Goal: Task Accomplishment & Management: Use online tool/utility

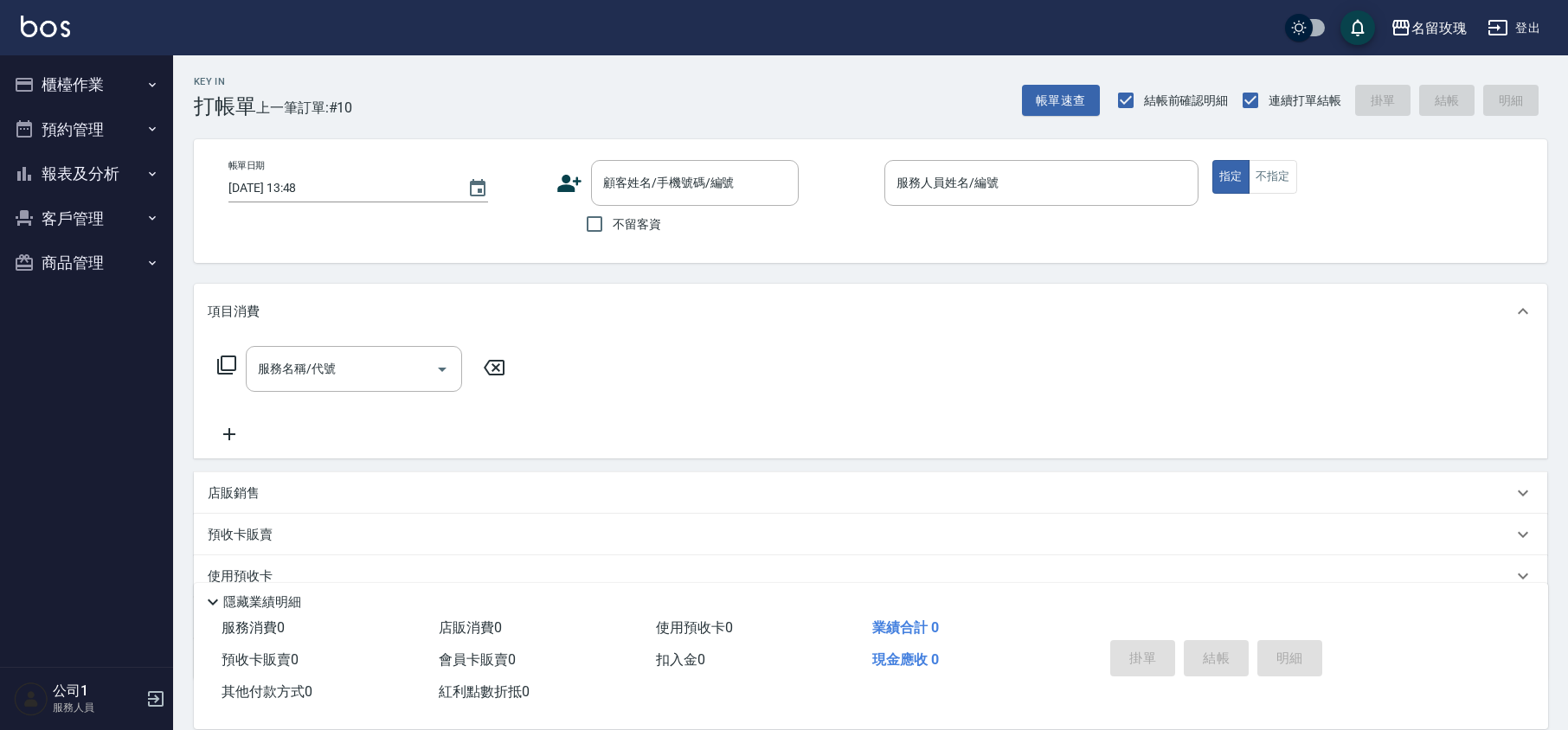
drag, startPoint x: 519, startPoint y: 65, endPoint x: 392, endPoint y: 53, distance: 127.6
click at [519, 65] on div "Key In 打帳單 上一筆訂單:#10 帳單速查 結帳前確認明細 連續打單結帳 掛單 結帳 明細" at bounding box center [860, 87] width 1374 height 63
click at [87, 74] on button "櫃檯作業" at bounding box center [86, 85] width 160 height 45
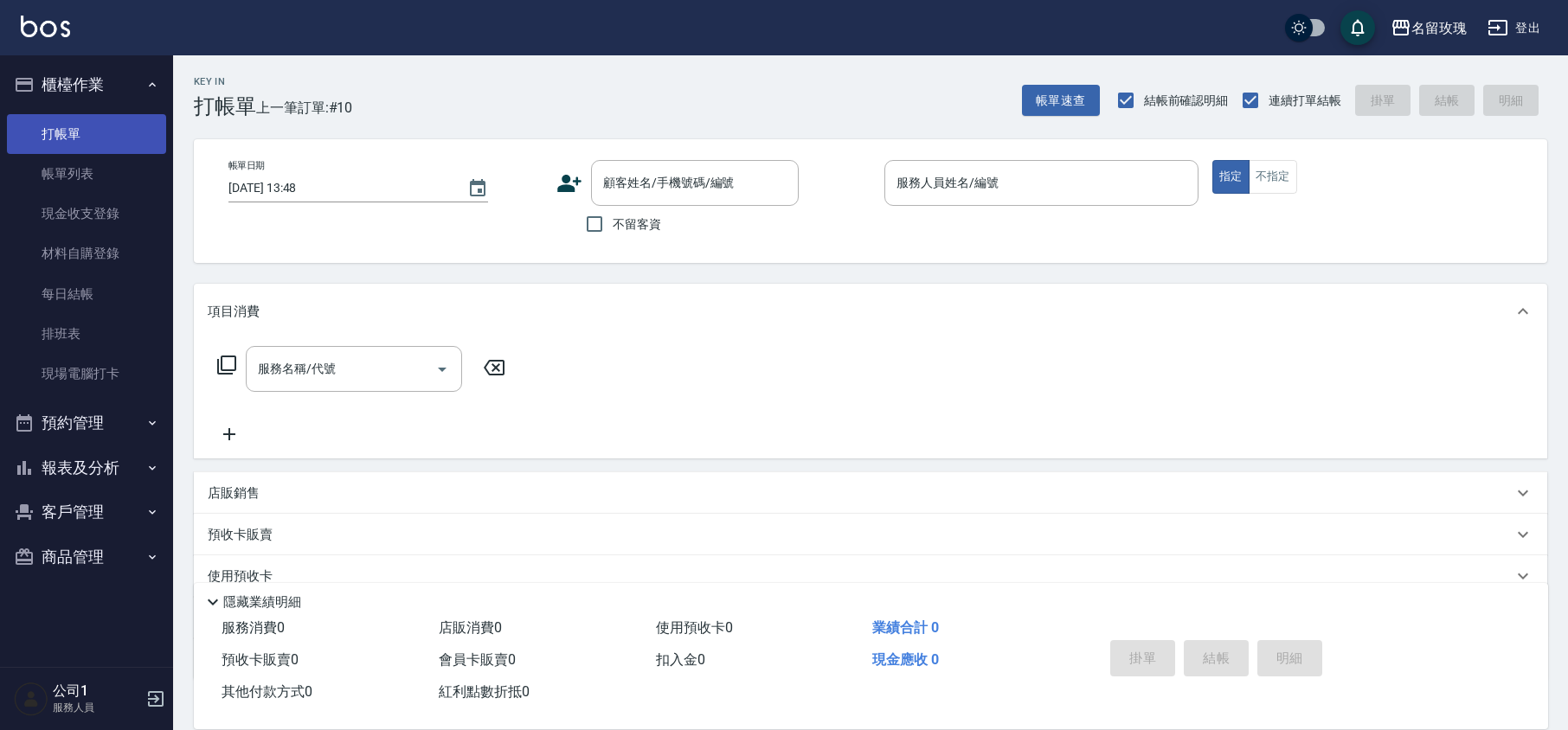
click at [73, 143] on link "打帳單" at bounding box center [86, 133] width 160 height 40
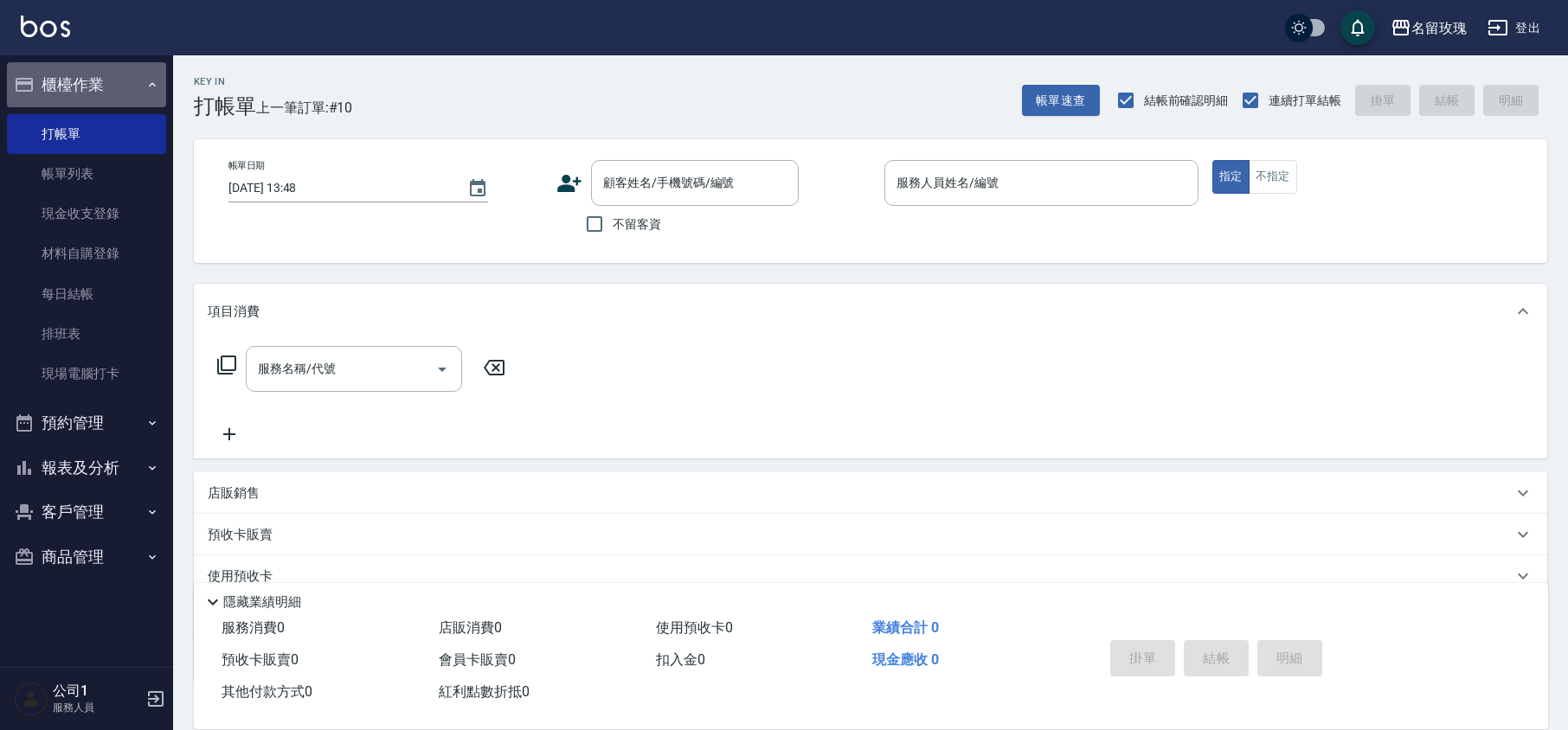
click at [119, 70] on button "櫃檯作業" at bounding box center [86, 85] width 160 height 45
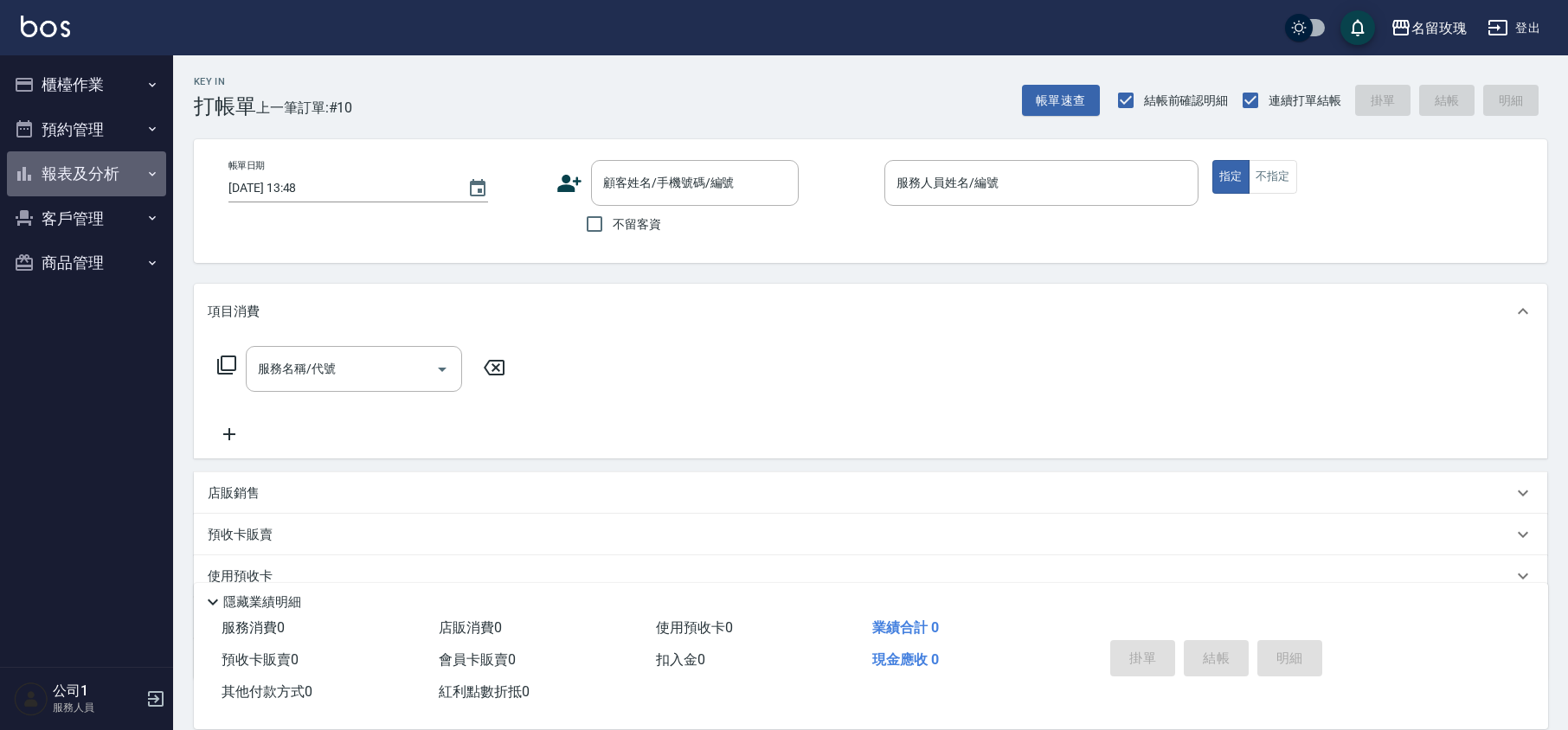
click at [101, 168] on button "報表及分析" at bounding box center [86, 174] width 160 height 45
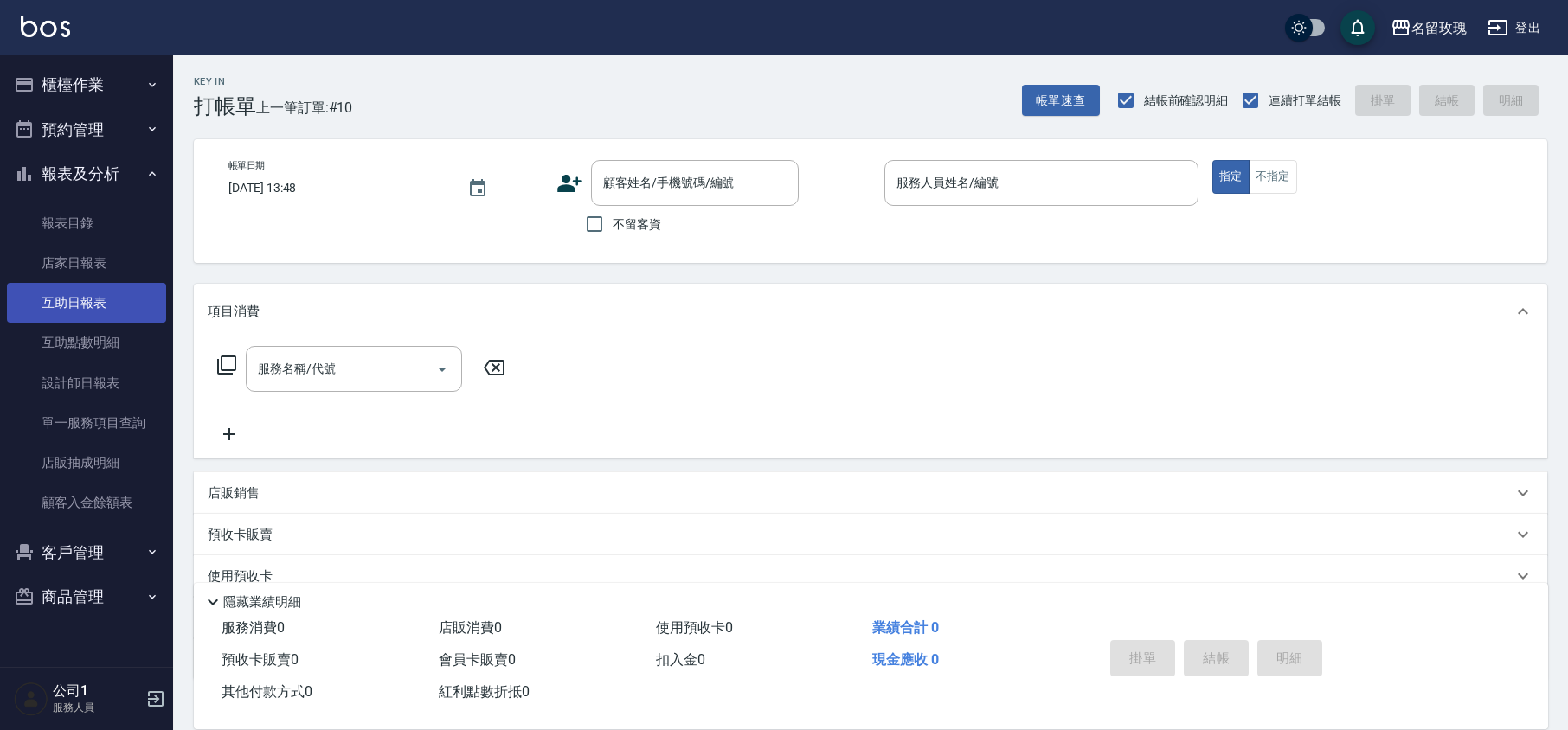
click at [99, 285] on link "互助日報表" at bounding box center [86, 302] width 160 height 40
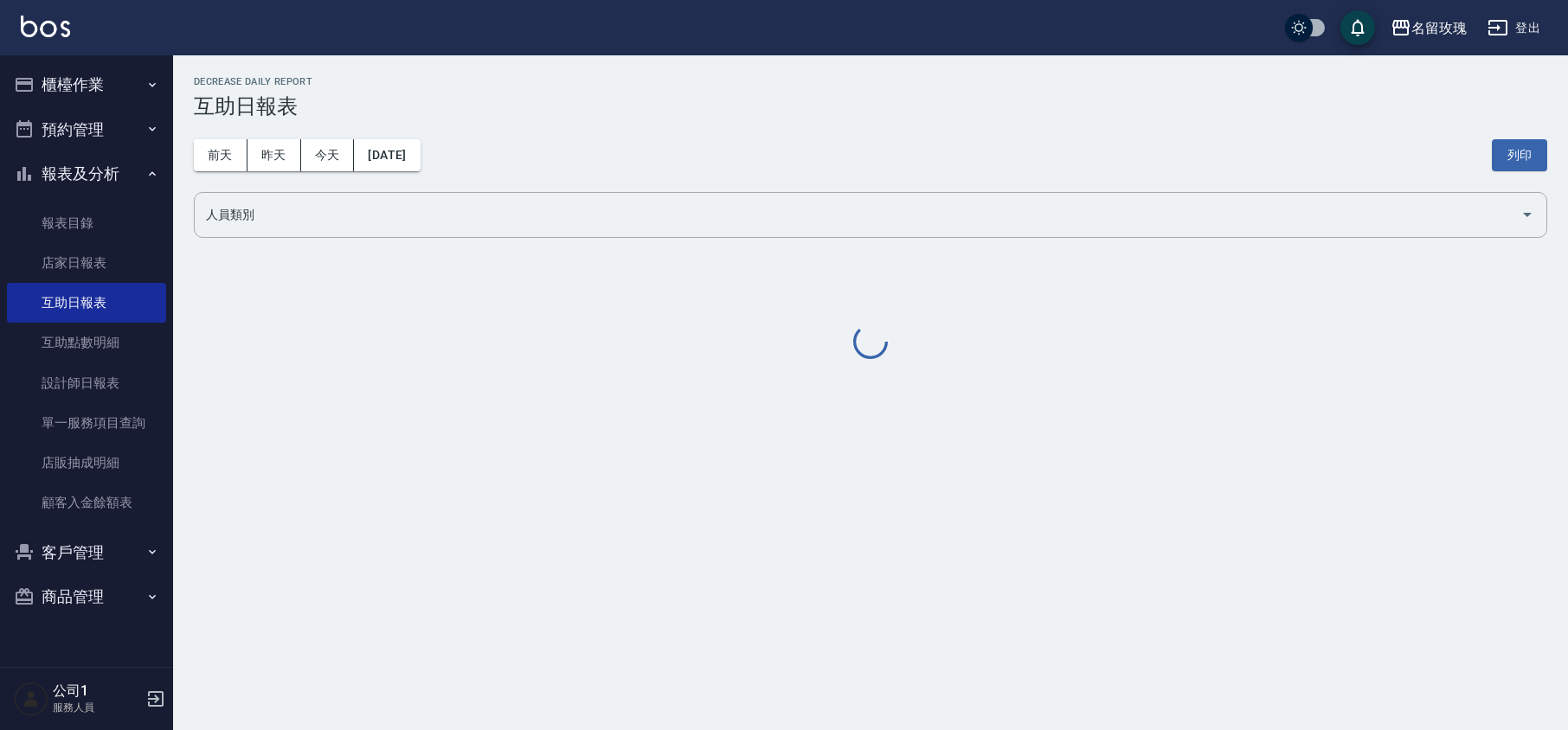
click at [693, 125] on div "[DATE] [DATE] [DATE] [DATE] 列印" at bounding box center [871, 155] width 1353 height 74
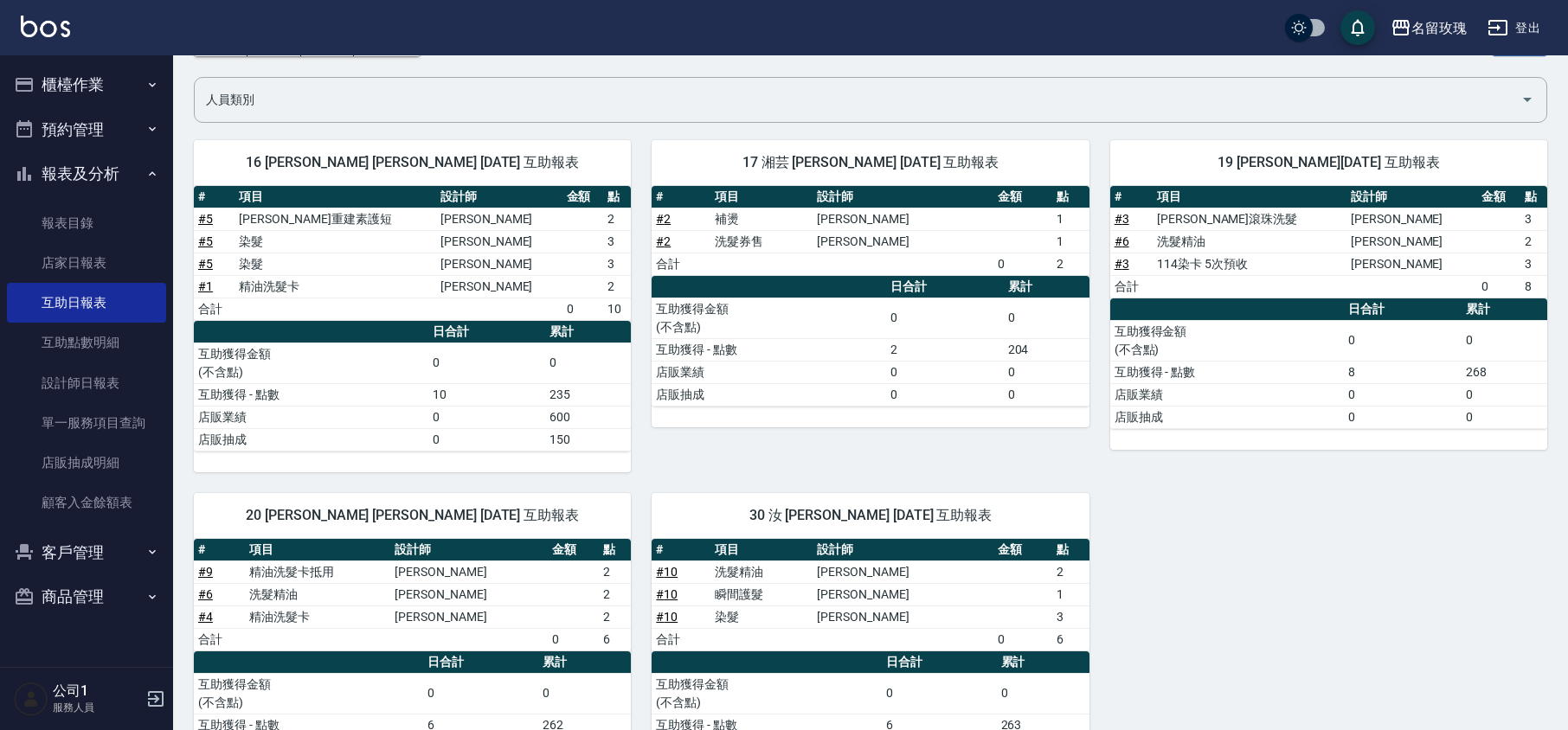
scroll to position [215, 0]
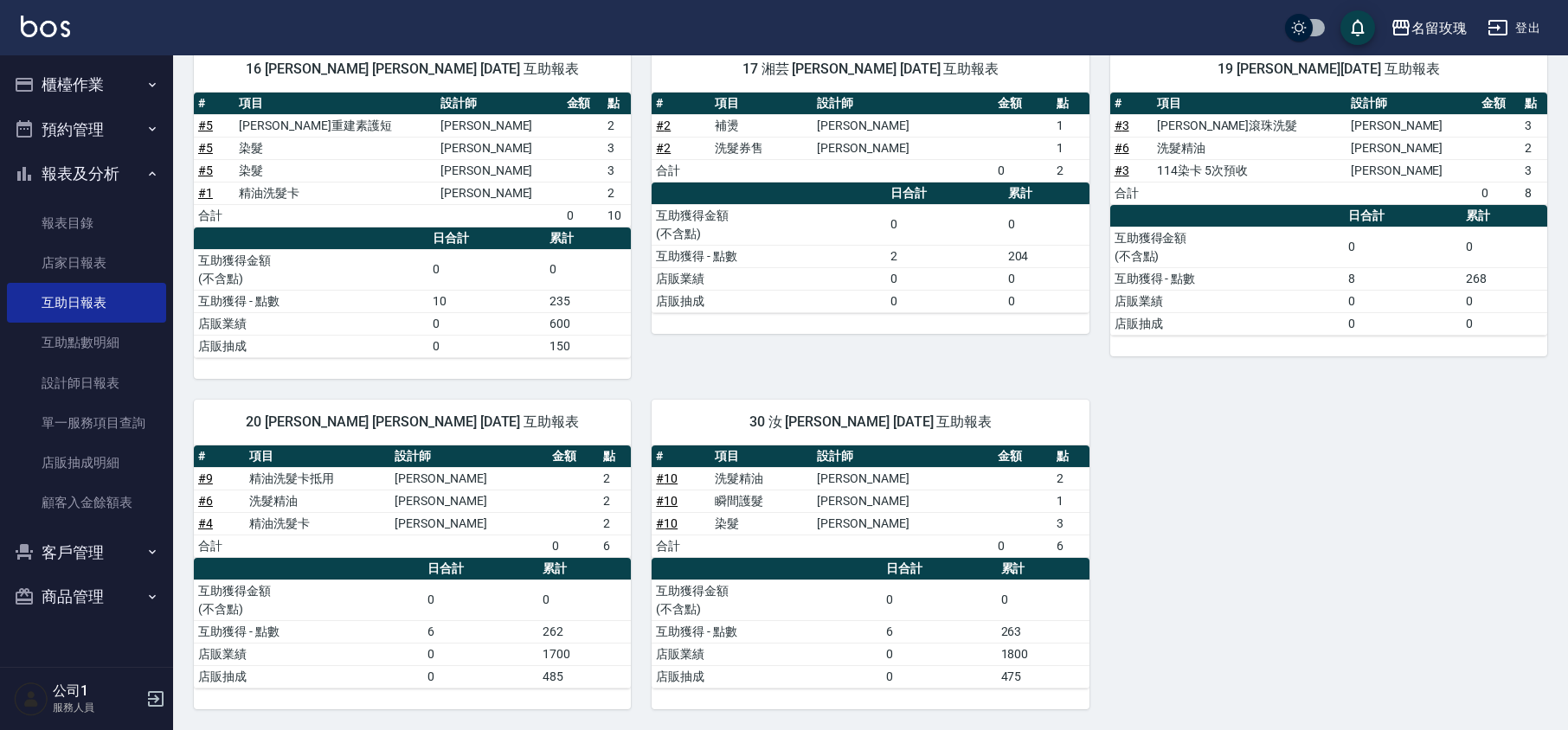
click at [80, 177] on button "報表及分析" at bounding box center [86, 174] width 160 height 45
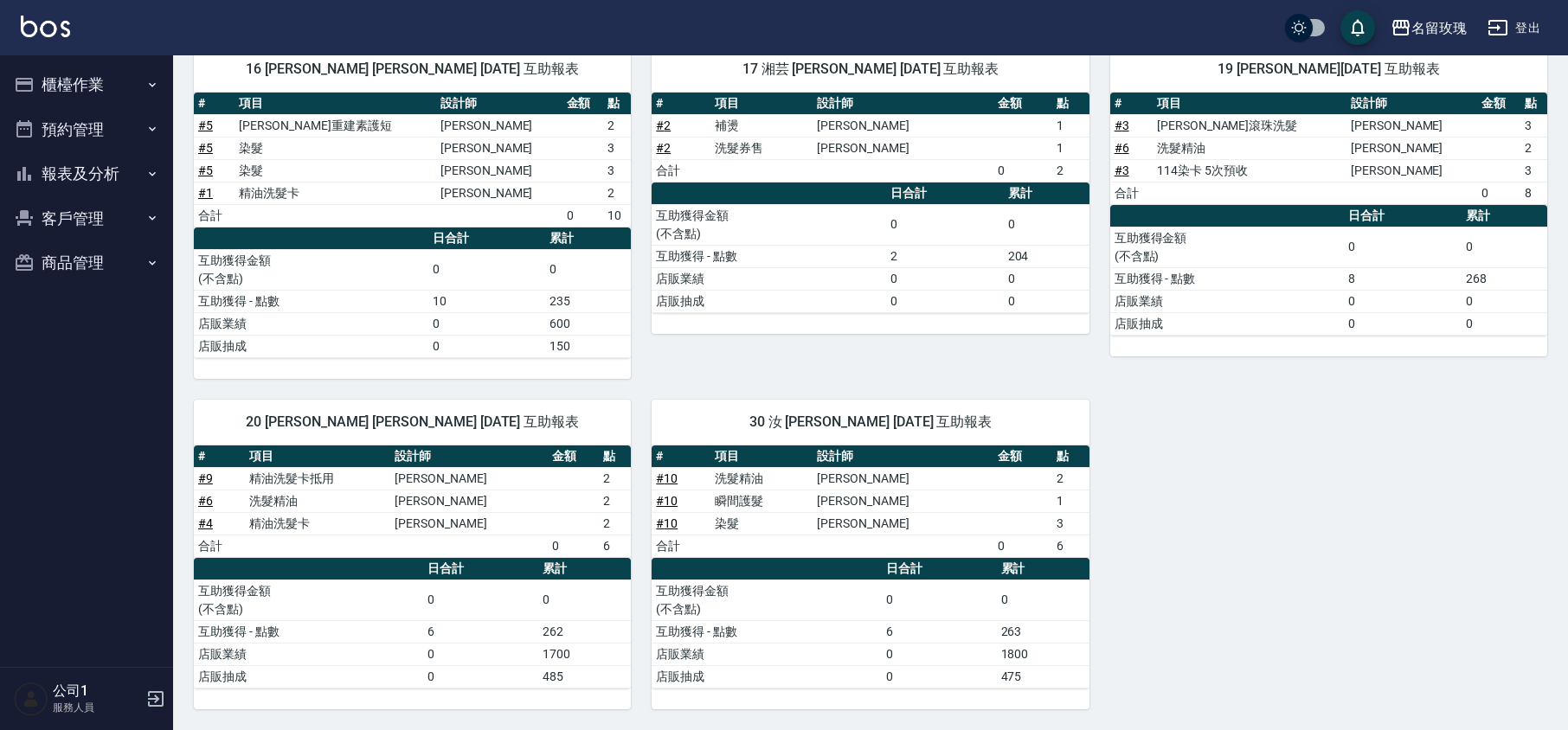
click at [104, 66] on button "櫃檯作業" at bounding box center [86, 85] width 160 height 45
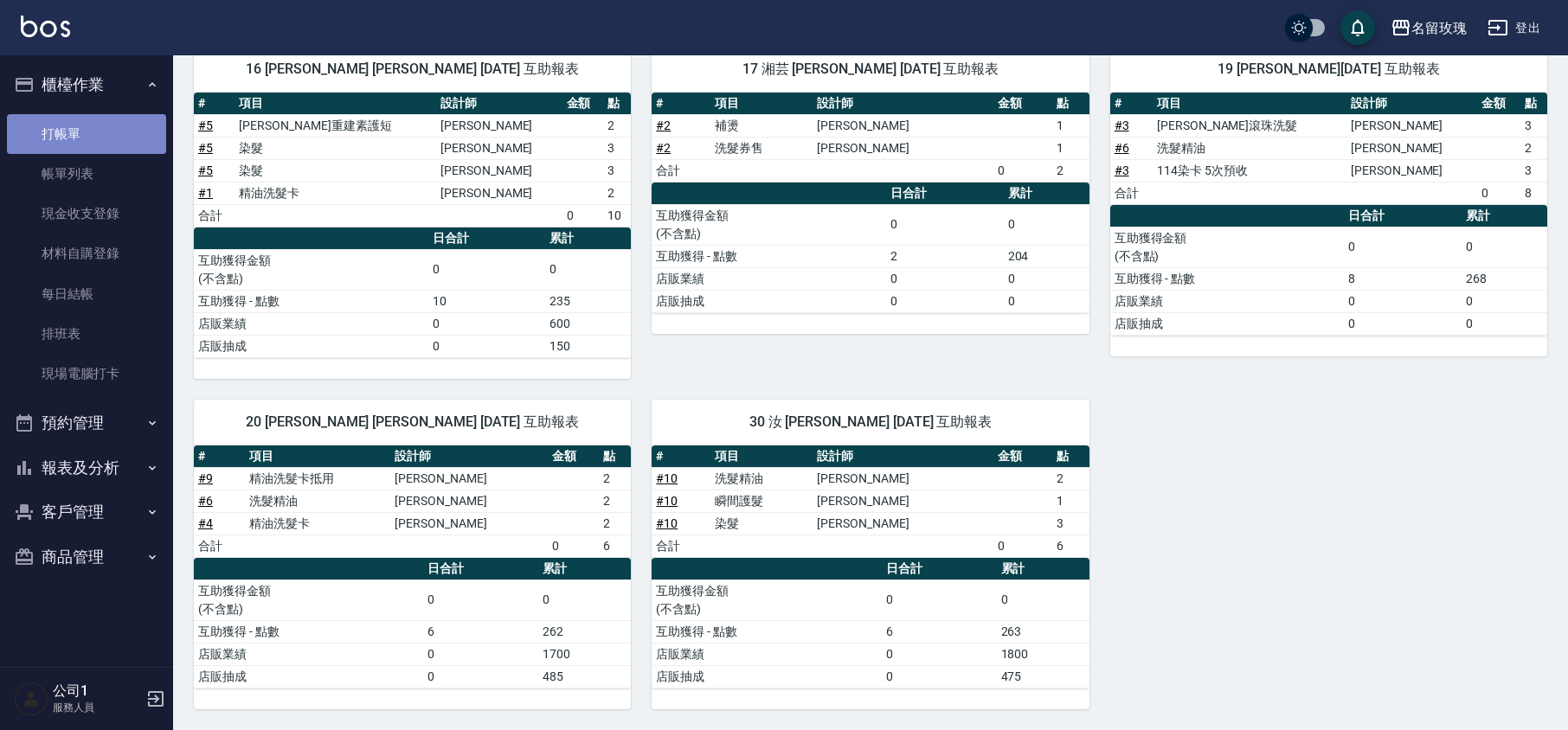
click at [77, 119] on link "打帳單" at bounding box center [86, 133] width 160 height 40
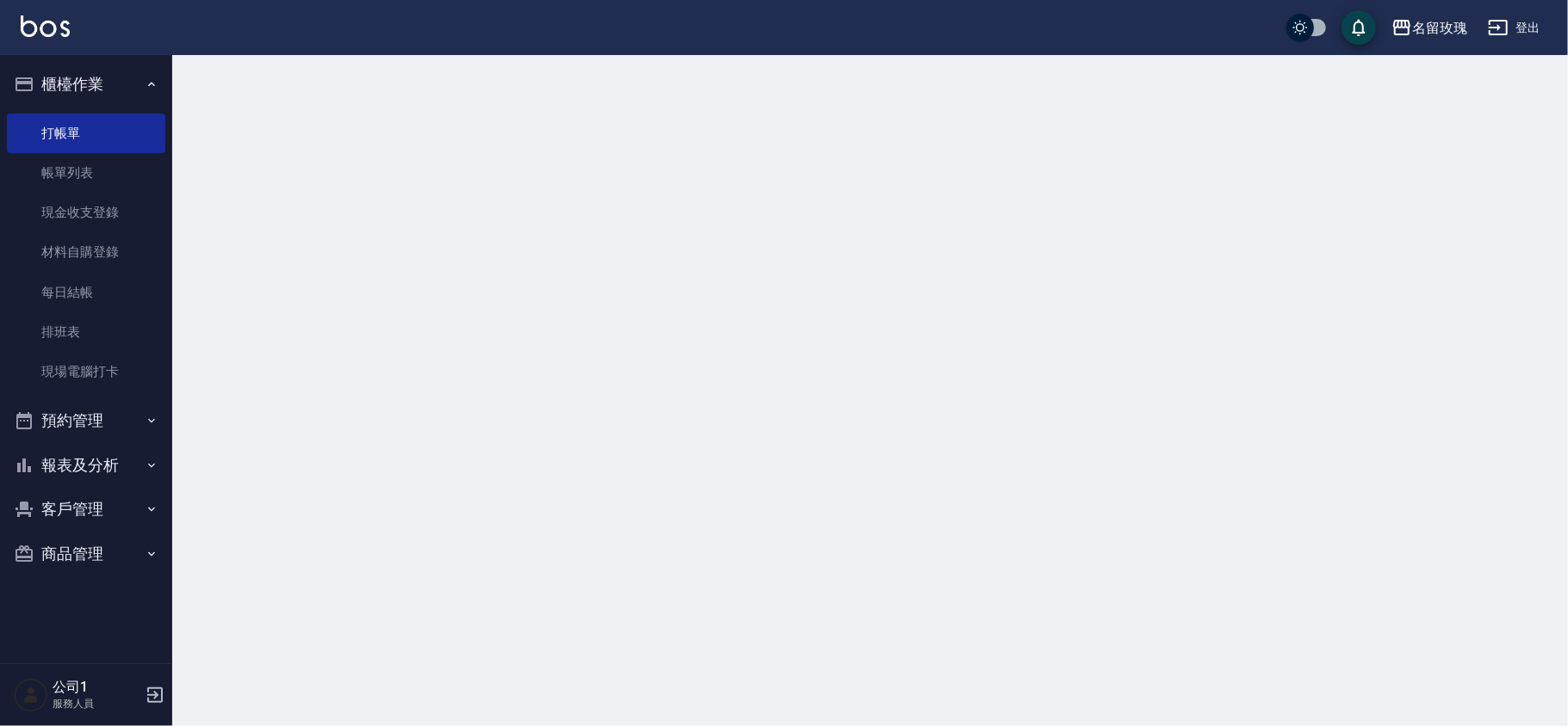
click at [111, 80] on button "櫃檯作業" at bounding box center [85, 84] width 159 height 45
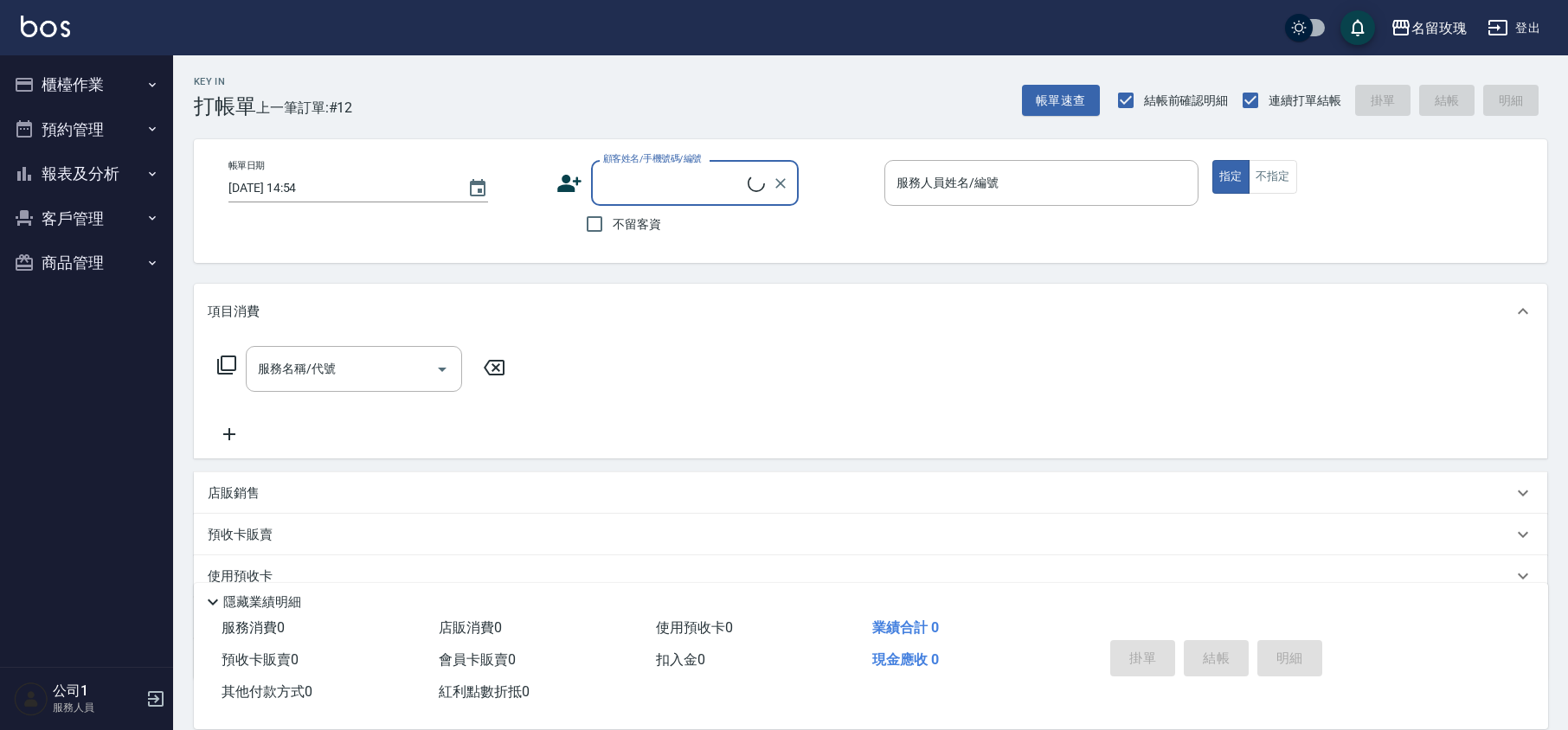
click at [413, 47] on div "名留玫瑰 登出" at bounding box center [784, 27] width 1568 height 55
click at [651, 66] on div "Key In 打帳單 上一筆訂單:#12 帳單速查 結帳前確認明細 連續打單結帳 掛單 結帳 明細" at bounding box center [860, 87] width 1374 height 63
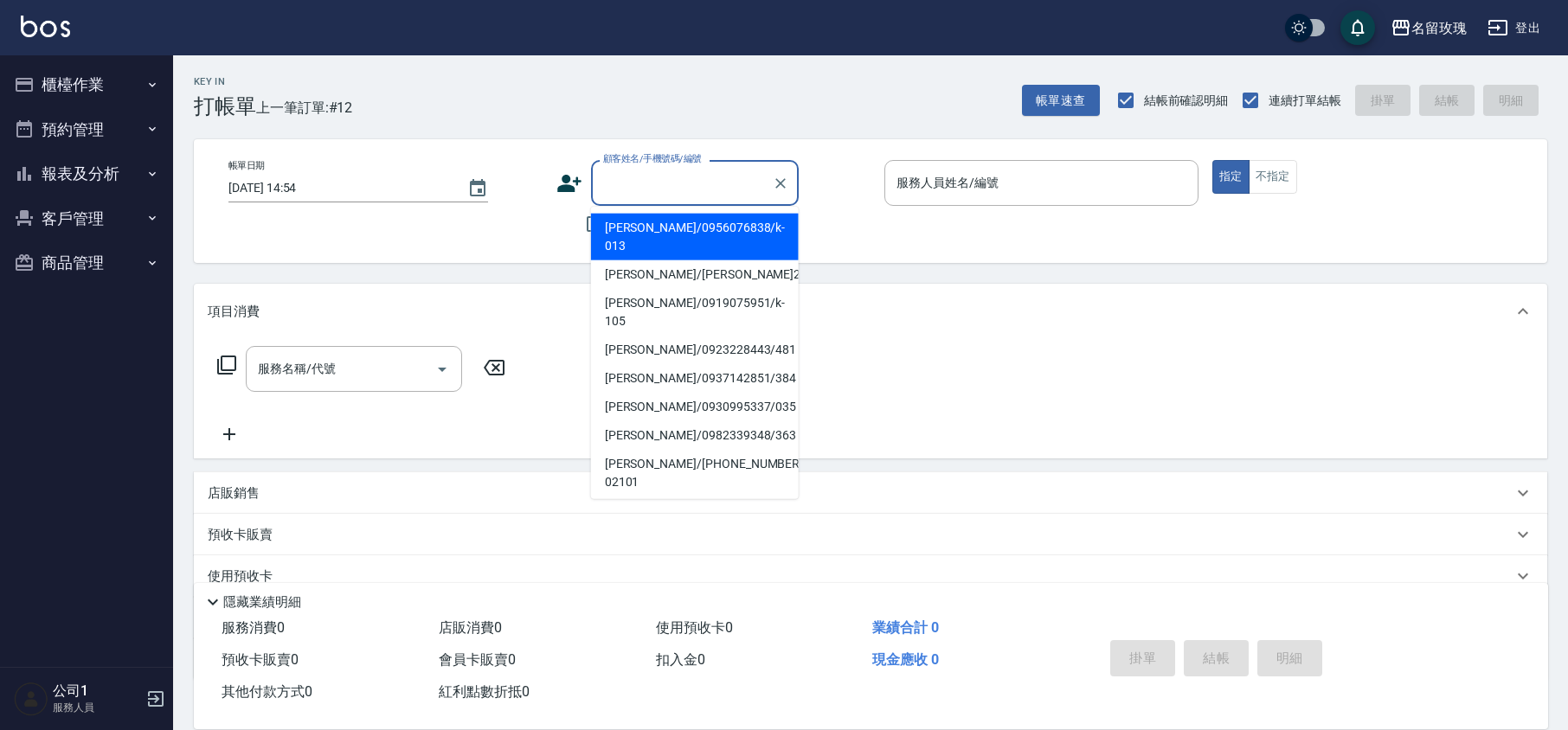
click at [669, 178] on input "顧客姓名/手機號碼/編號" at bounding box center [681, 183] width 166 height 30
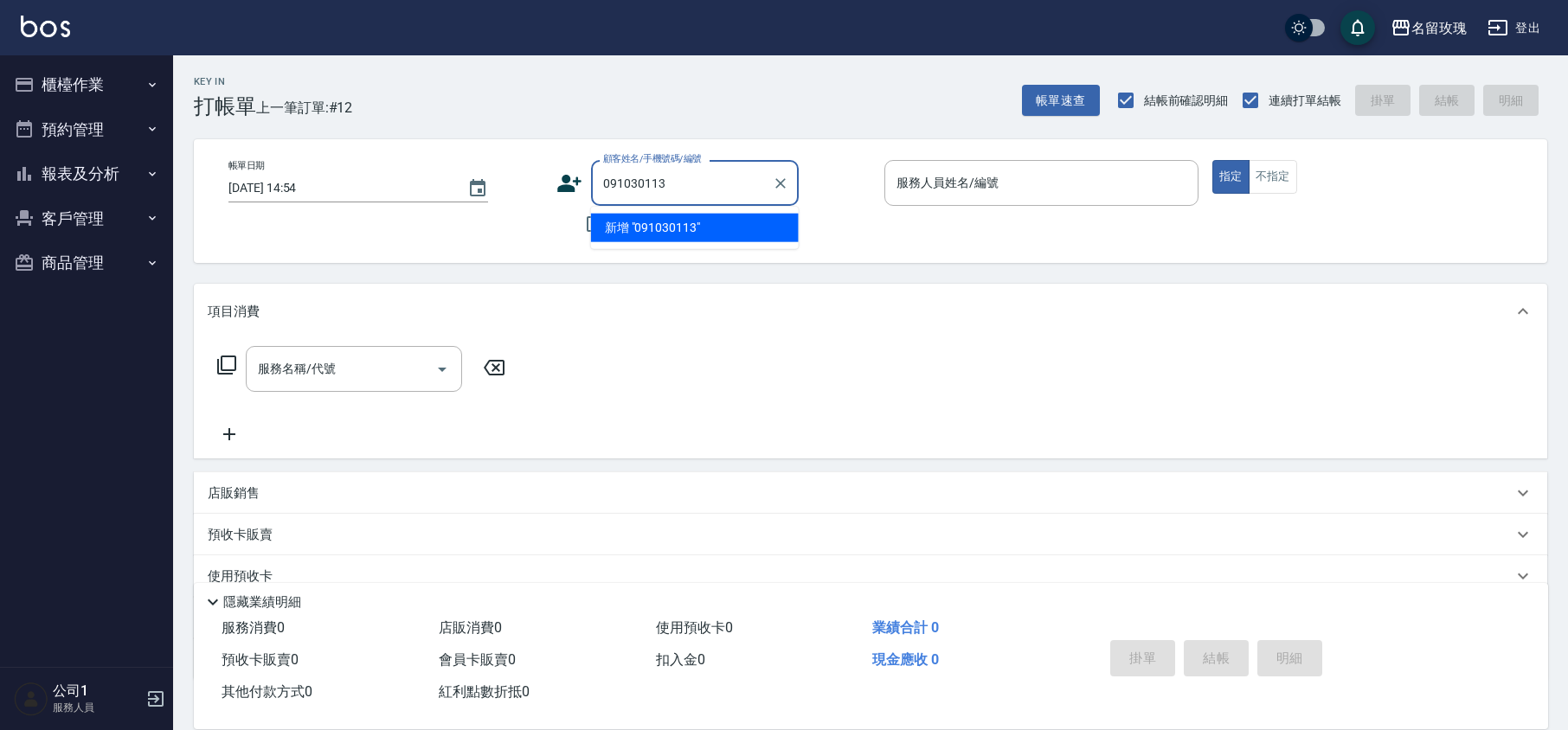
type input "0910301136"
click at [784, 188] on icon "Clear" at bounding box center [780, 183] width 10 height 10
click at [720, 180] on input "顧客姓名/手機號碼/編號" at bounding box center [681, 183] width 166 height 30
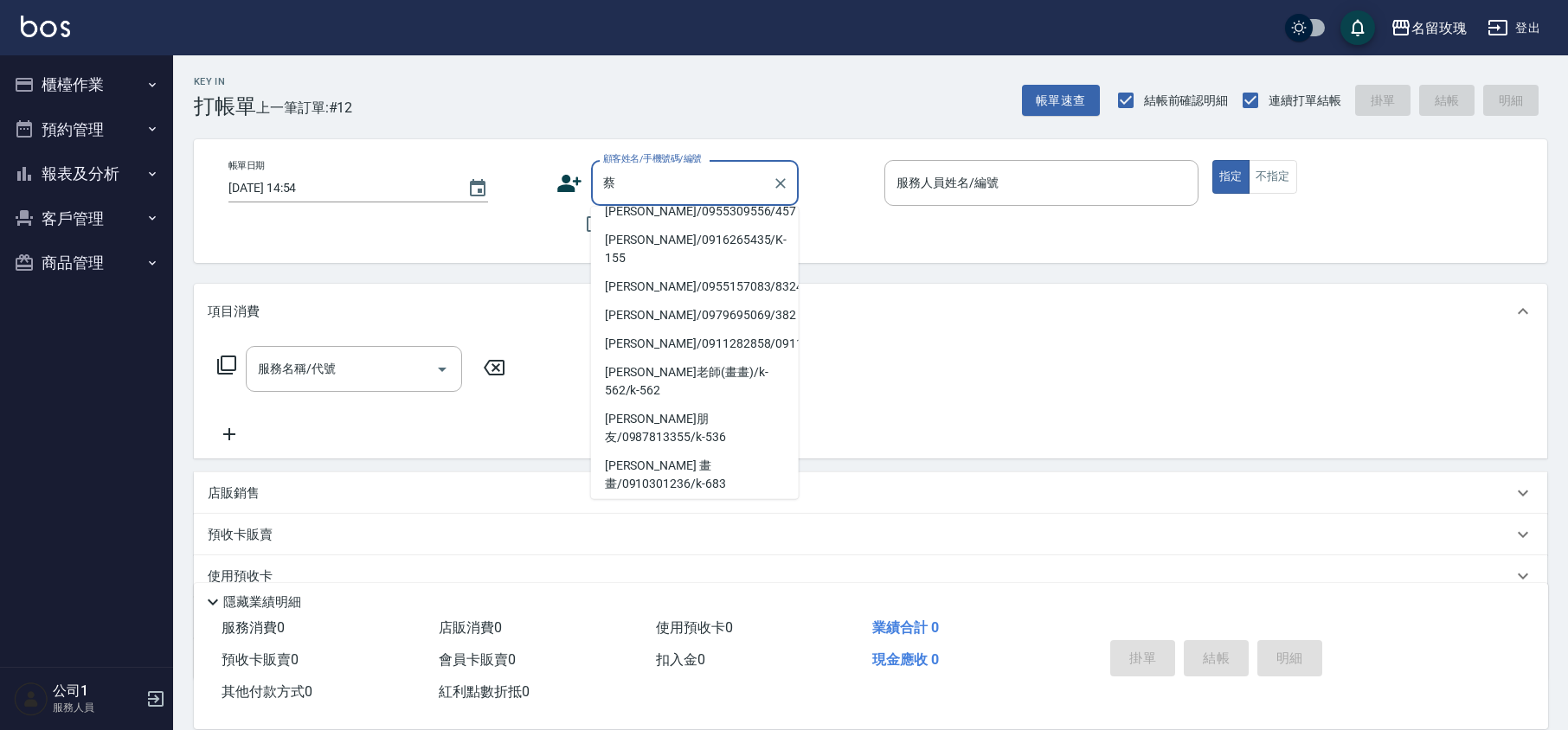
scroll to position [7, 0]
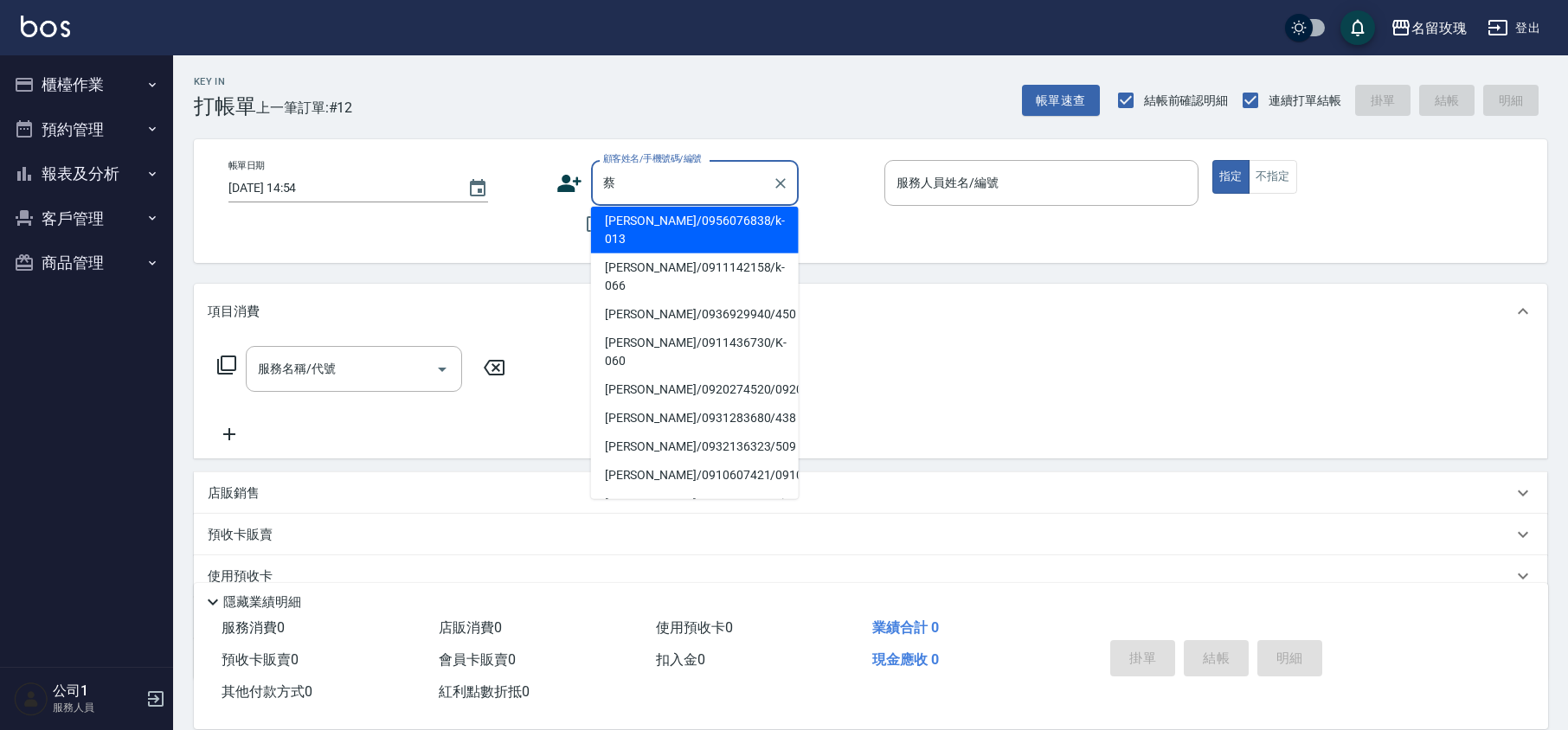
click at [648, 432] on li "[PERSON_NAME]/0932136323/509" at bounding box center [694, 446] width 207 height 29
type input "[PERSON_NAME]/0932136323/509"
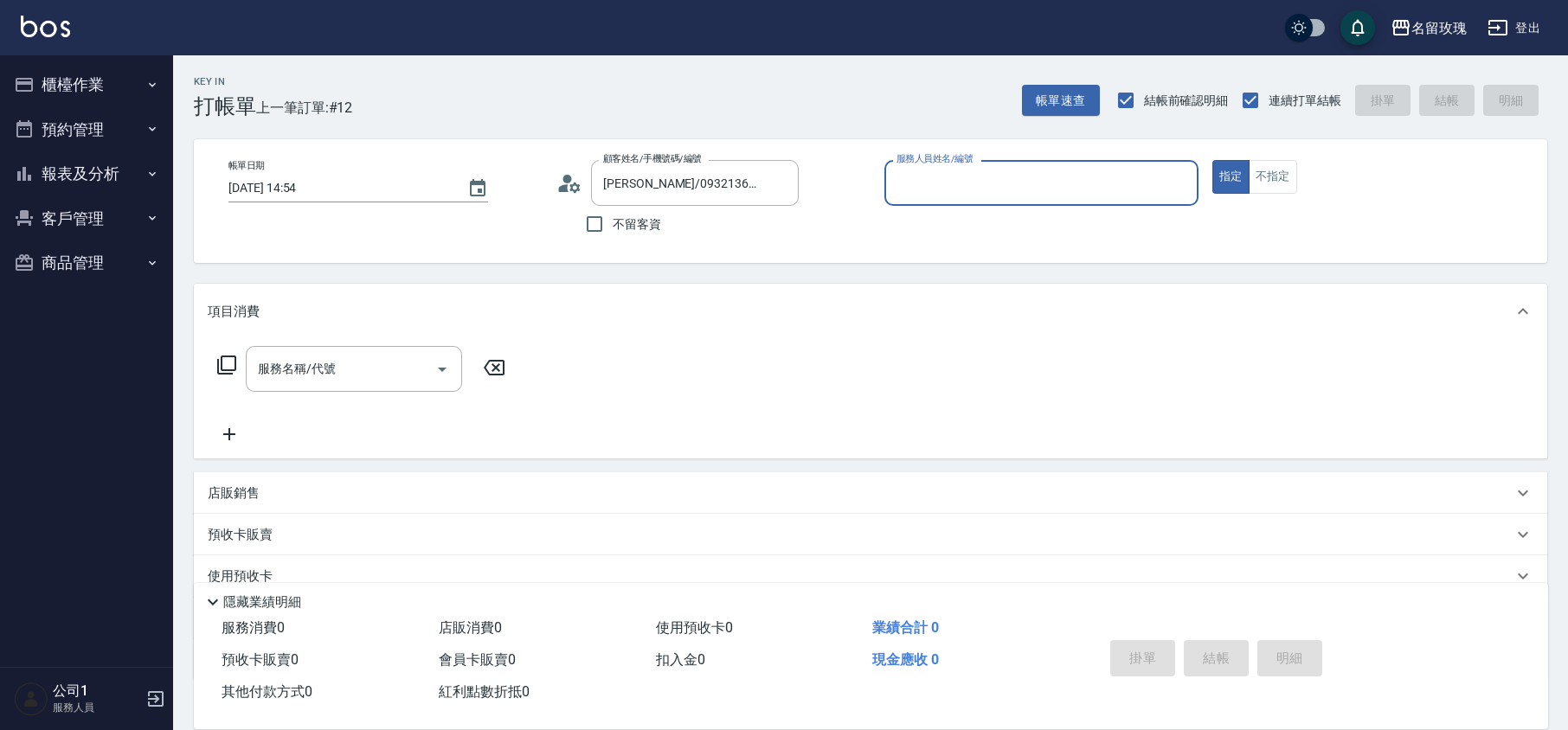
type input "VIVI-2"
click at [668, 198] on div "[PERSON_NAME]/0932136323/509 顧客姓名/手機號碼/編號" at bounding box center [694, 182] width 207 height 46
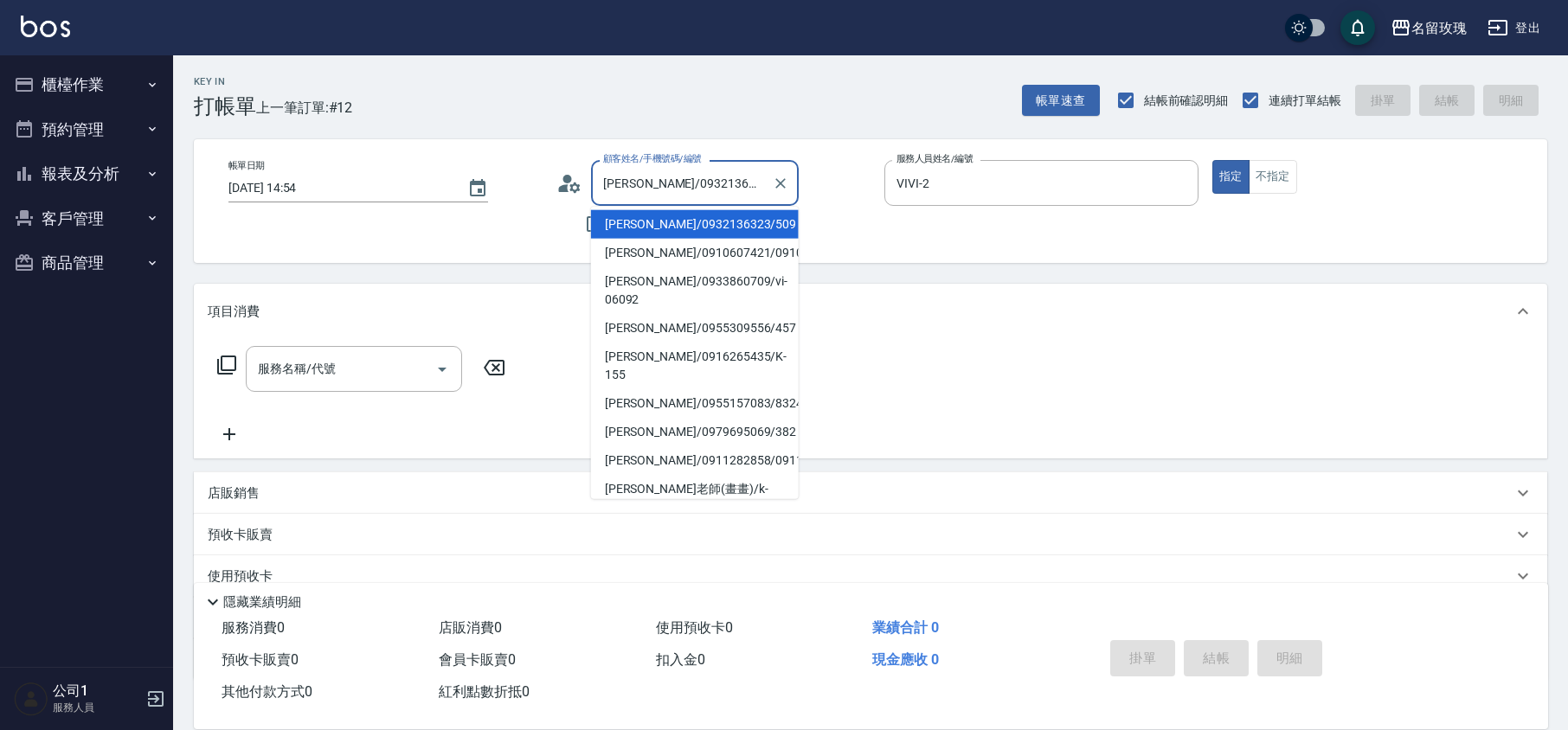
scroll to position [231, 0]
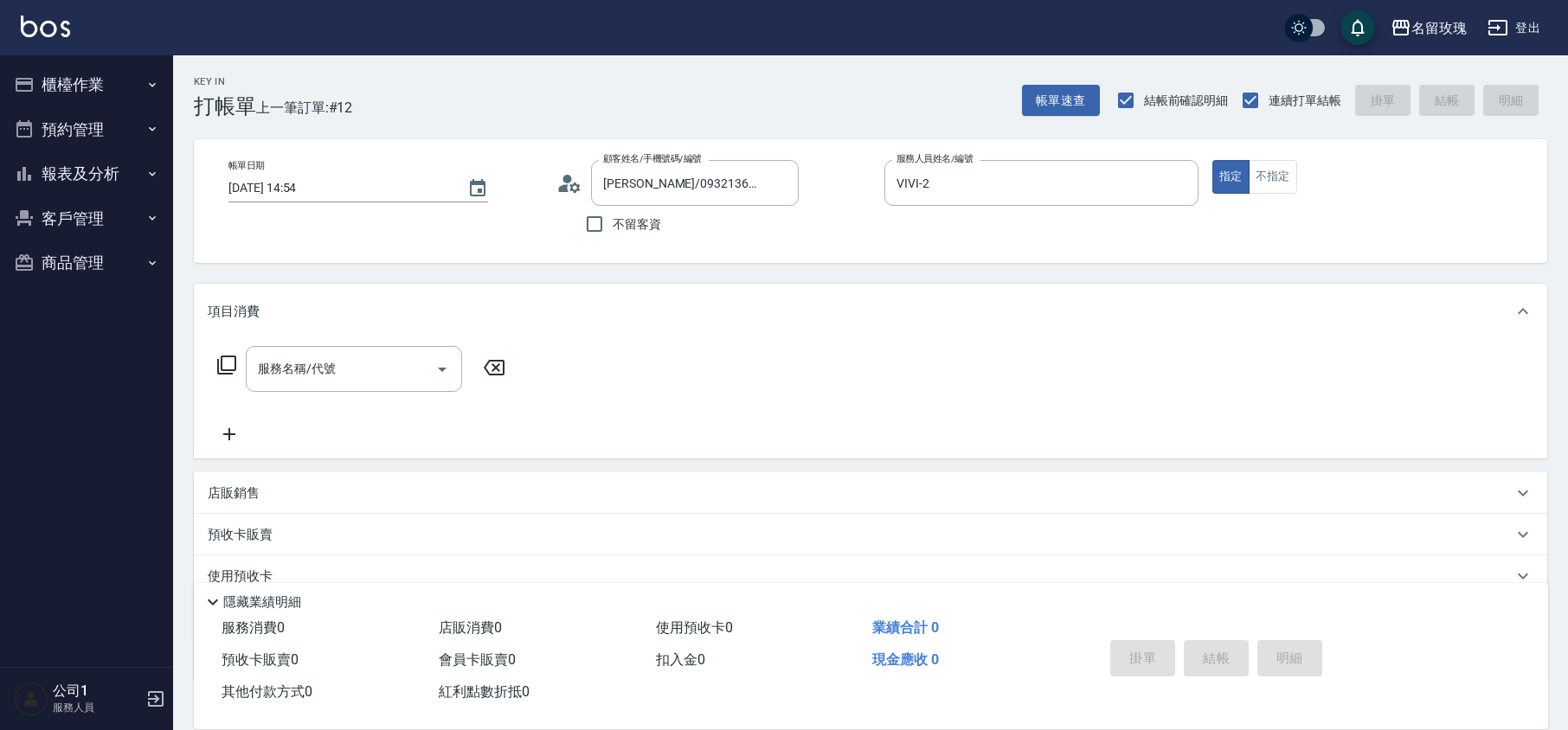
click at [669, 77] on div "Key In 打帳單 上一筆訂單:#12 帳單速查 結帳前確認明細 連續打單結帳 掛單 結帳 明細" at bounding box center [860, 87] width 1374 height 63
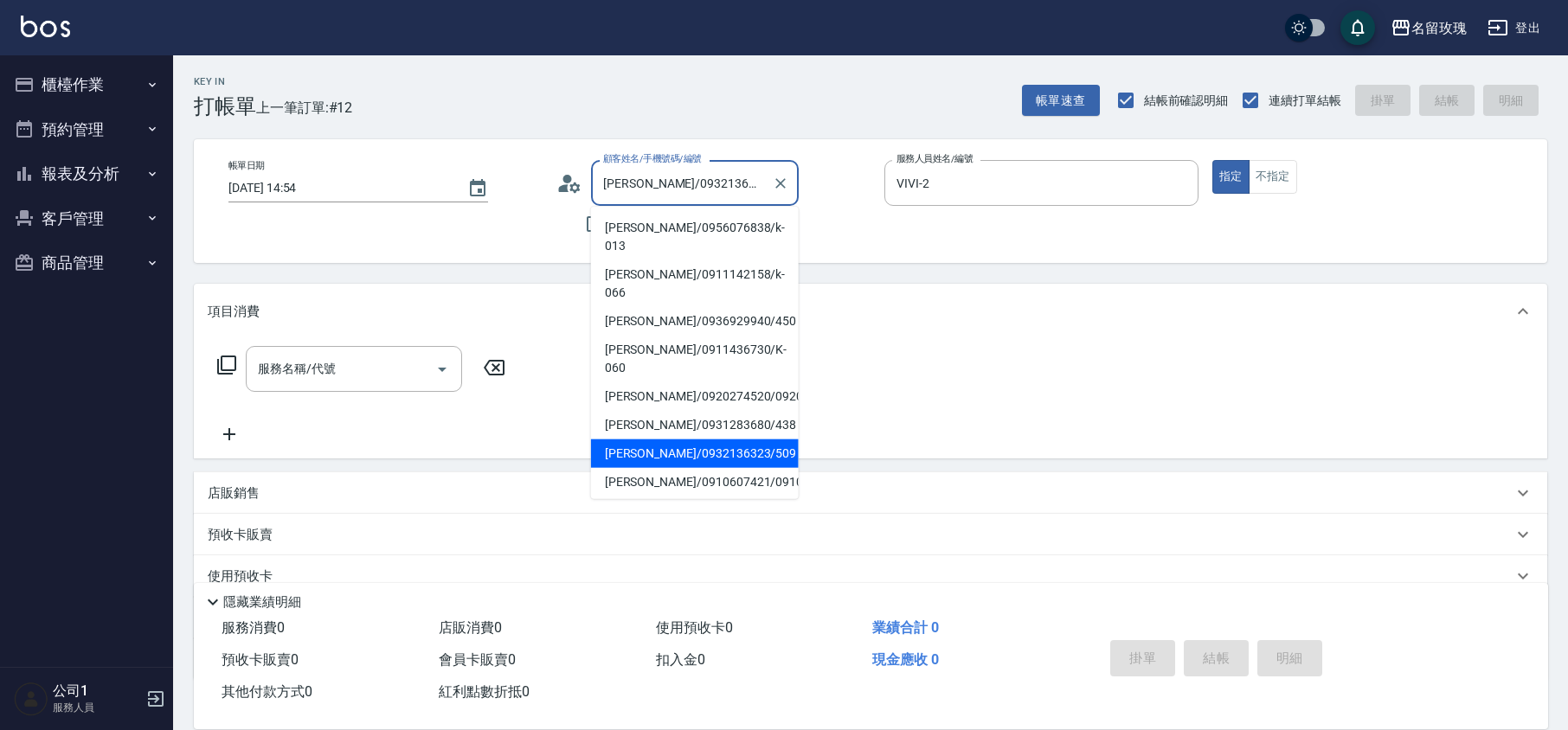
click at [725, 184] on input "[PERSON_NAME]/0932136323/509" at bounding box center [681, 183] width 166 height 30
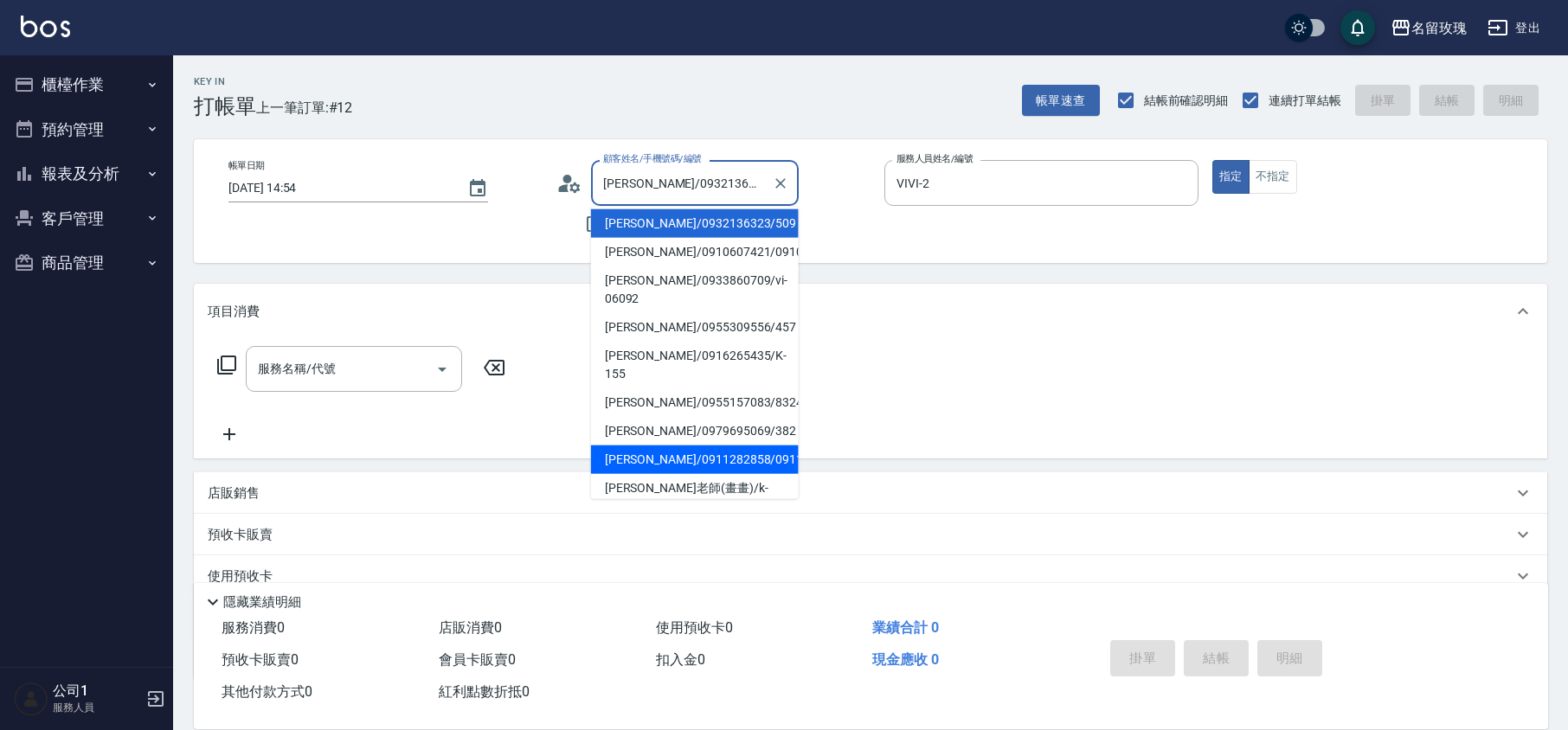
scroll to position [346, 0]
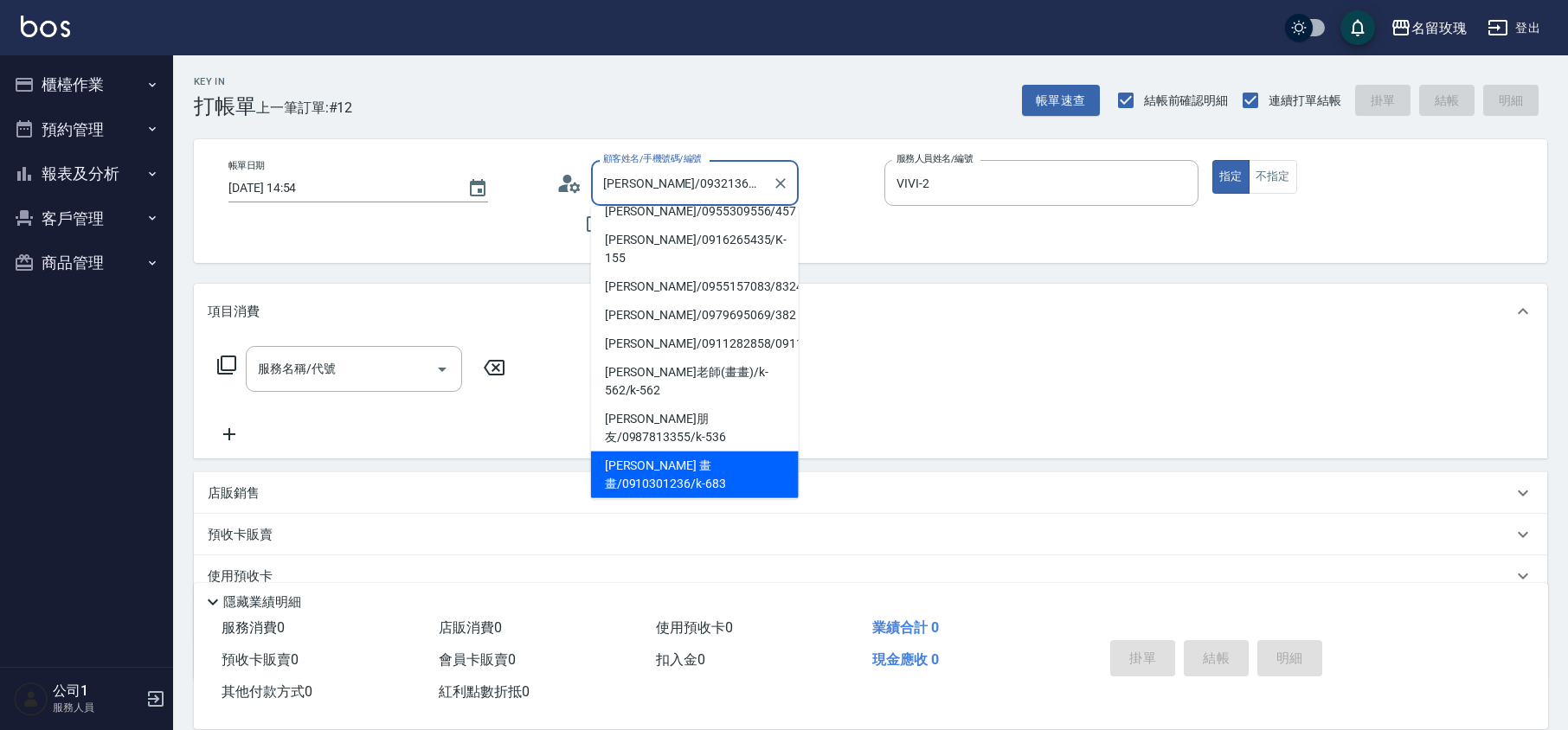
click at [623, 452] on li "[PERSON_NAME] 畫畫/0910301236/k-683" at bounding box center [694, 475] width 207 height 47
type input "[PERSON_NAME] 畫畫/0910301236/k-683"
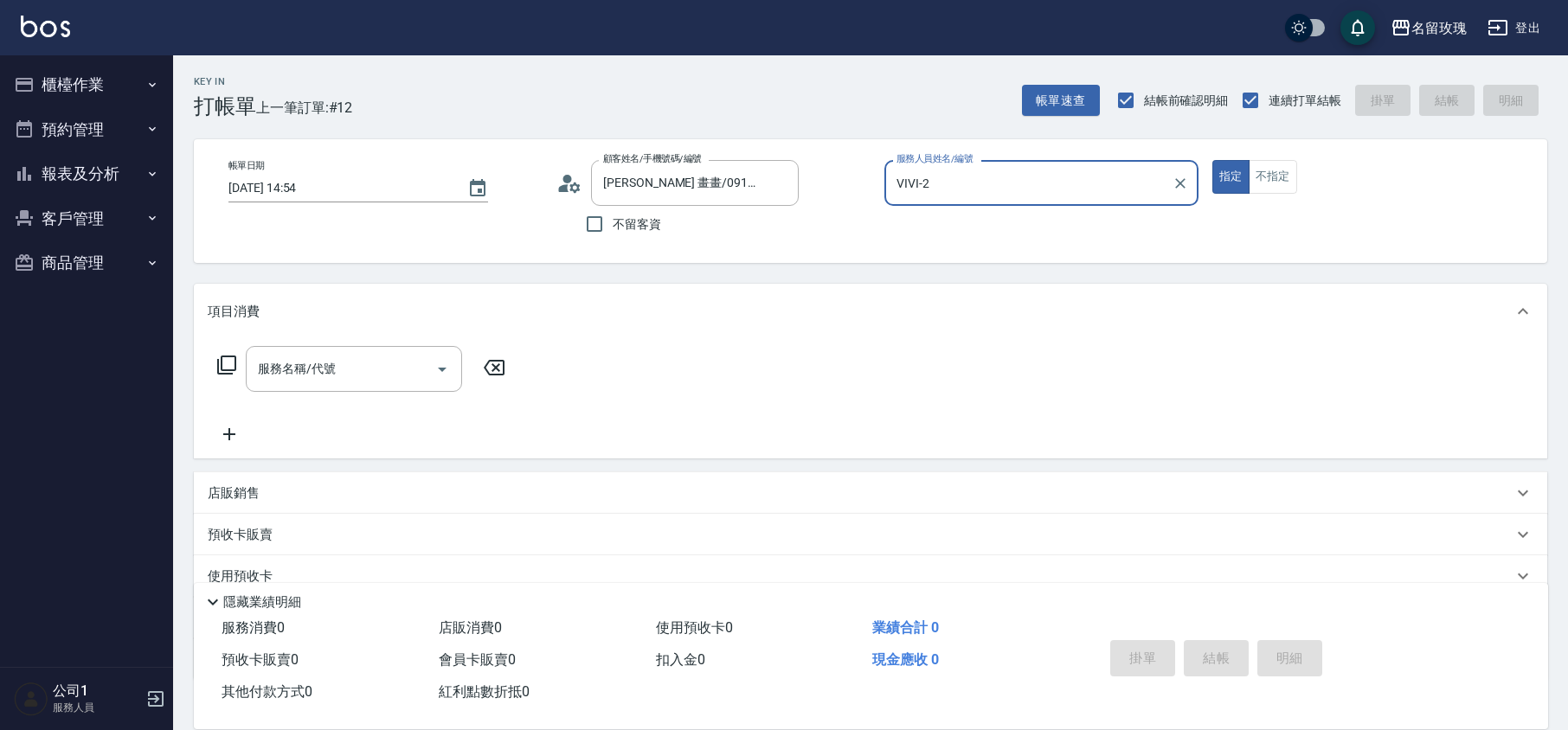
type input "[PERSON_NAME]-5"
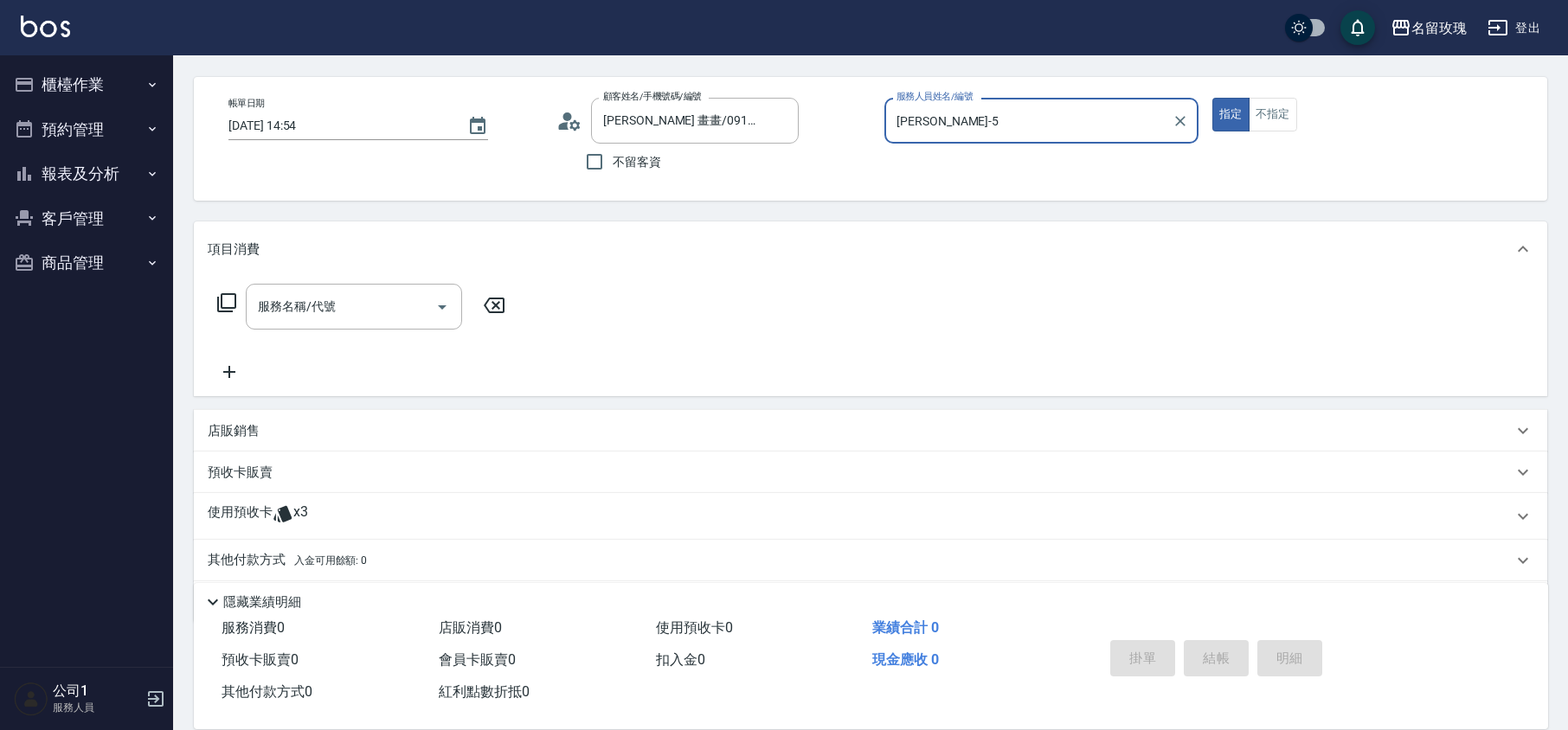
scroll to position [118, 0]
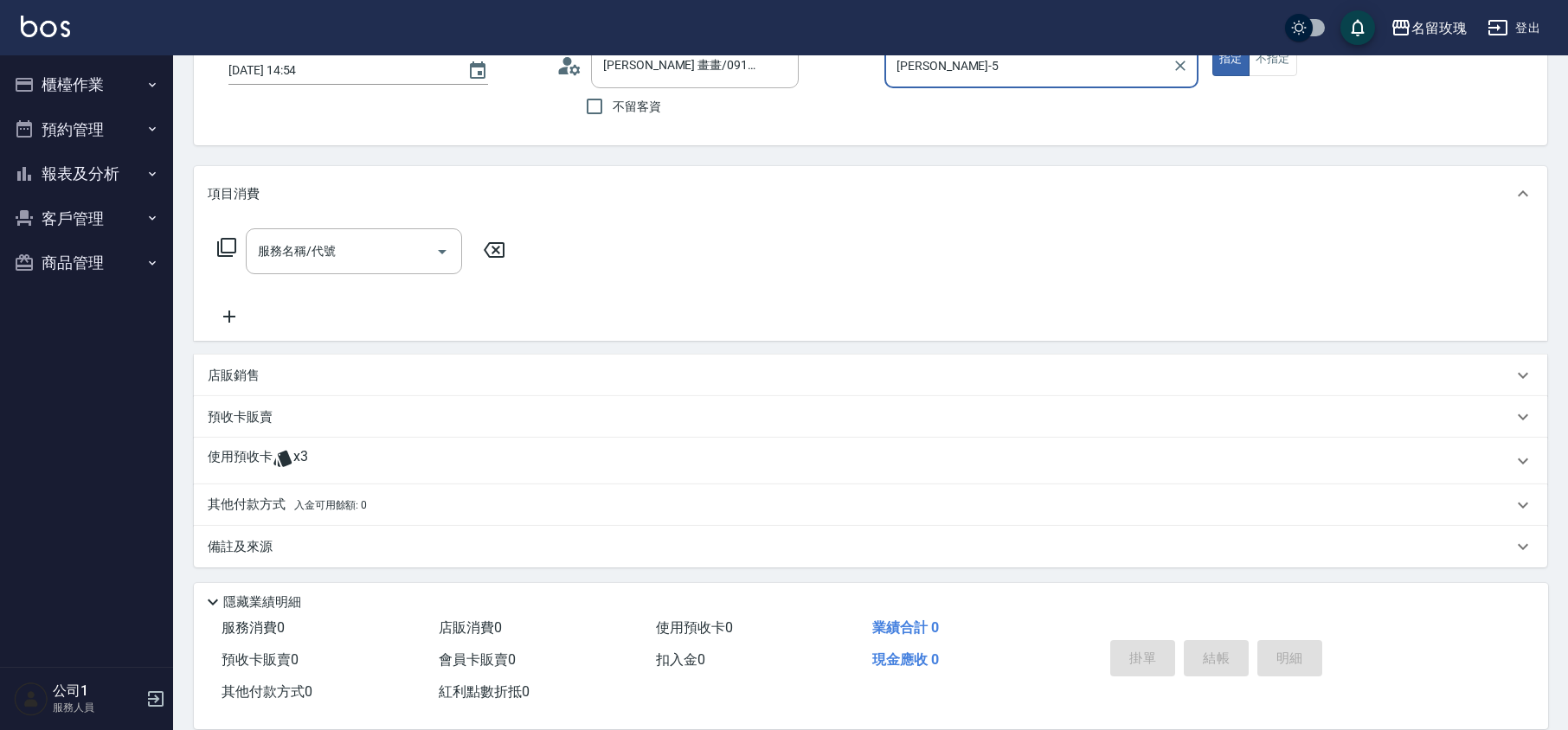
click at [568, 64] on circle at bounding box center [567, 61] width 8 height 8
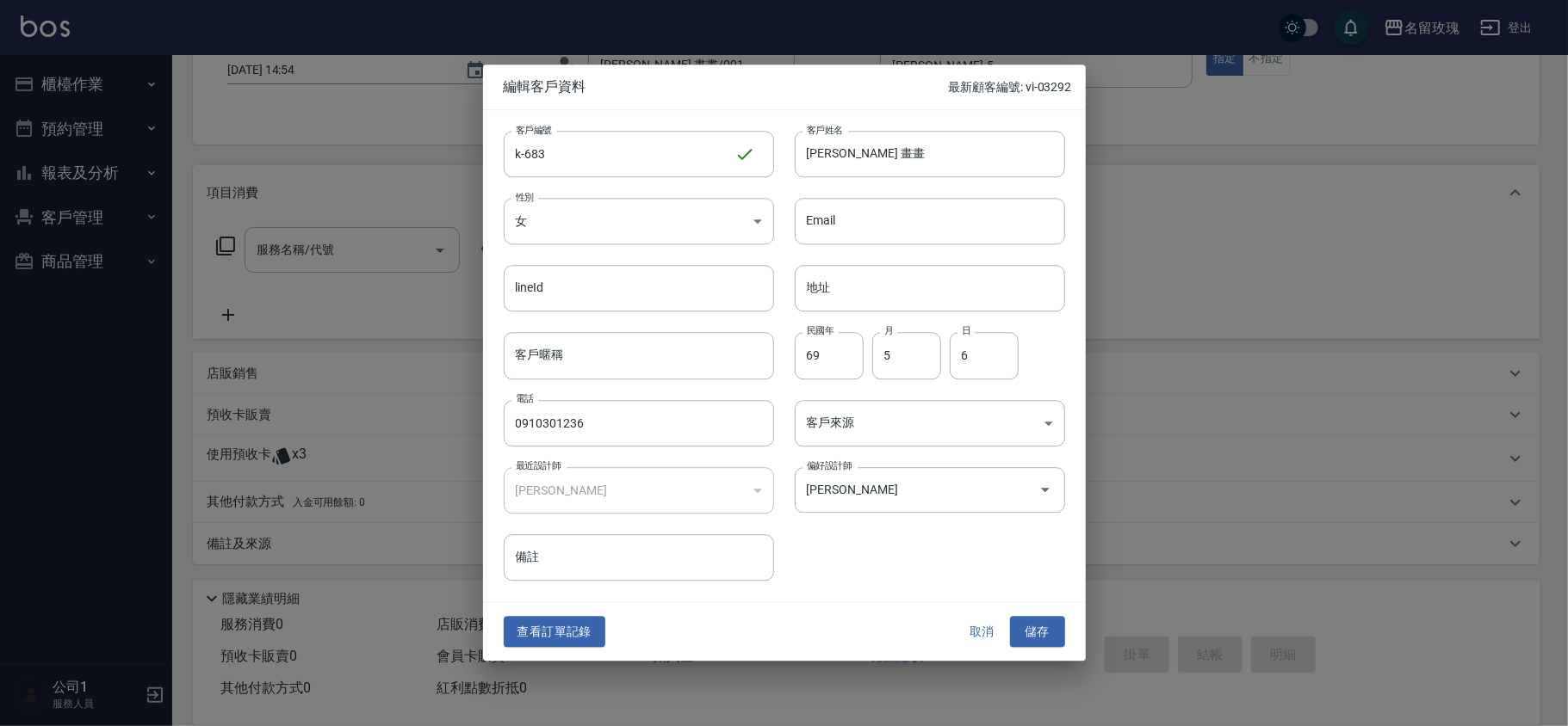
click at [990, 627] on button "取消" at bounding box center [982, 632] width 55 height 32
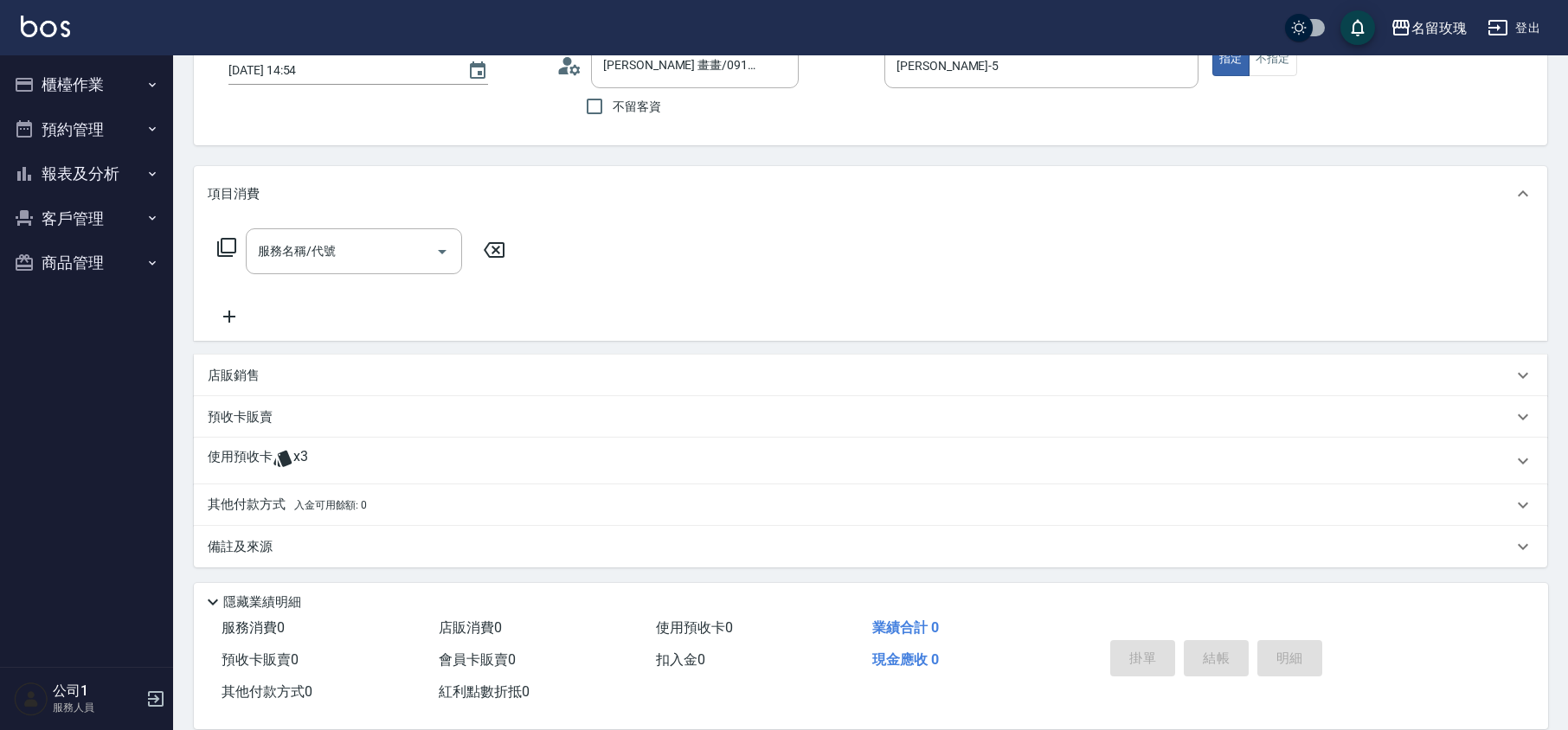
click at [271, 443] on div "使用預收卡 x3" at bounding box center [871, 461] width 1353 height 47
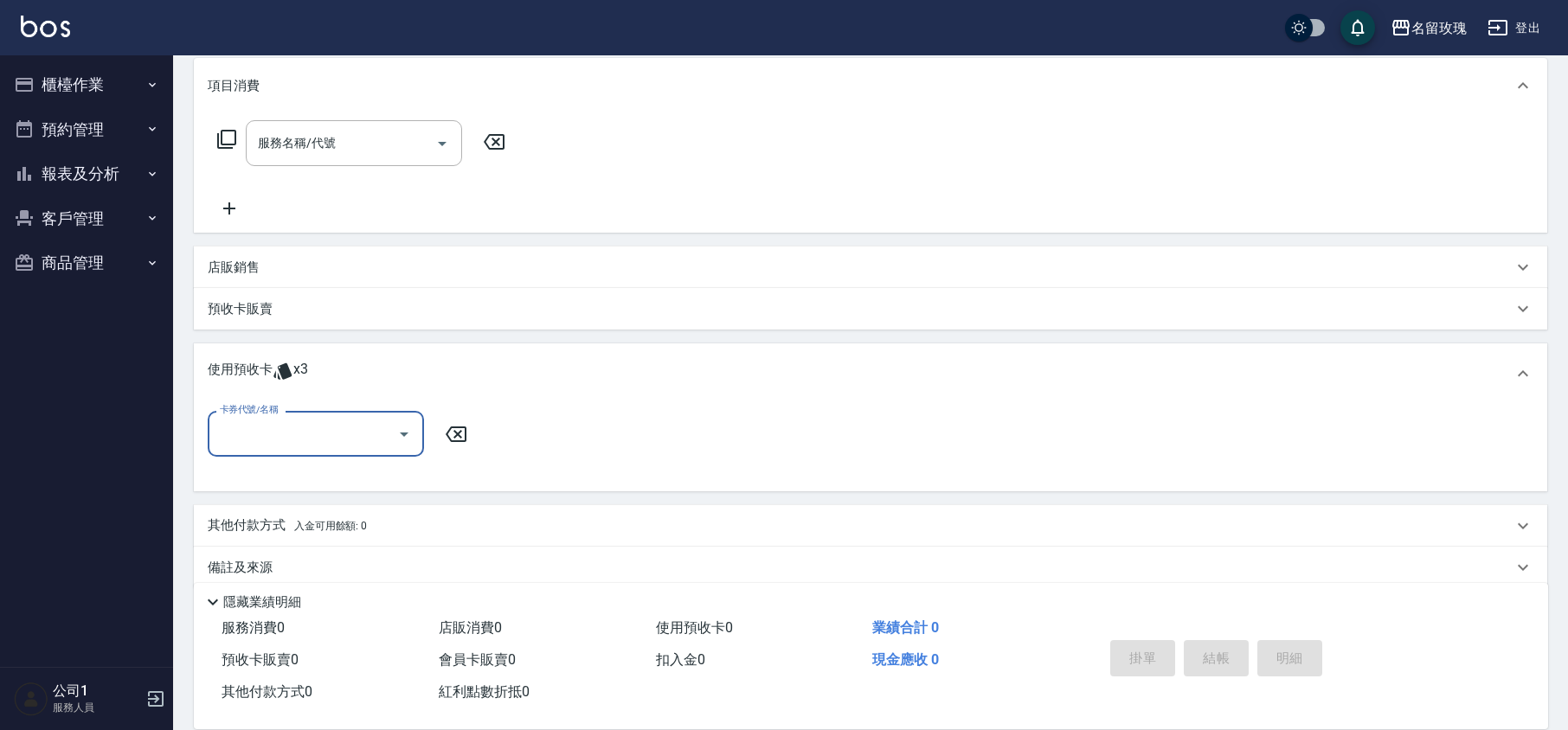
scroll to position [246, 0]
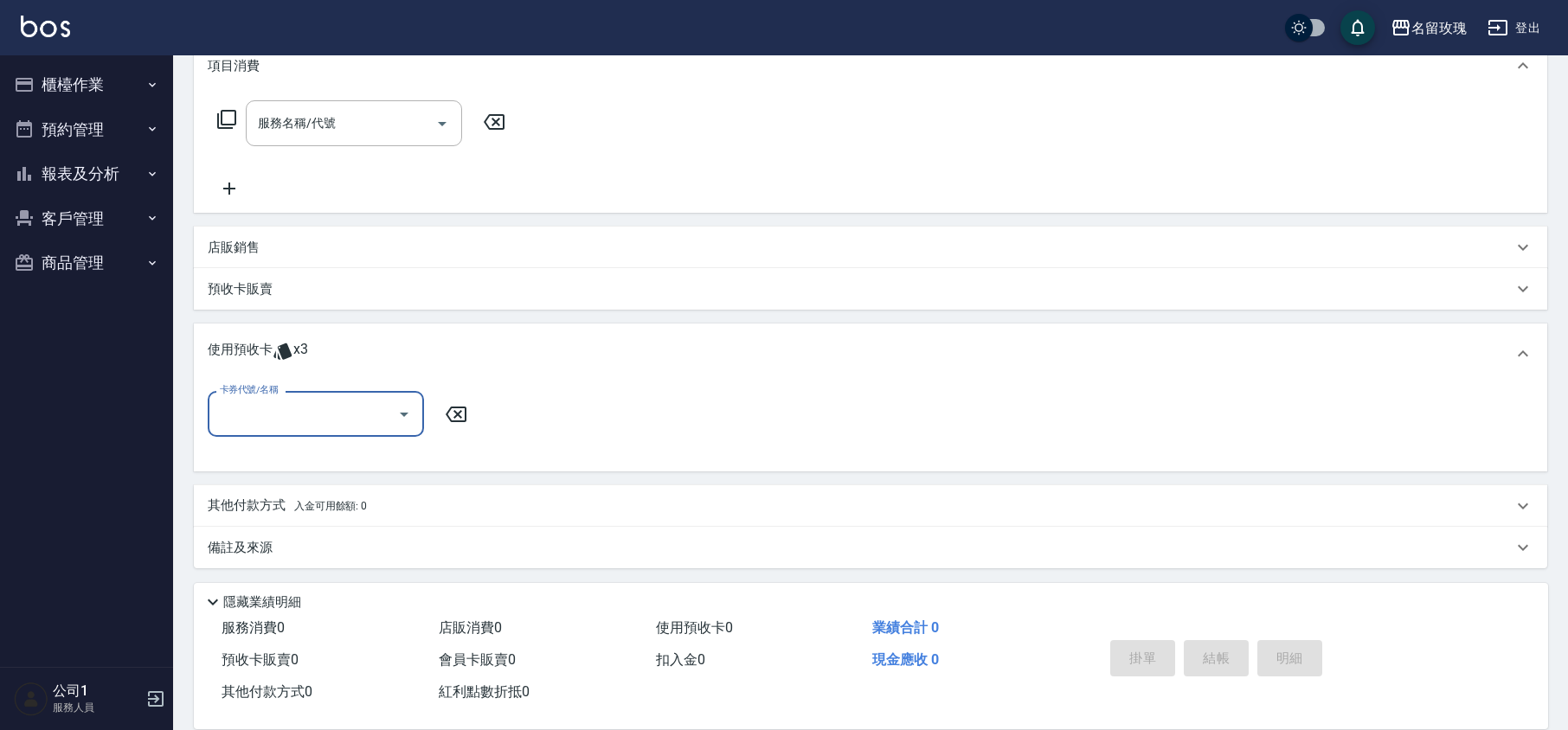
click at [401, 414] on icon "Open" at bounding box center [403, 414] width 8 height 5
click at [326, 461] on div "113 剪髮卡四送一(1000) 剩餘3張 113230" at bounding box center [315, 468] width 217 height 47
type input "113 剪髮卡四送一(1000) 113230"
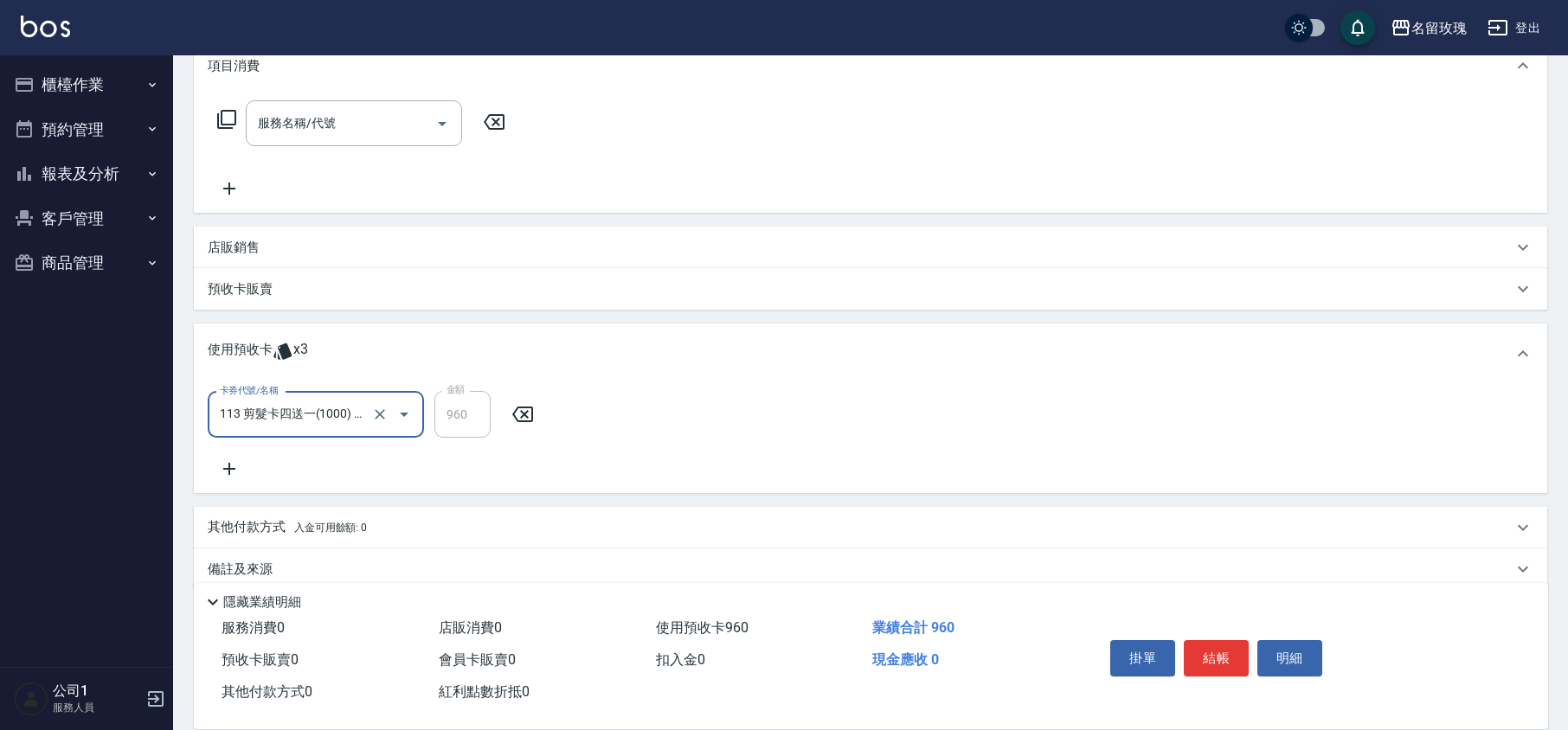
click at [594, 476] on div "卡券代號/名稱 113 剪髮卡四送一(1000) 113230 卡券代號/名稱 金額 960 金額" at bounding box center [870, 435] width 1325 height 89
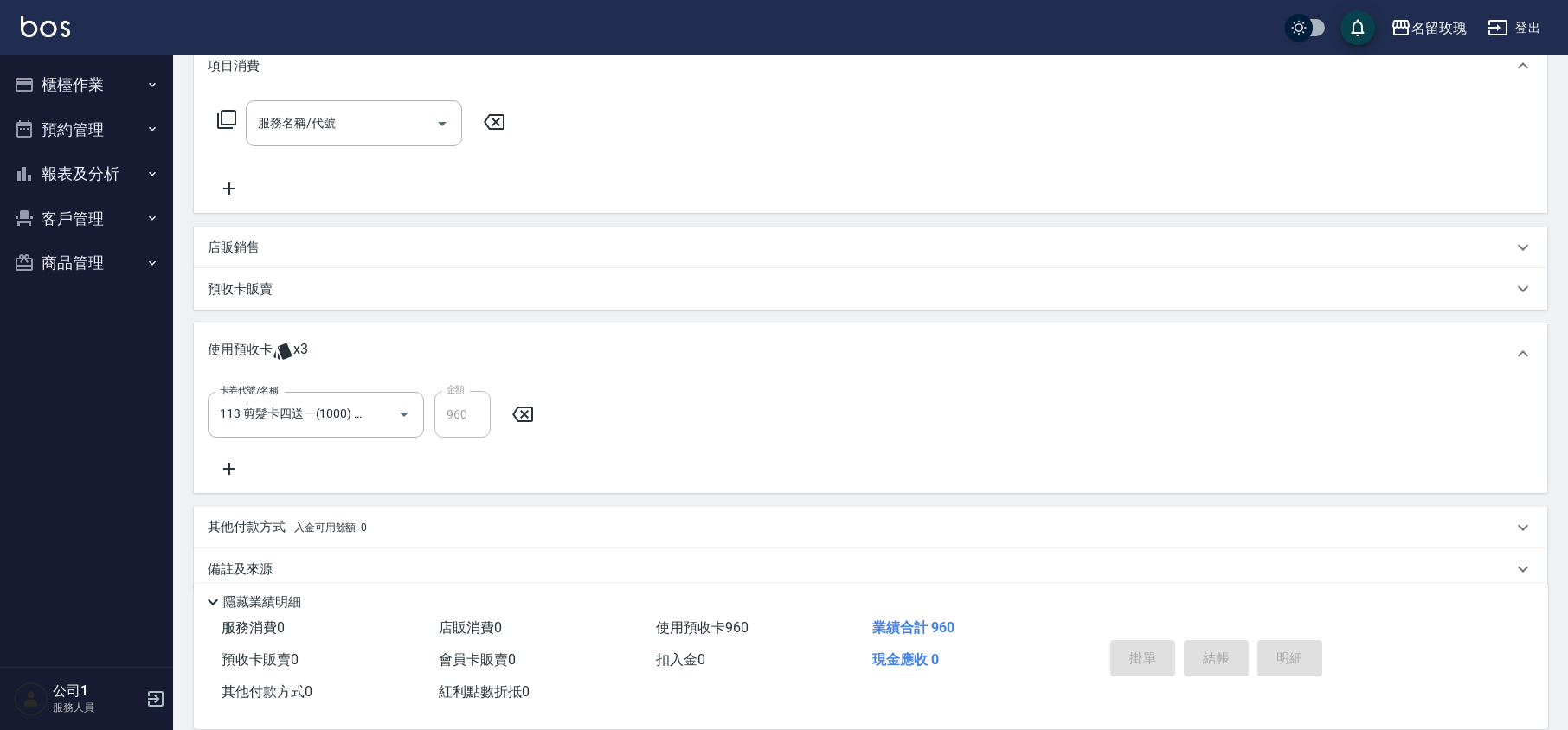
type input "[DATE] 15:24"
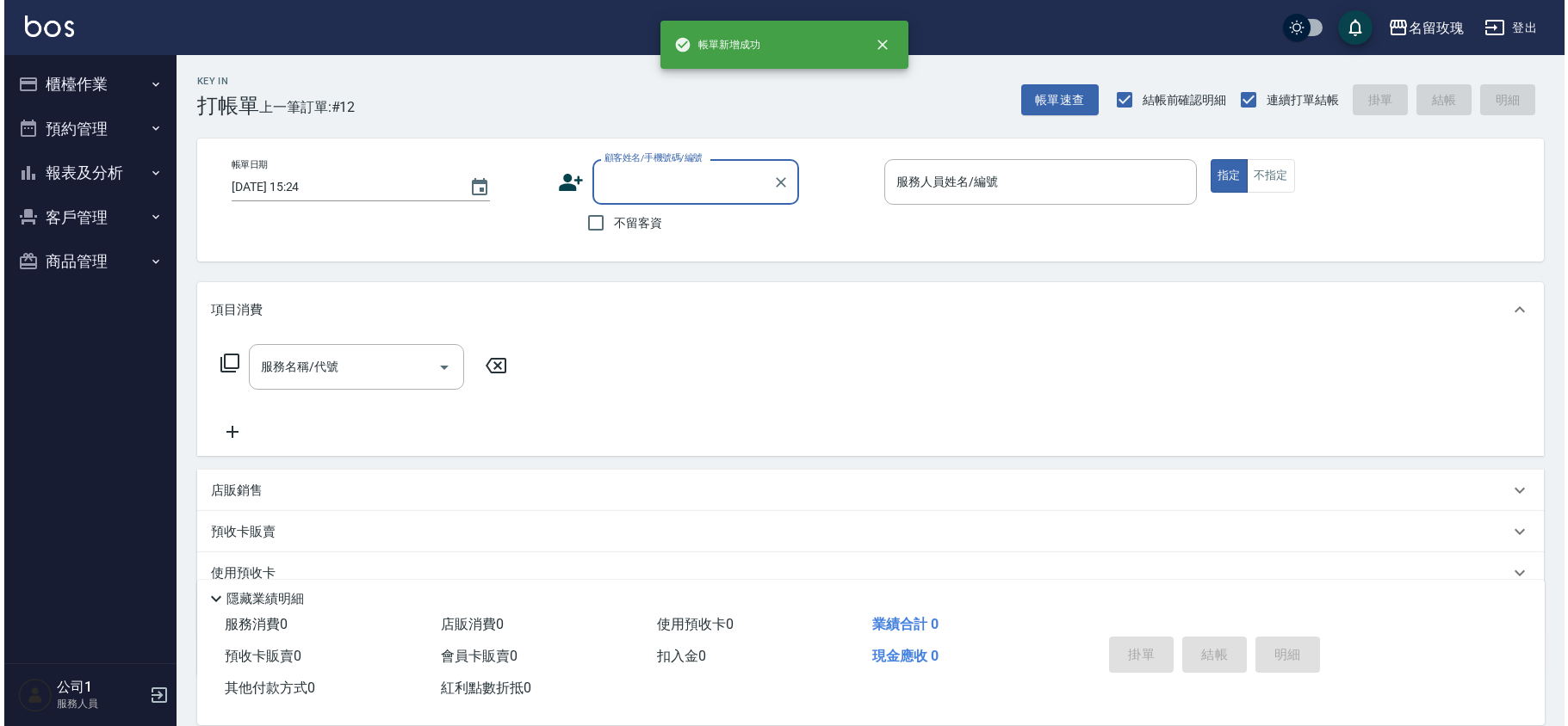
scroll to position [0, 0]
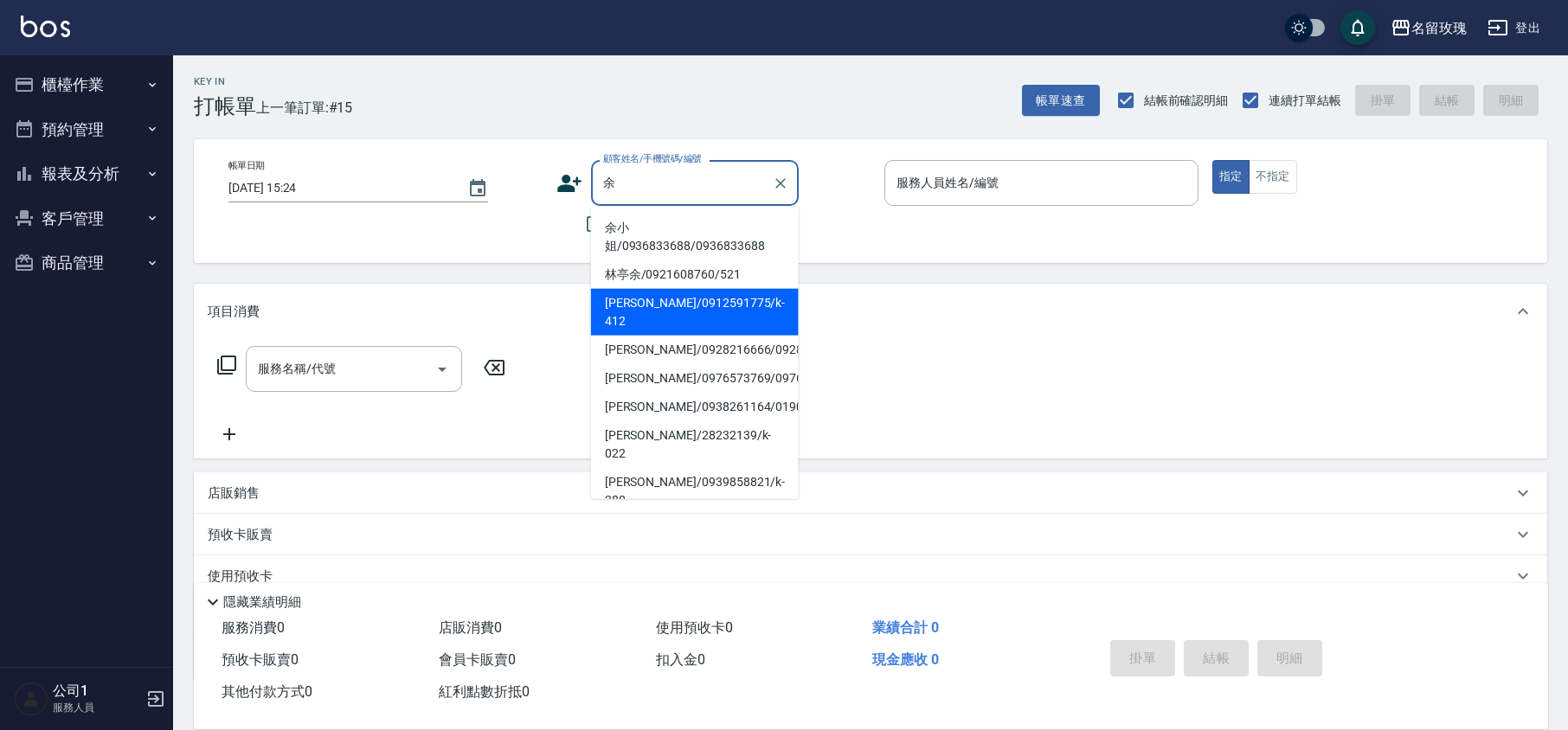
click at [672, 310] on li "[PERSON_NAME]/0912591775/k-412" at bounding box center [694, 313] width 207 height 47
type input "[PERSON_NAME]/0912591775/k-412"
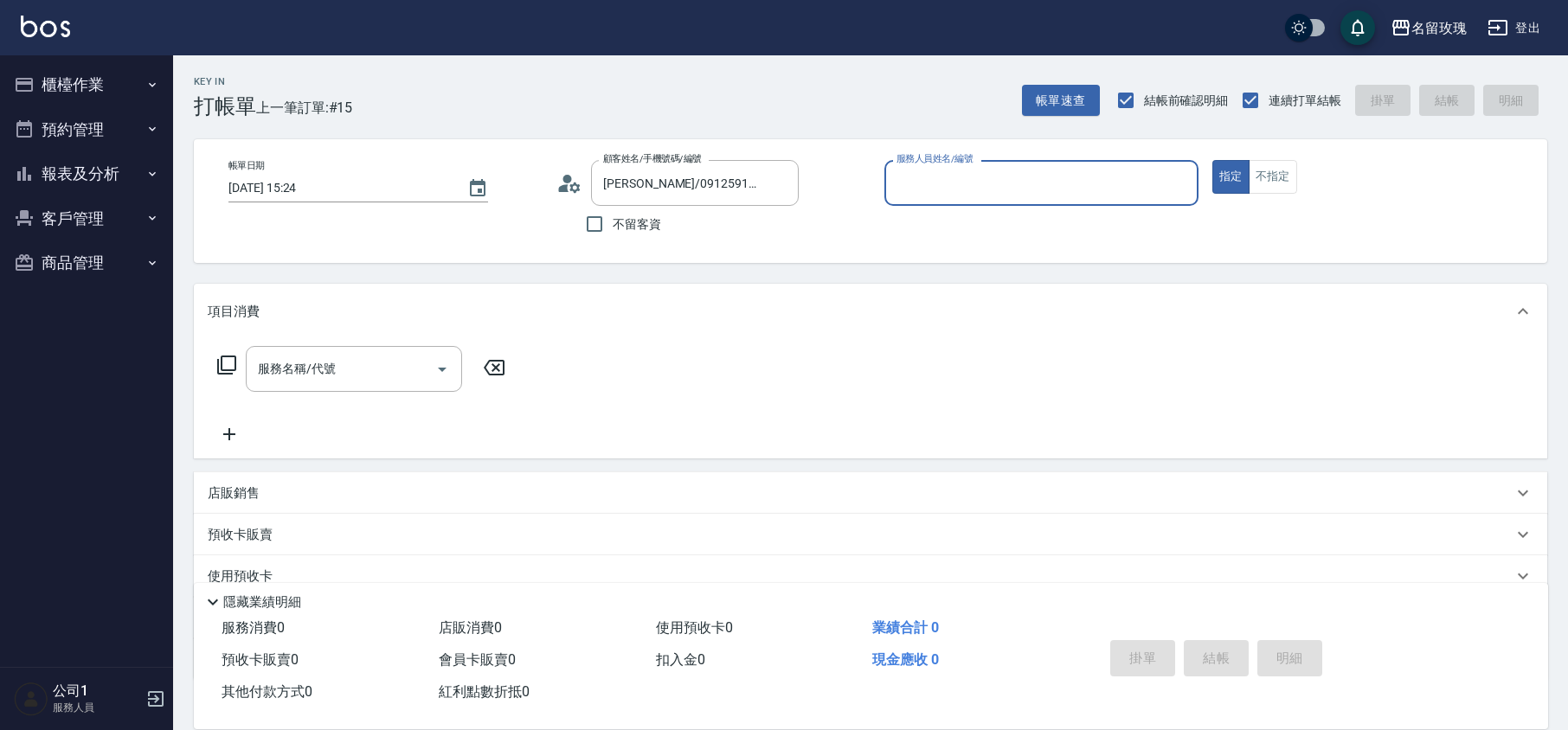
type input "[PERSON_NAME]-5"
click at [217, 368] on icon at bounding box center [227, 365] width 21 height 21
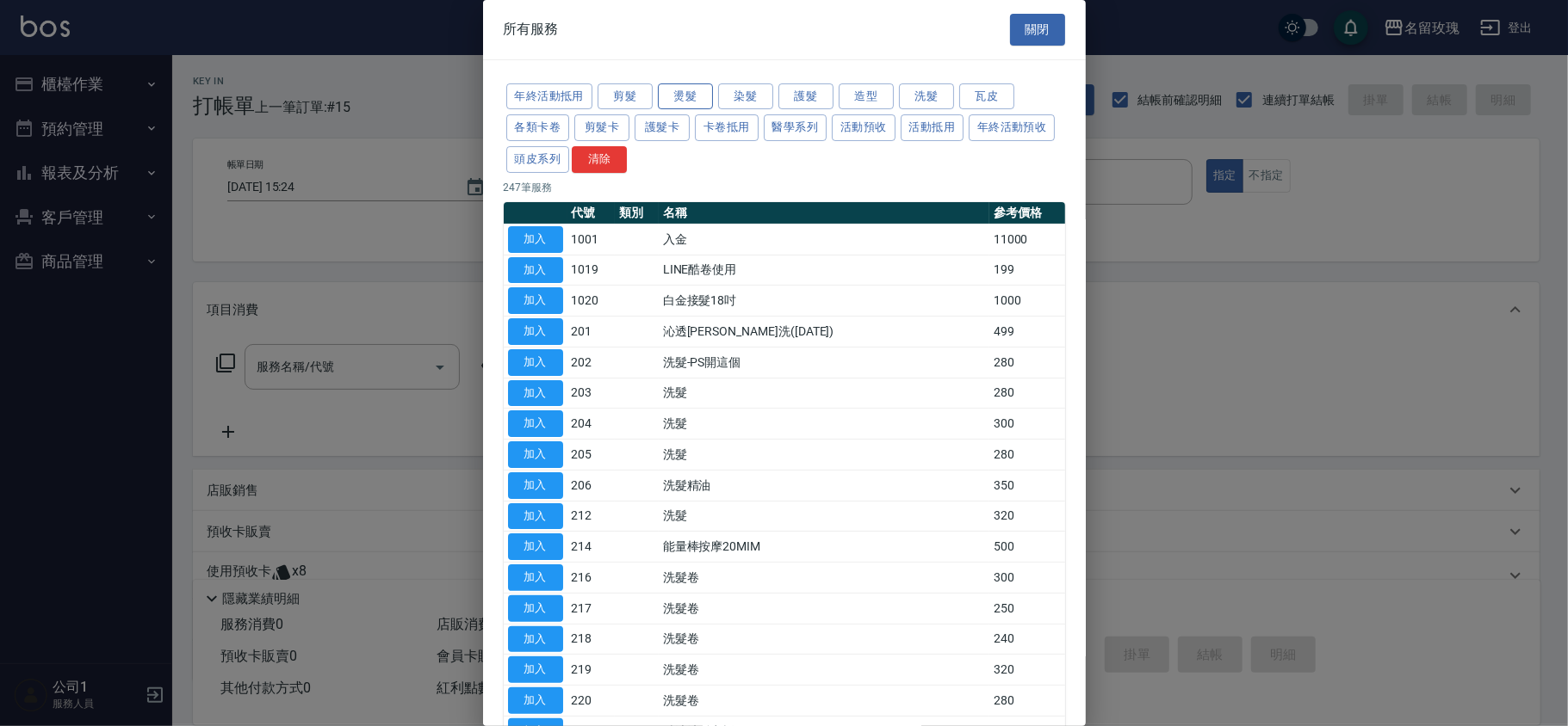
click at [689, 94] on button "燙髮" at bounding box center [685, 97] width 55 height 27
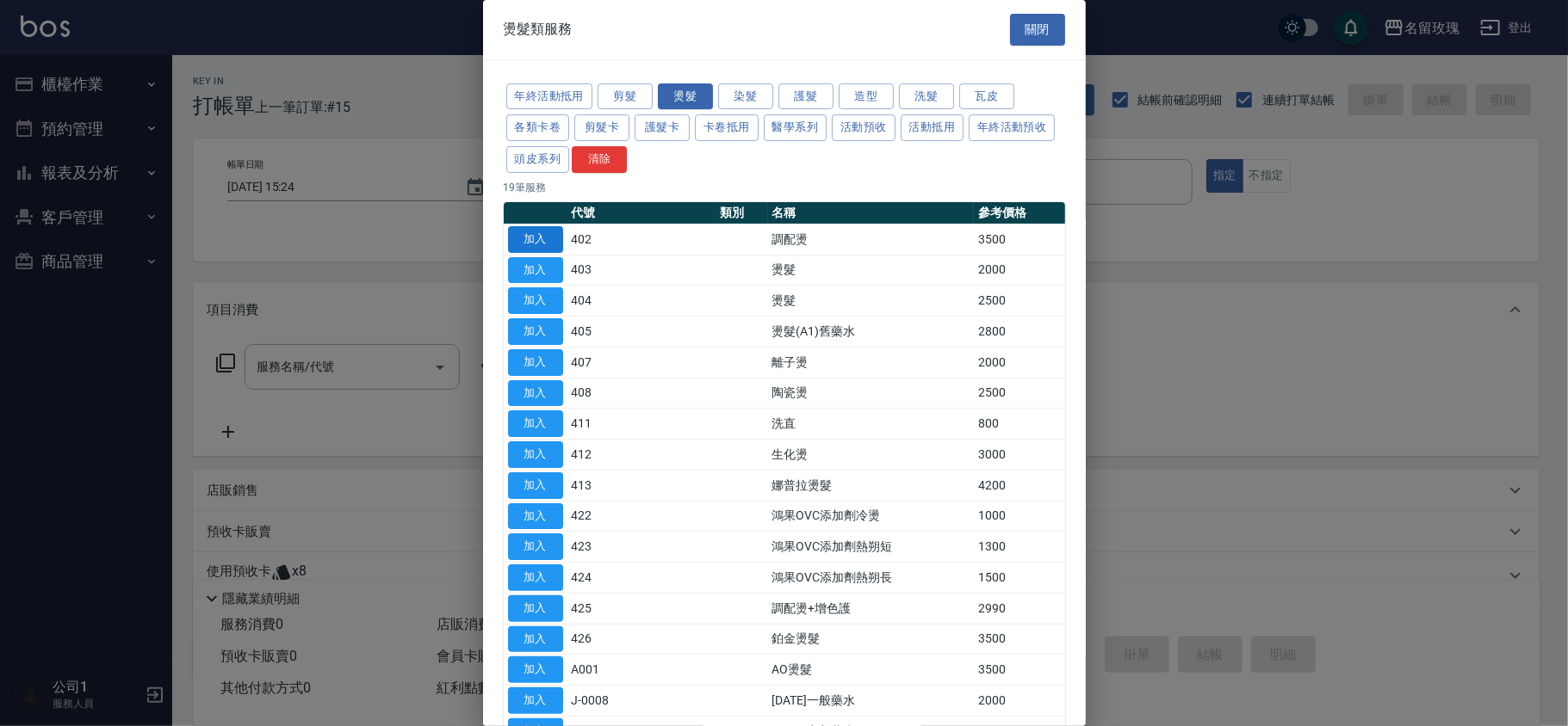
click at [542, 240] on button "加入" at bounding box center [535, 240] width 55 height 27
type input "調配燙(402)"
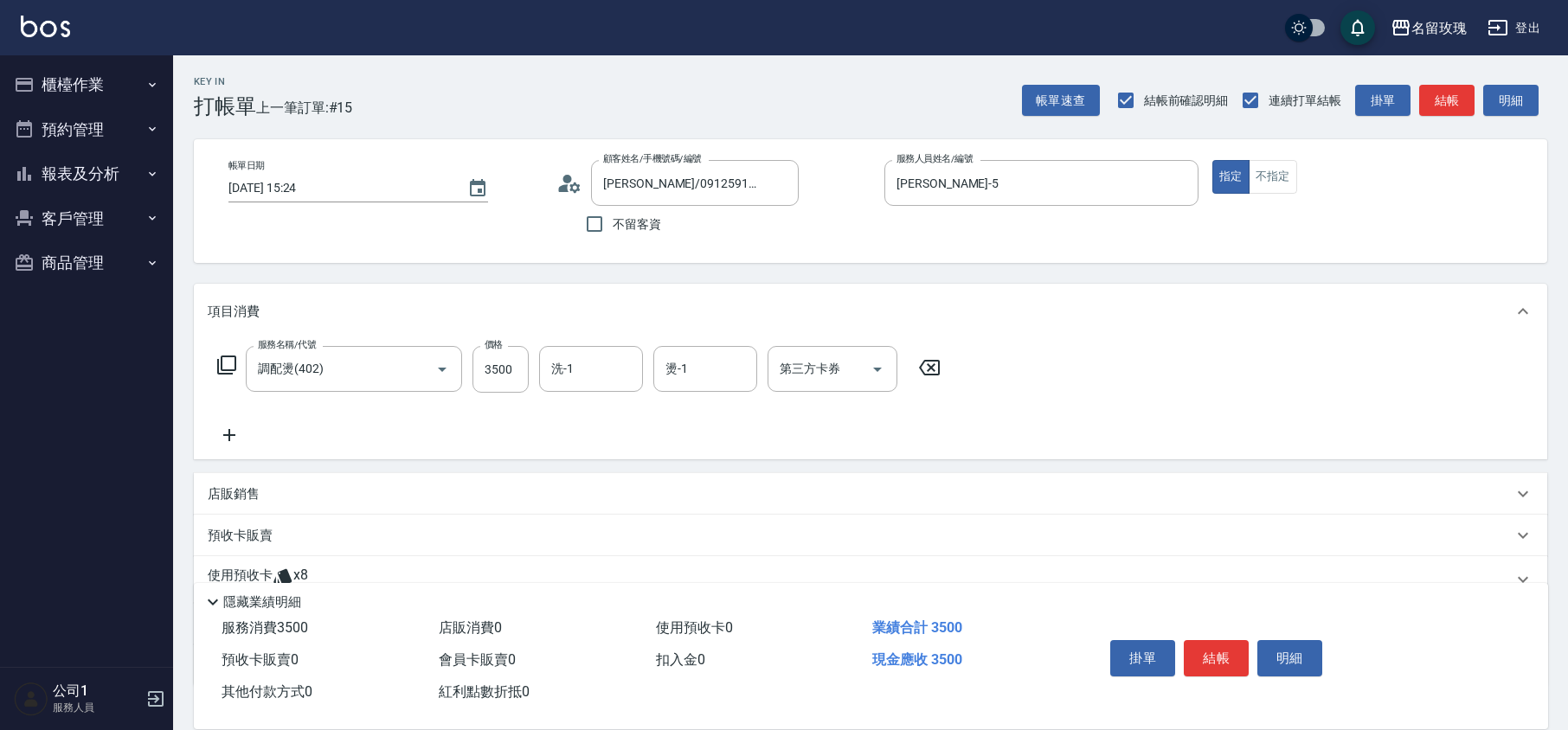
click at [227, 361] on icon at bounding box center [227, 365] width 21 height 21
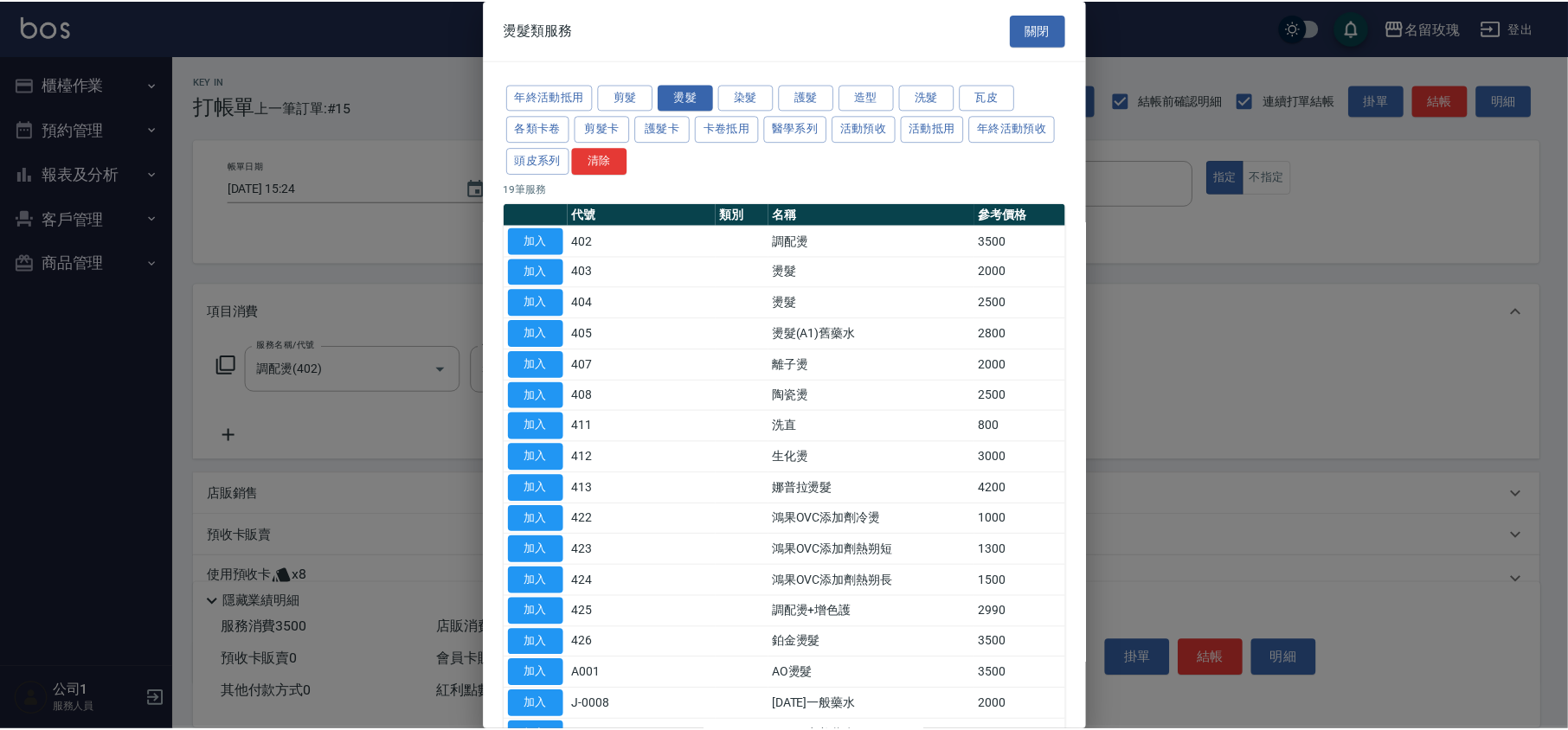
scroll to position [185, 0]
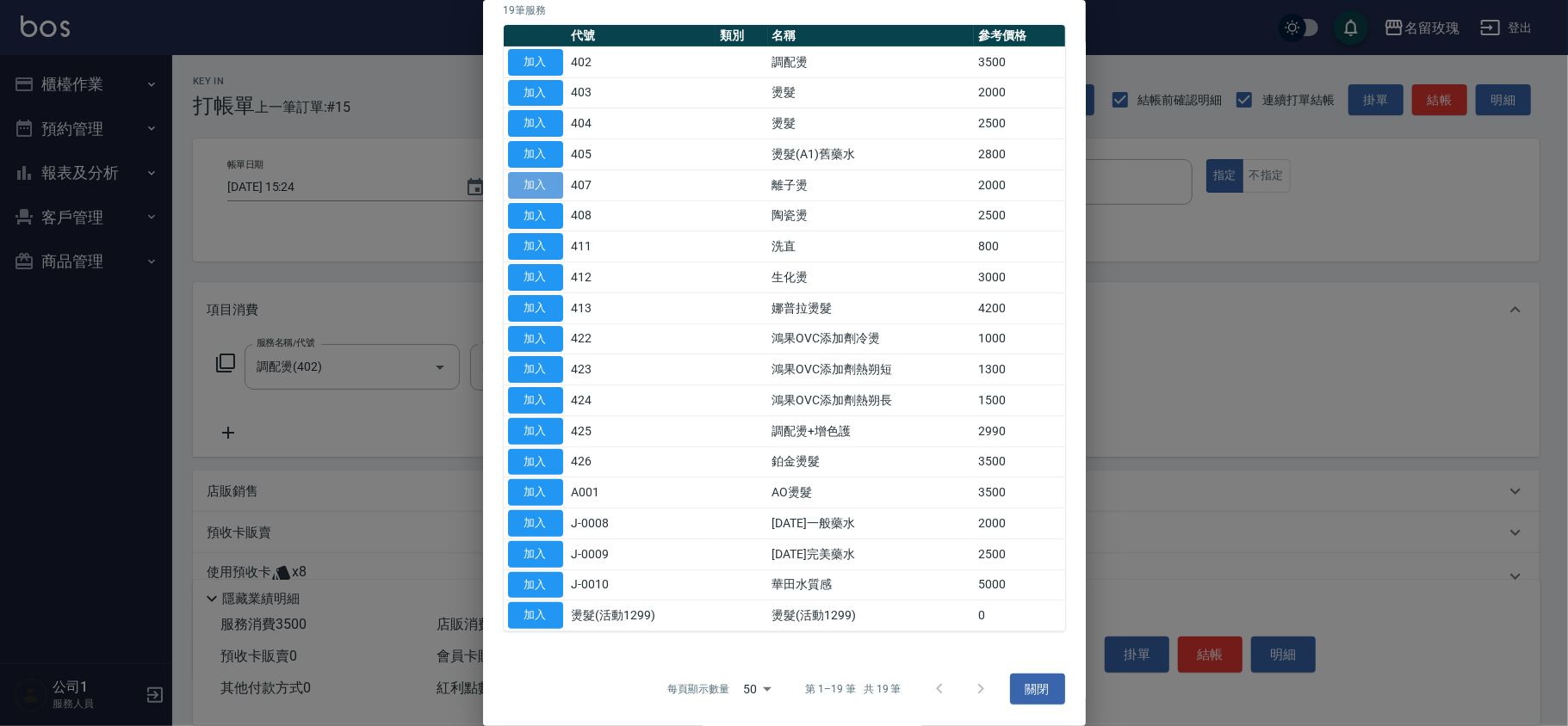
click at [525, 186] on button "加入" at bounding box center [535, 185] width 55 height 27
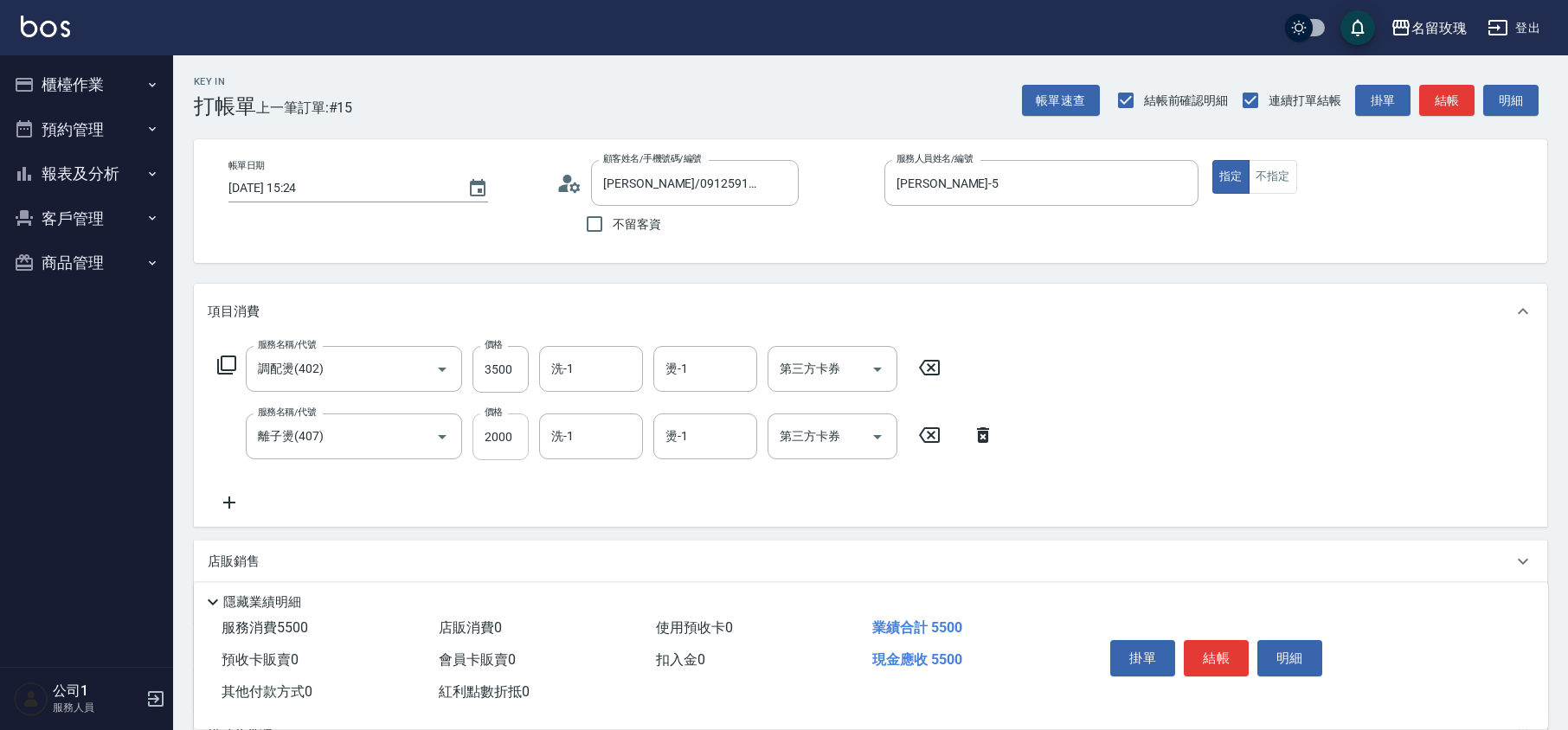
click at [511, 446] on input "2000" at bounding box center [500, 437] width 56 height 47
click at [483, 360] on input "3500" at bounding box center [500, 370] width 56 height 47
type input "2500"
type input "汝-30"
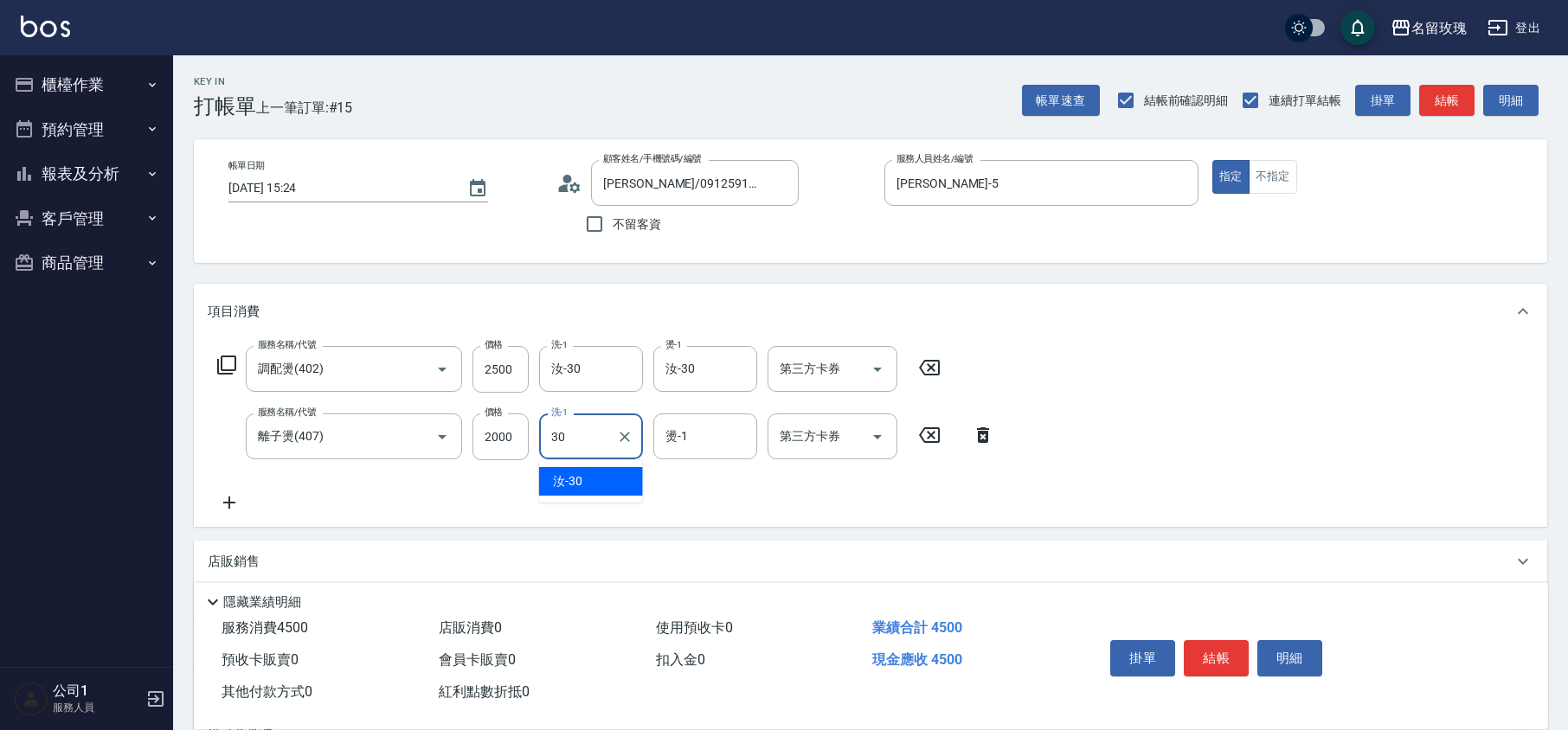
type input "汝-30"
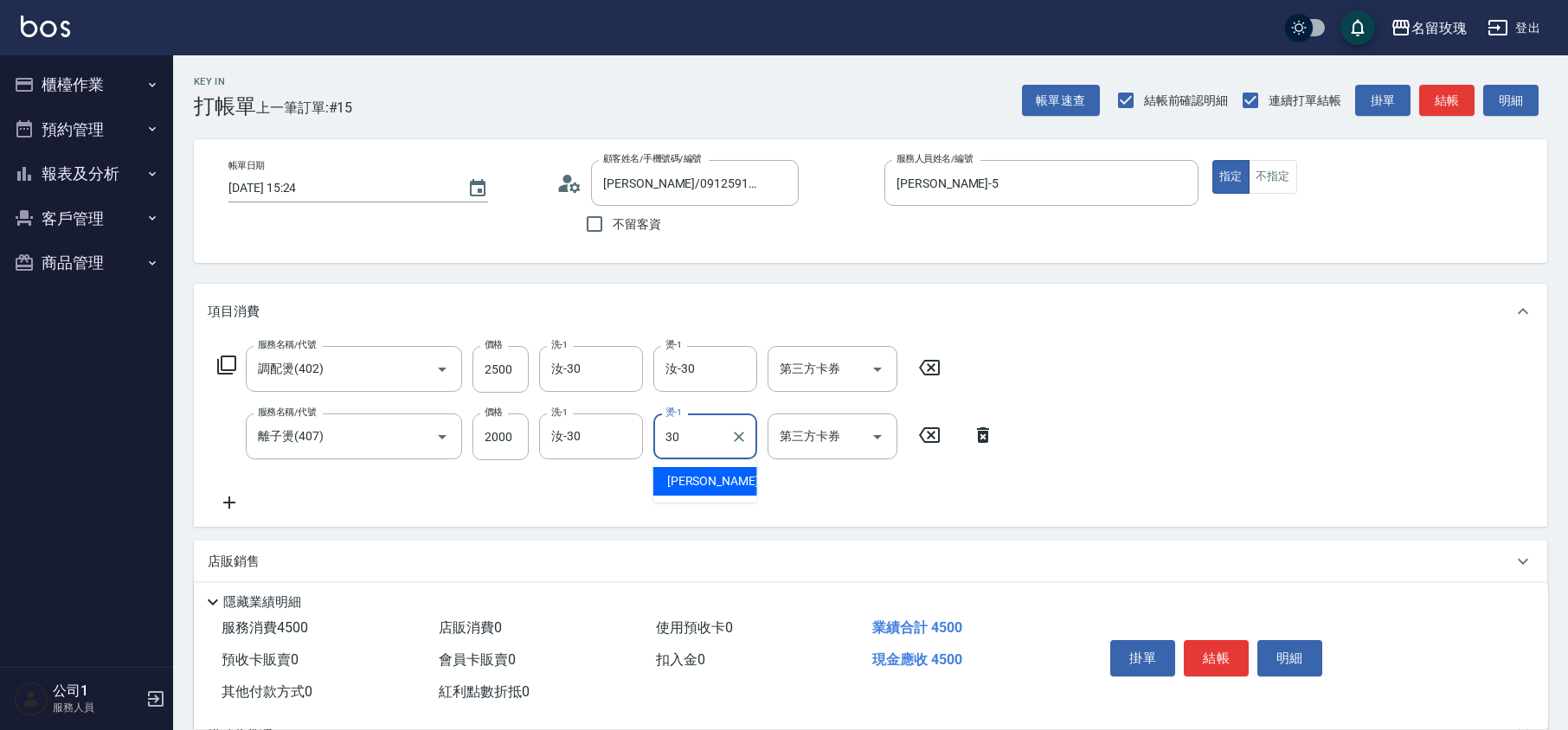
type input "汝-30"
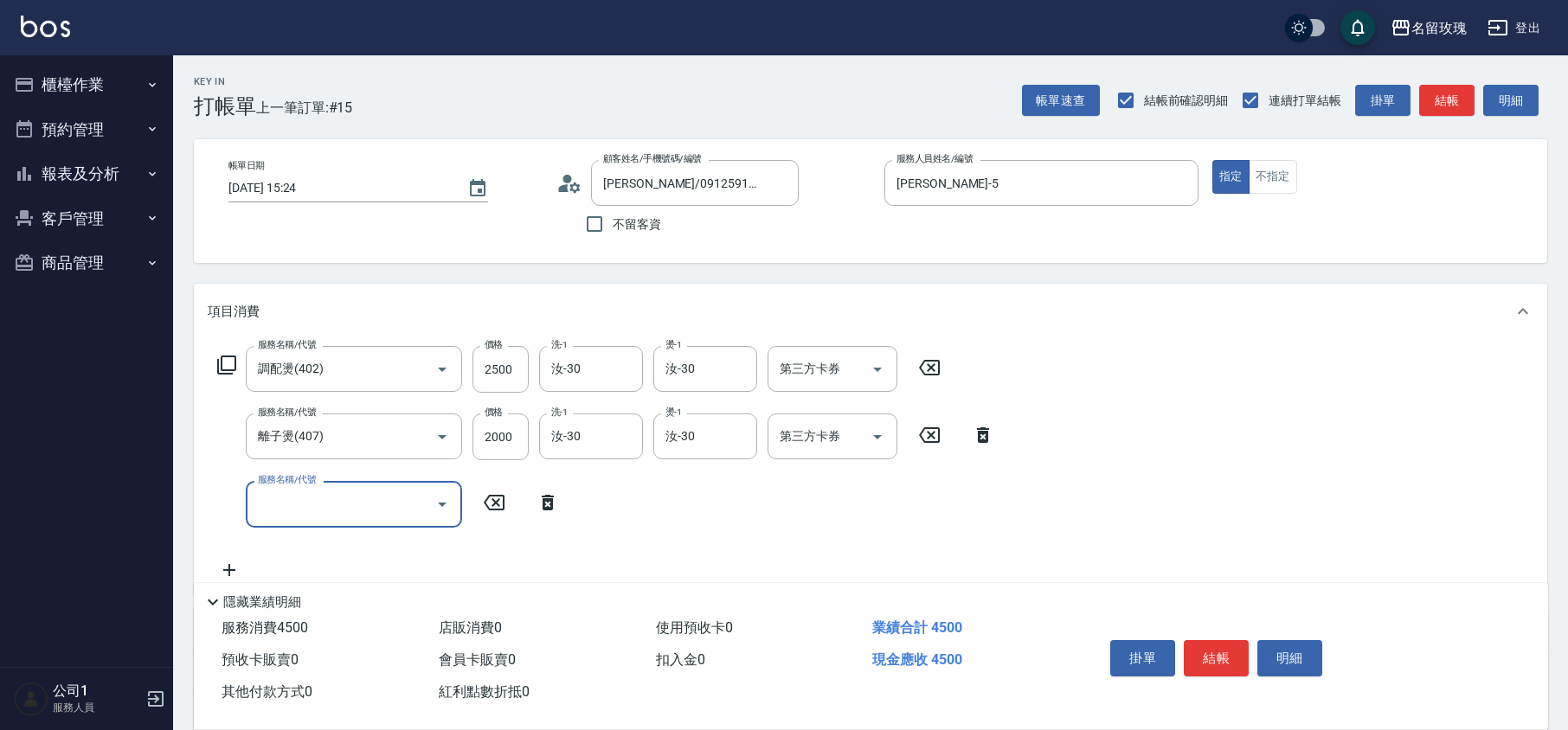
click at [557, 516] on div "服務名稱/代號 服務名稱/代號" at bounding box center [387, 503] width 361 height 46
click at [551, 511] on icon at bounding box center [548, 502] width 43 height 21
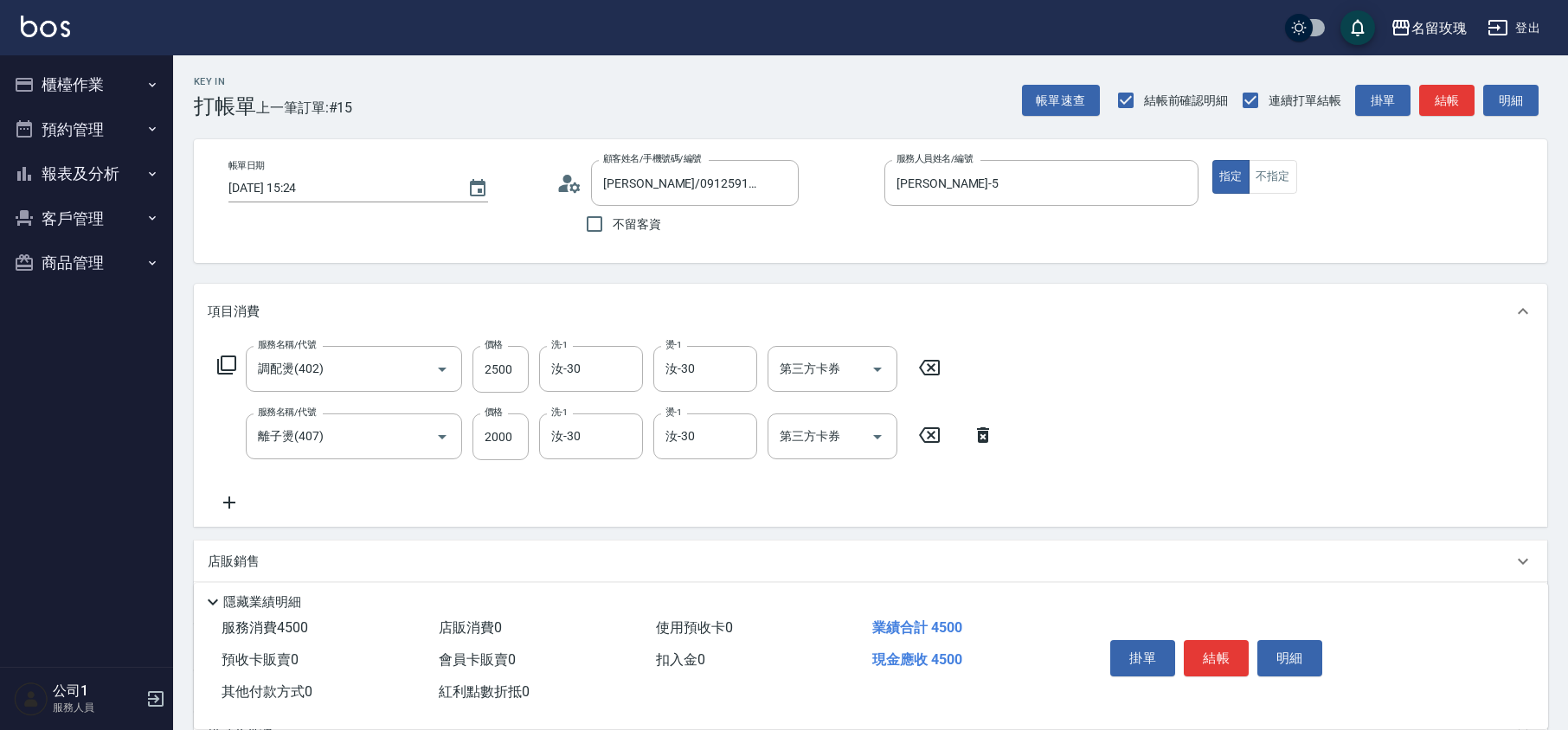
click at [551, 511] on div "服務名稱/代號 調配燙(402) 服務名稱/代號 價格 2500 價格 洗-1 汝-30 洗-1 燙-1 汝-30 燙-1 第三方卡券 第三方卡券 服務名稱/…" at bounding box center [606, 429] width 797 height 167
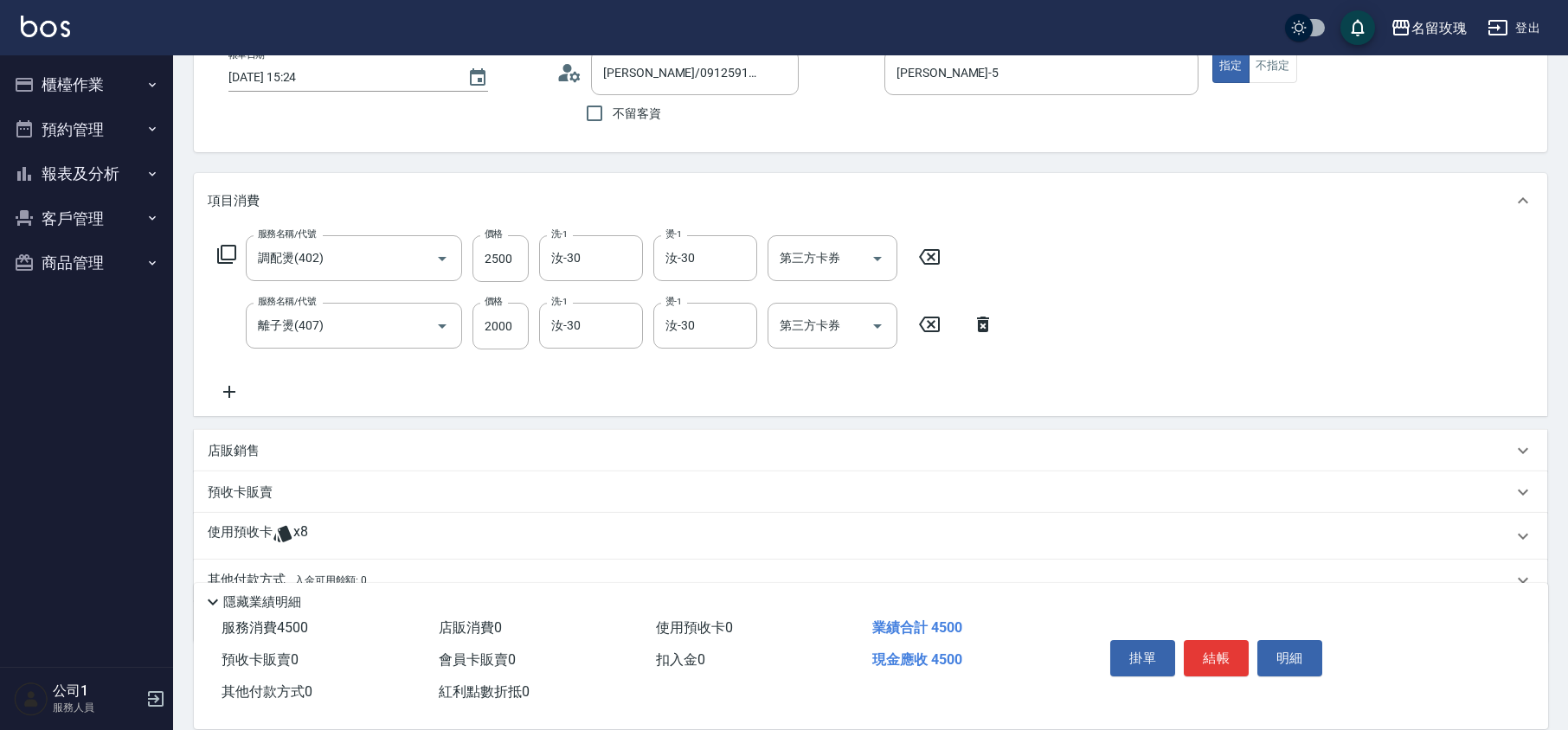
scroll to position [187, 0]
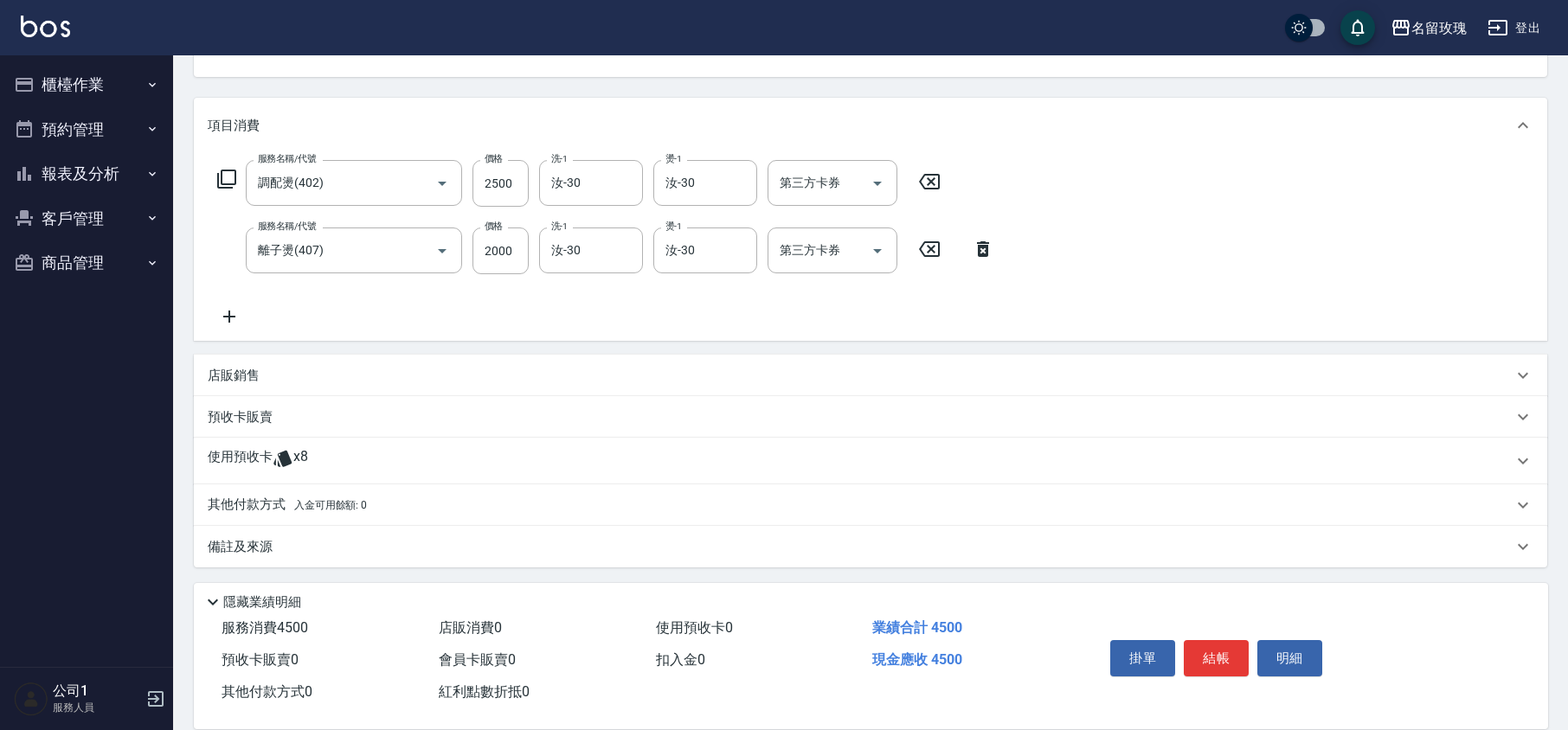
click at [226, 443] on div "使用預收卡 x8" at bounding box center [871, 461] width 1353 height 47
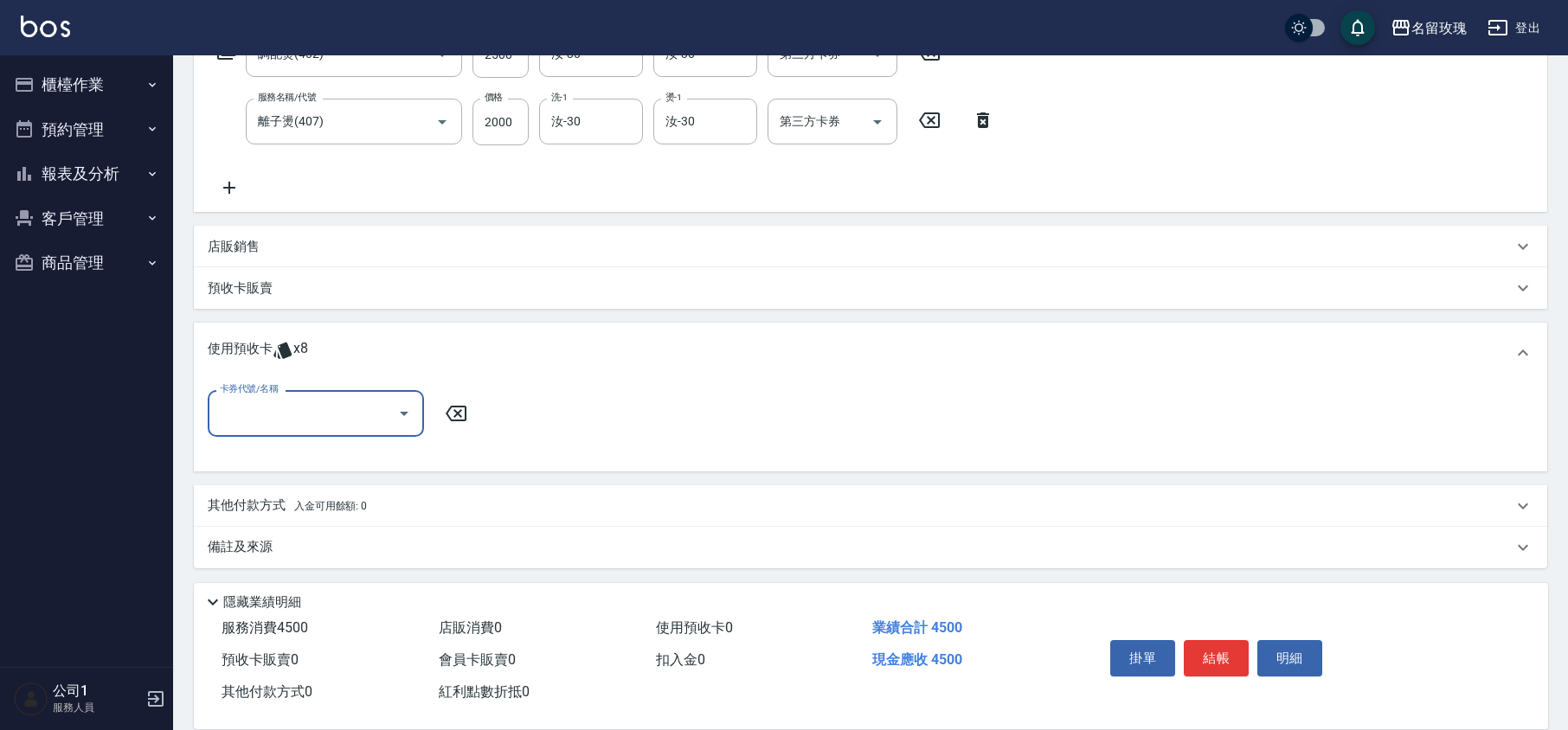
scroll to position [316, 0]
click at [399, 415] on icon "Open" at bounding box center [404, 413] width 21 height 21
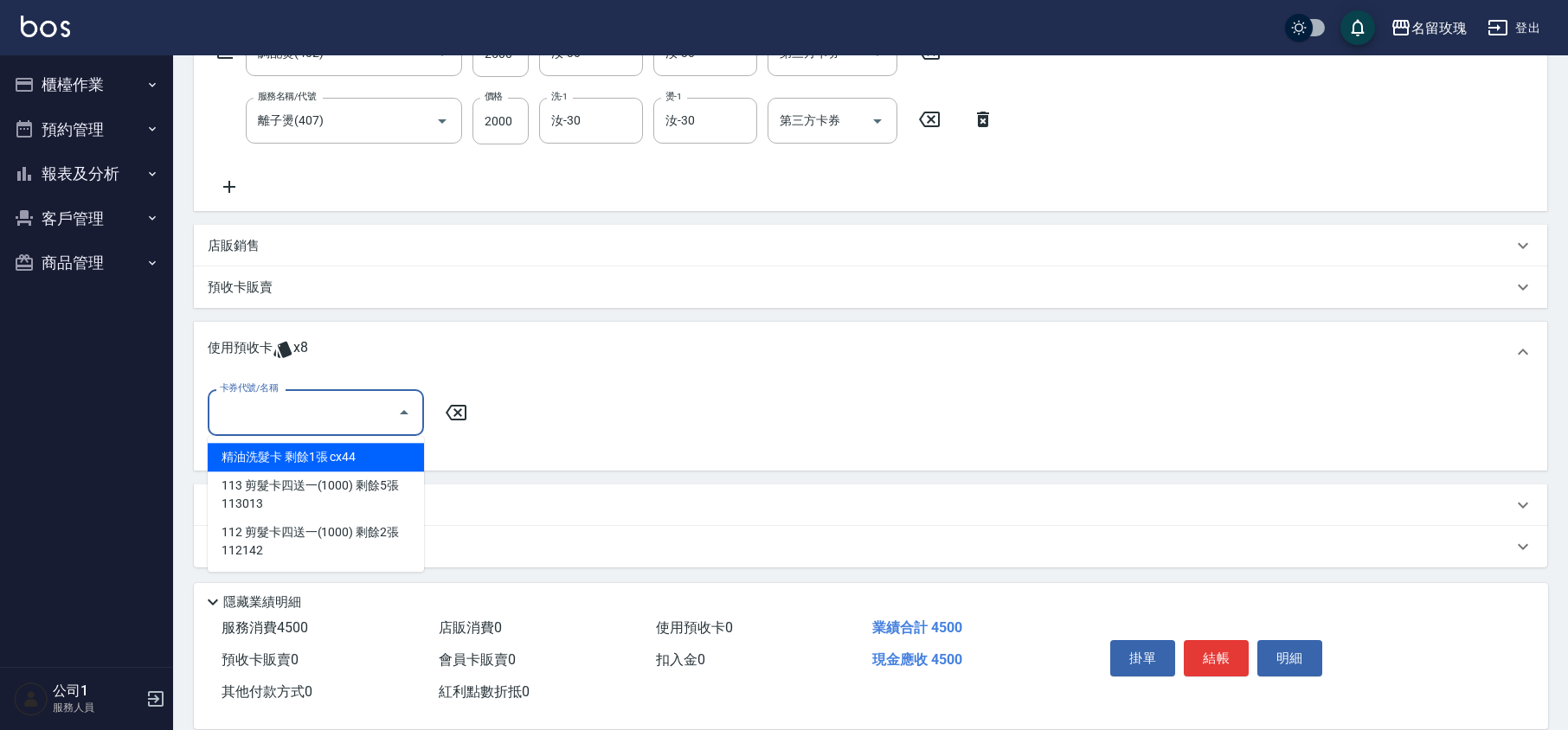
click at [403, 419] on icon "Close" at bounding box center [404, 413] width 21 height 21
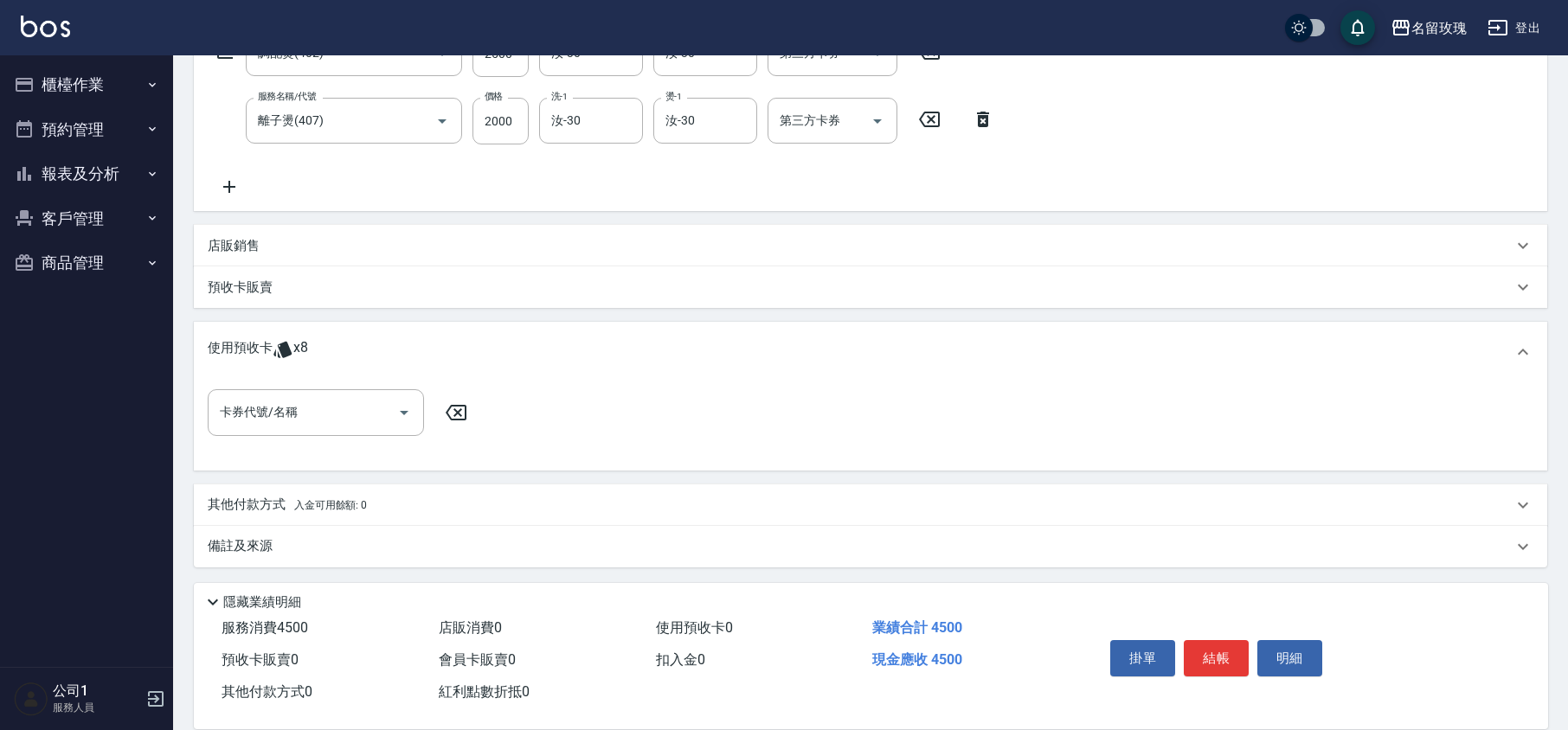
click at [270, 505] on p "其他付款方式 入金可用餘額: 0" at bounding box center [287, 505] width 160 height 19
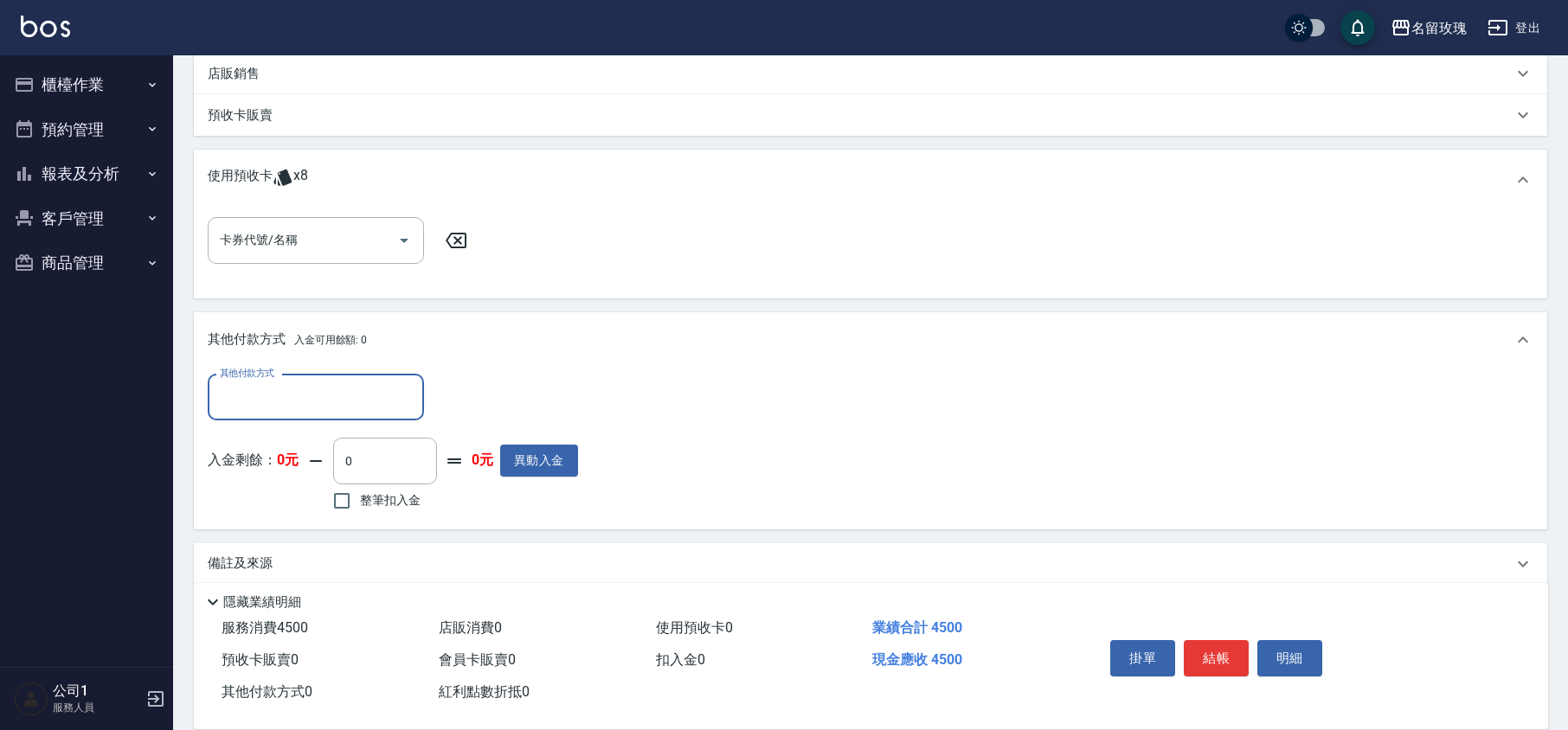
scroll to position [500, 0]
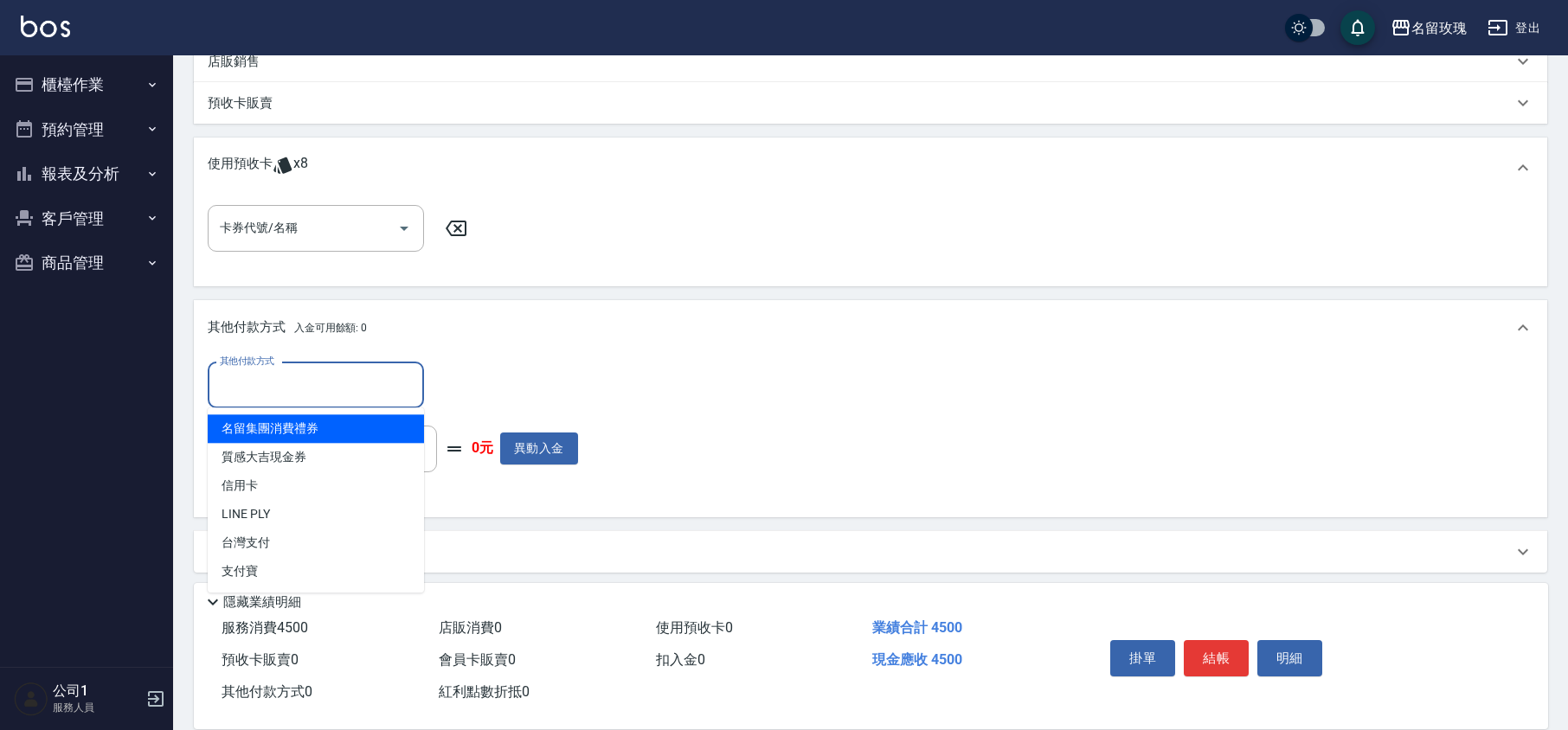
click at [333, 385] on input "其他付款方式" at bounding box center [315, 386] width 201 height 30
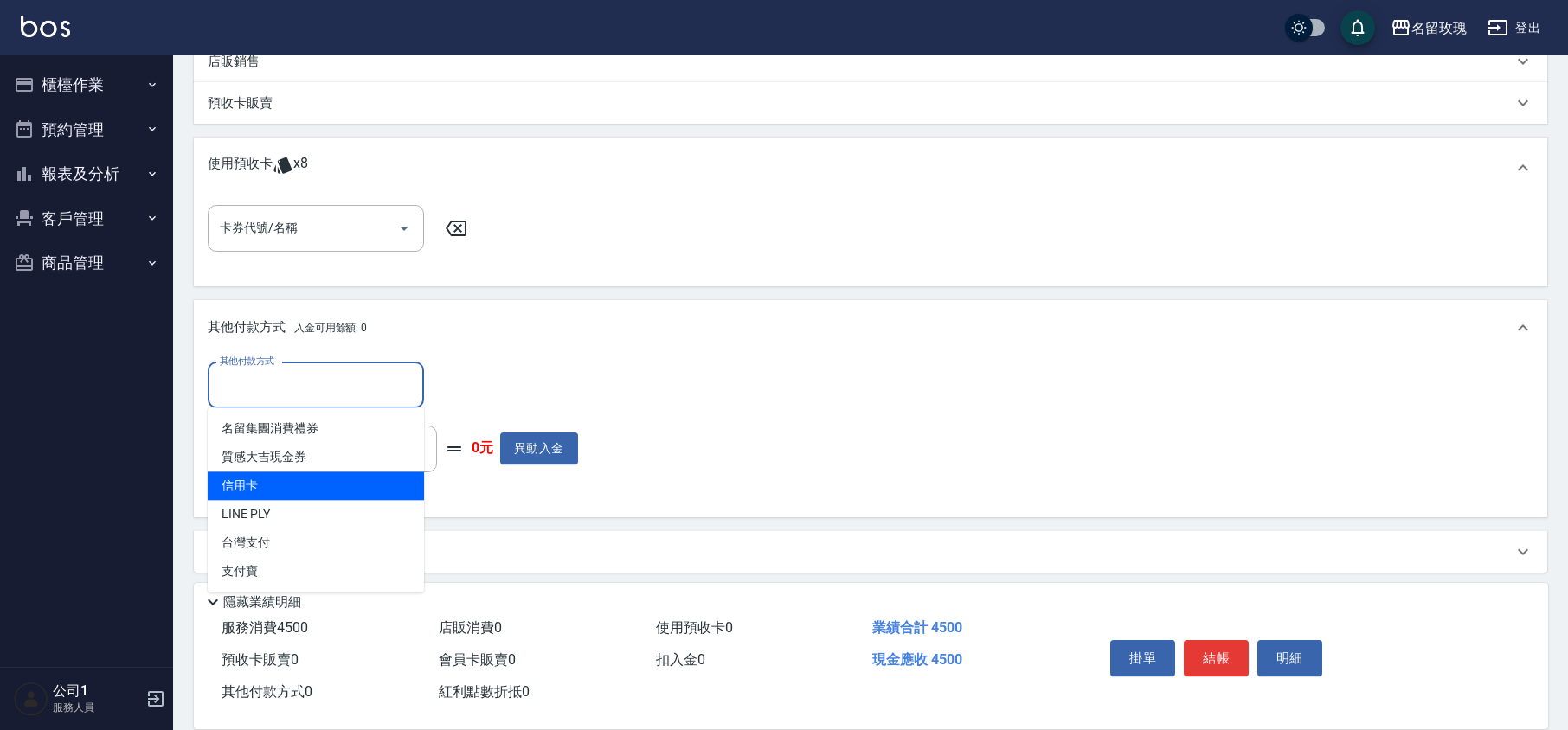
click at [270, 483] on span "信用卡" at bounding box center [315, 485] width 217 height 29
type input "信用卡"
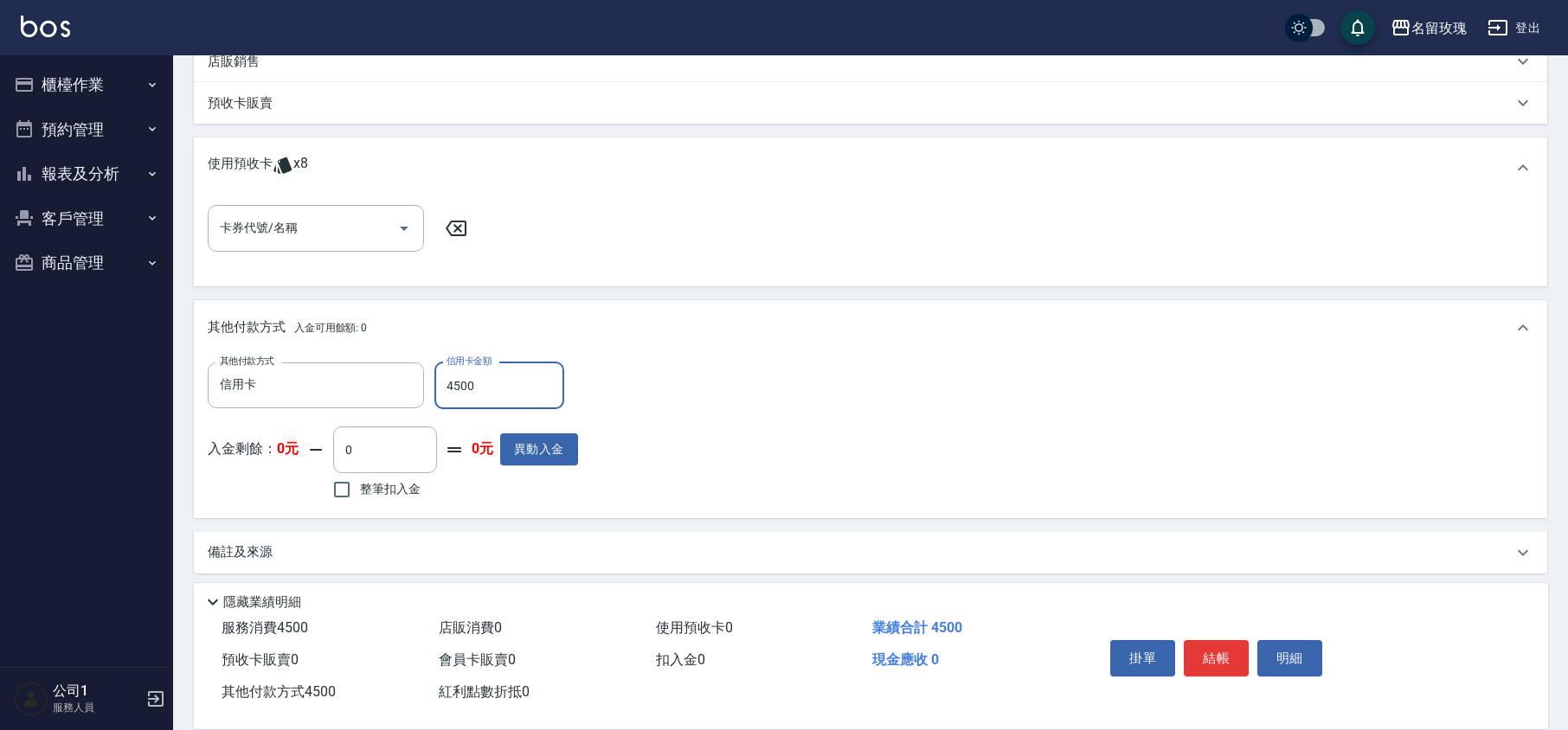
type input "4500"
type input "[DATE] 15:25"
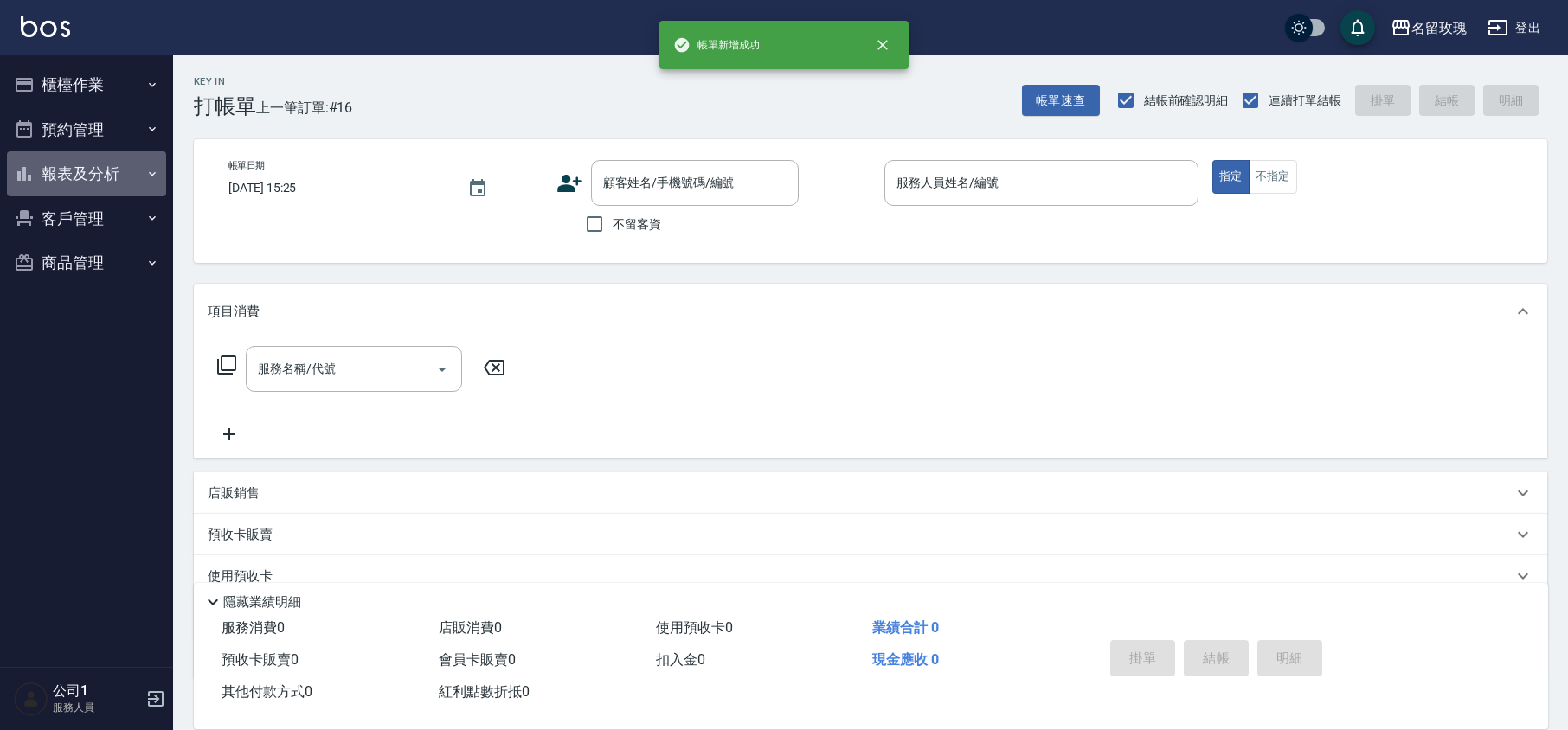
click at [84, 170] on button "報表及分析" at bounding box center [86, 174] width 160 height 45
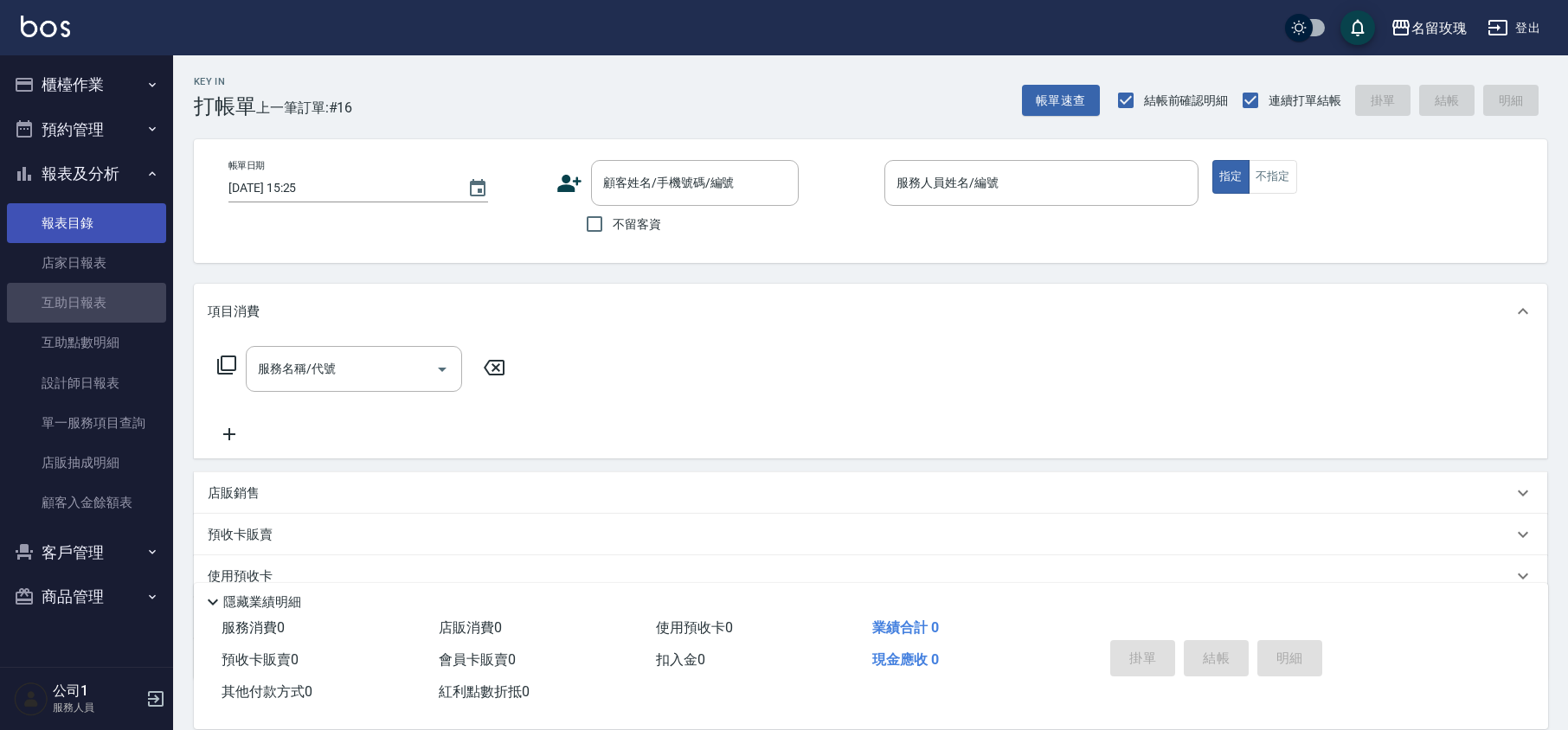
drag, startPoint x: 70, startPoint y: 290, endPoint x: 140, endPoint y: 232, distance: 90.9
click at [70, 290] on link "互助日報表" at bounding box center [86, 302] width 160 height 40
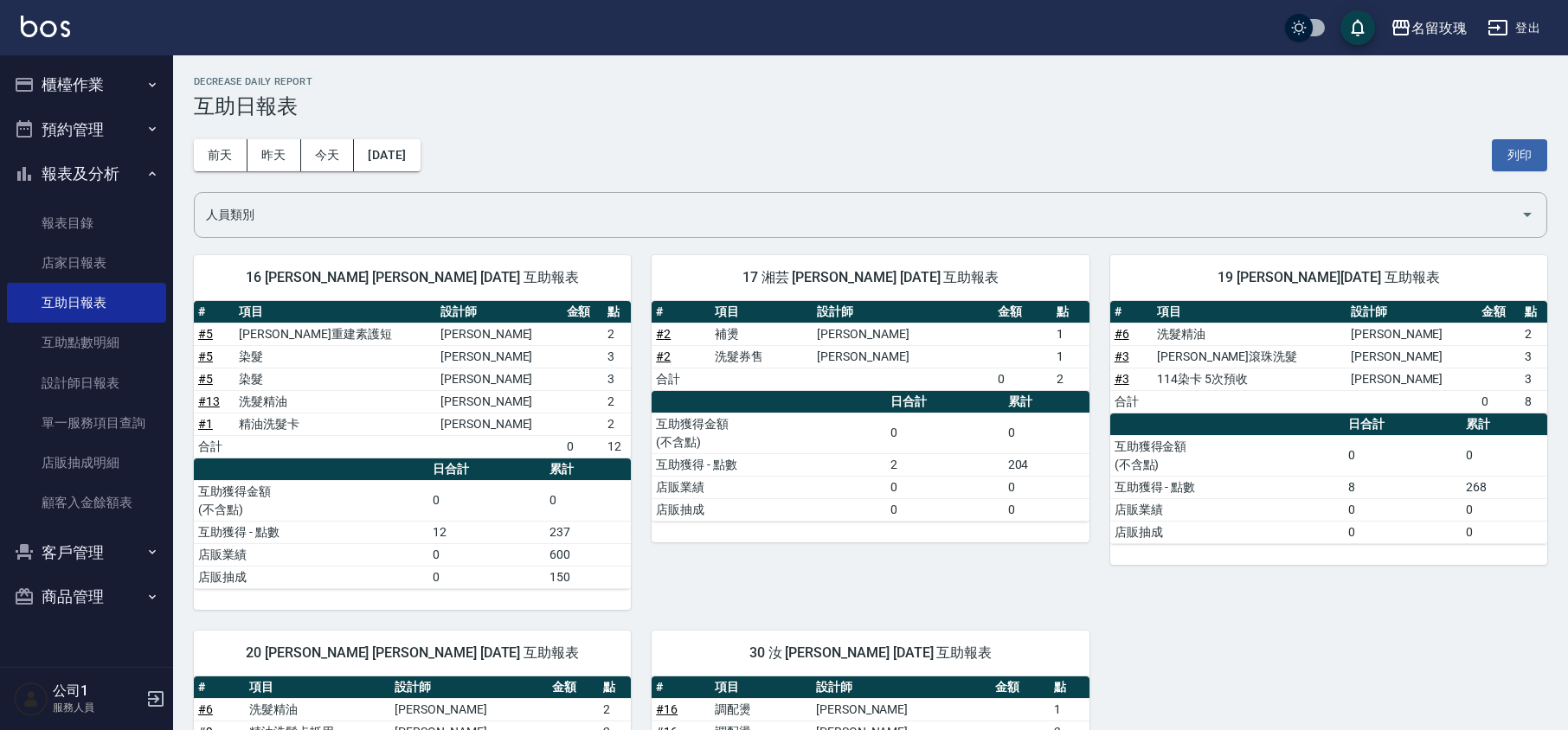
click at [654, 136] on div "[DATE] [DATE] [DATE] [DATE] 列印" at bounding box center [871, 155] width 1353 height 74
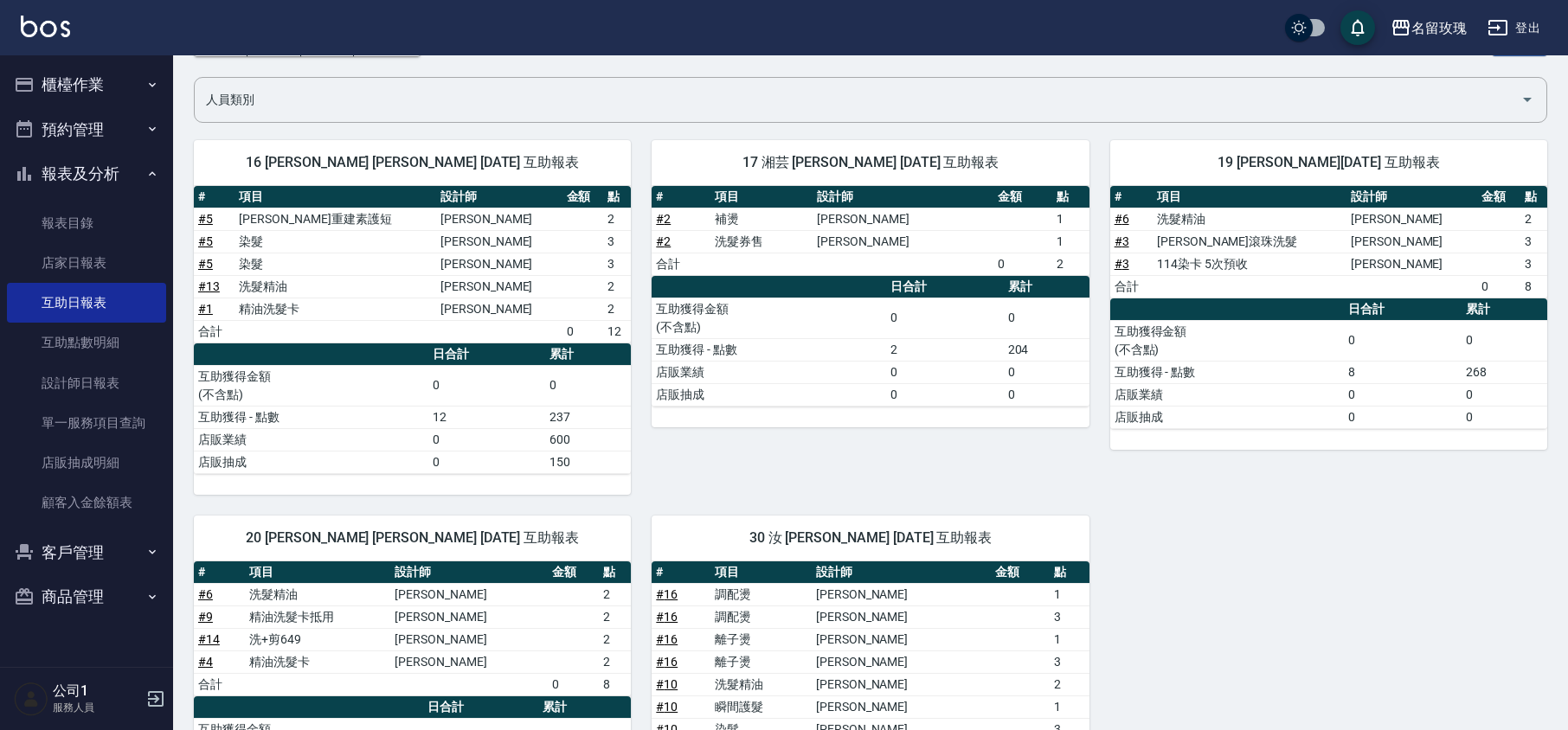
scroll to position [231, 0]
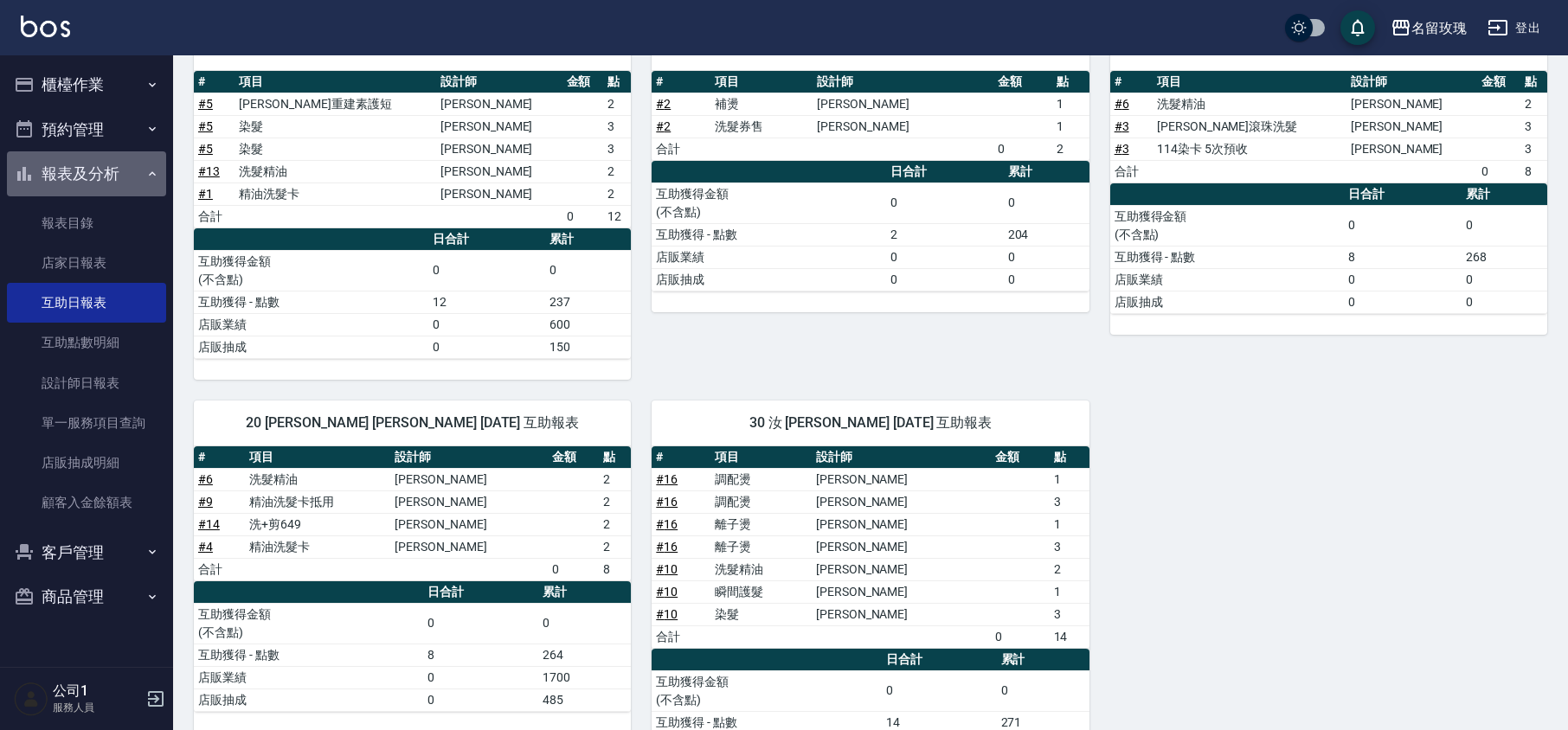
click at [49, 172] on button "報表及分析" at bounding box center [86, 174] width 160 height 45
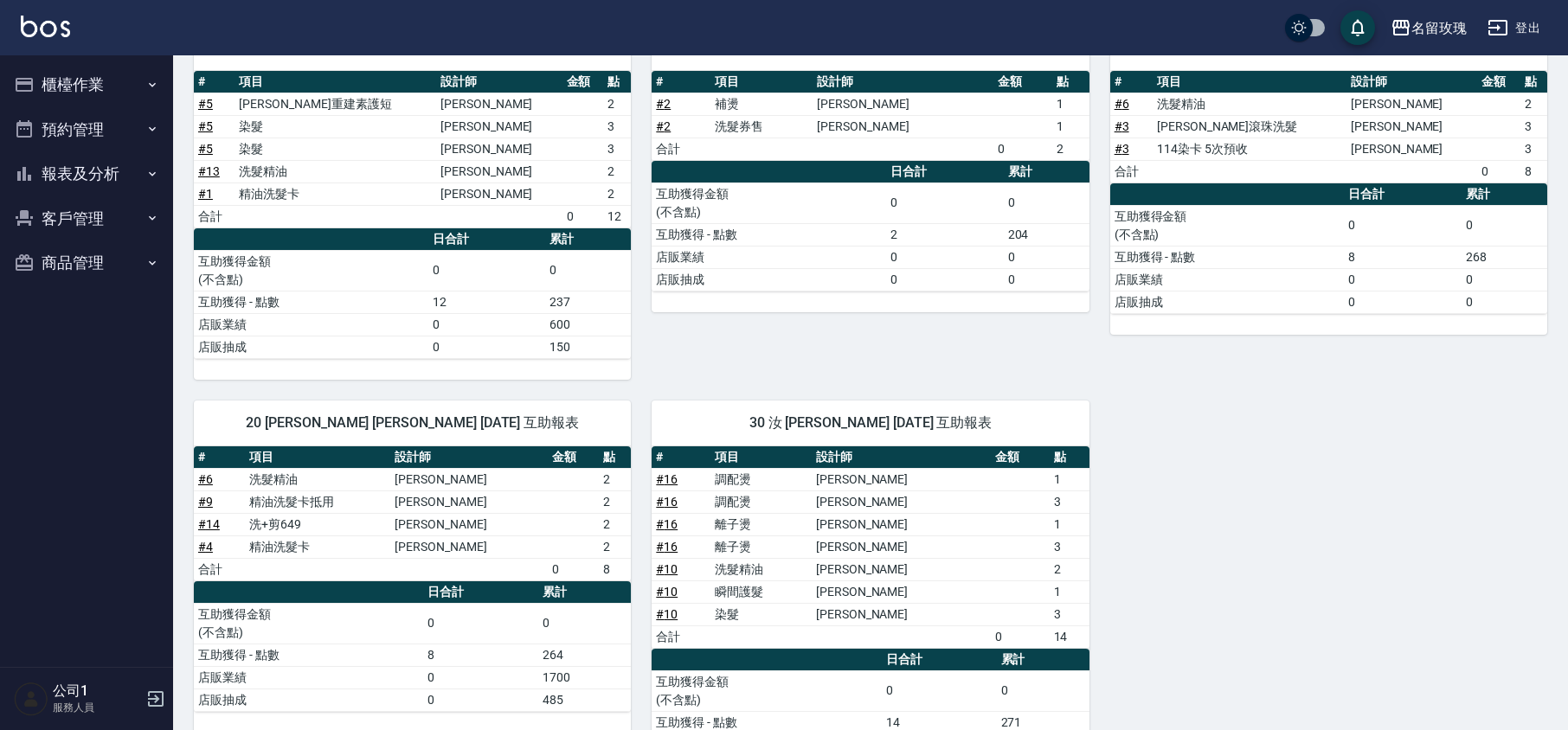
click at [87, 79] on button "櫃檯作業" at bounding box center [86, 85] width 160 height 45
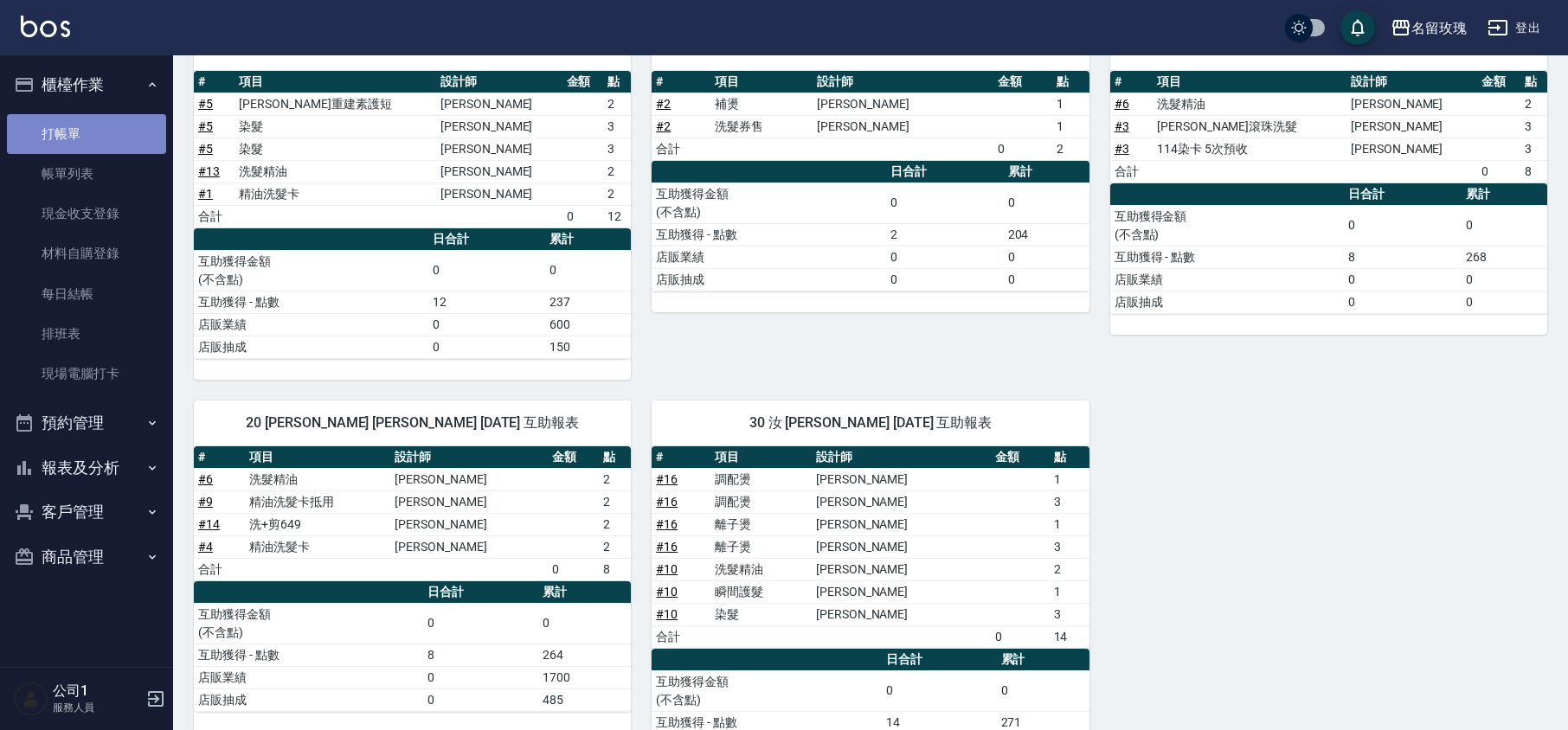
click at [84, 126] on link "打帳單" at bounding box center [86, 133] width 160 height 40
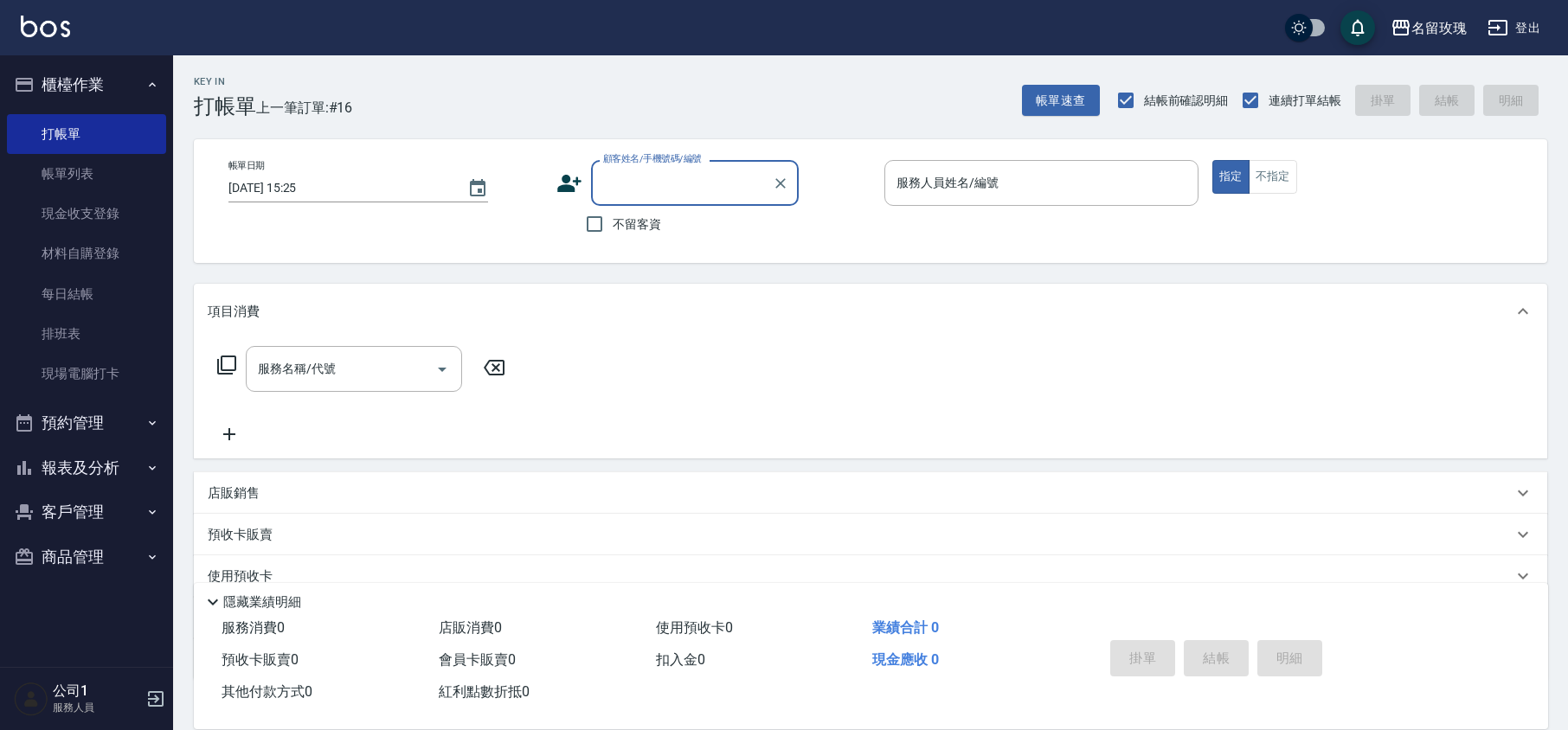
click at [90, 80] on button "櫃檯作業" at bounding box center [86, 85] width 160 height 45
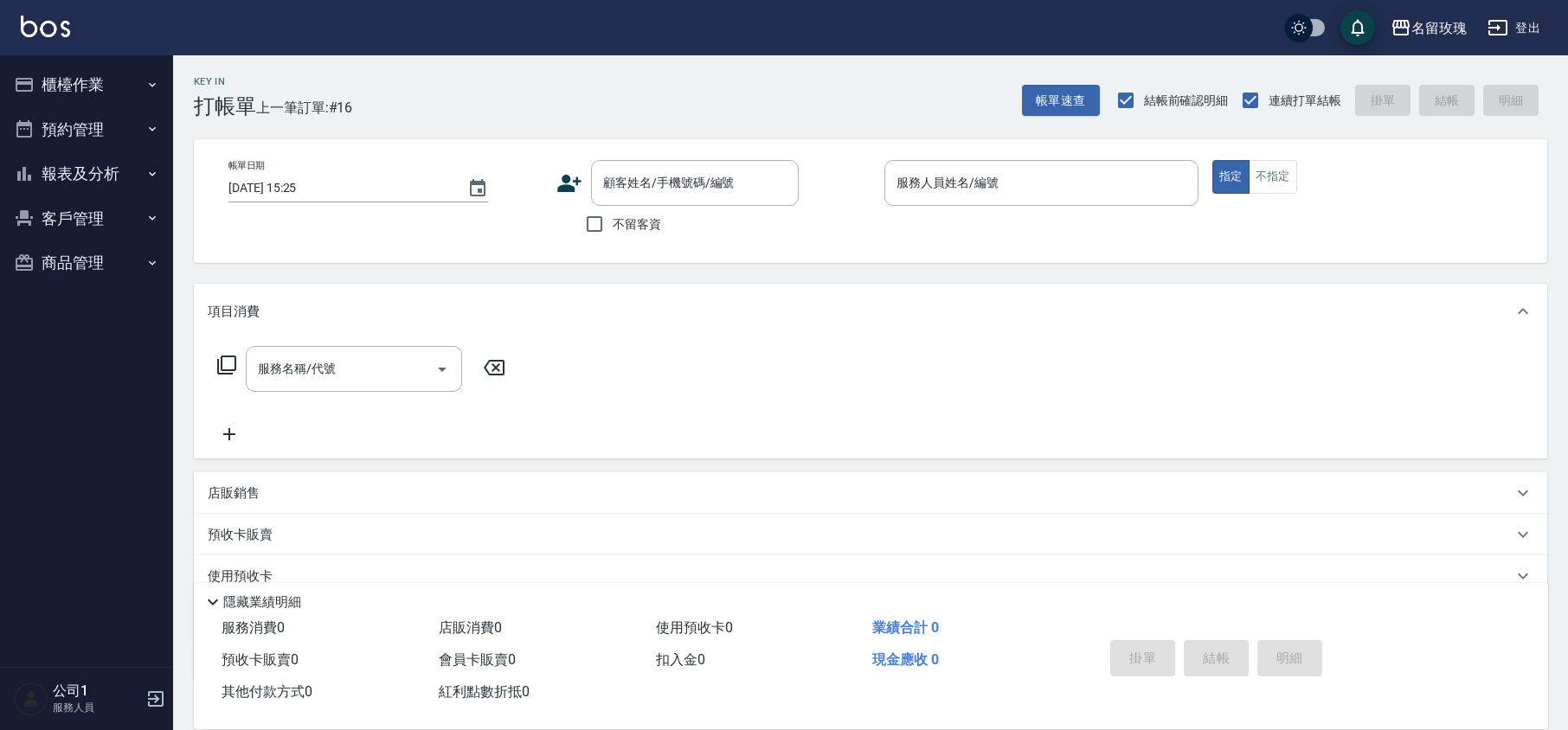
click at [395, 59] on div "Key In 打帳單 上一筆訂單:#16 帳單速查 結帳前確認明細 連續打單結帳 掛單 結帳 明細" at bounding box center [860, 87] width 1374 height 63
click at [105, 161] on button "報表及分析" at bounding box center [86, 174] width 160 height 45
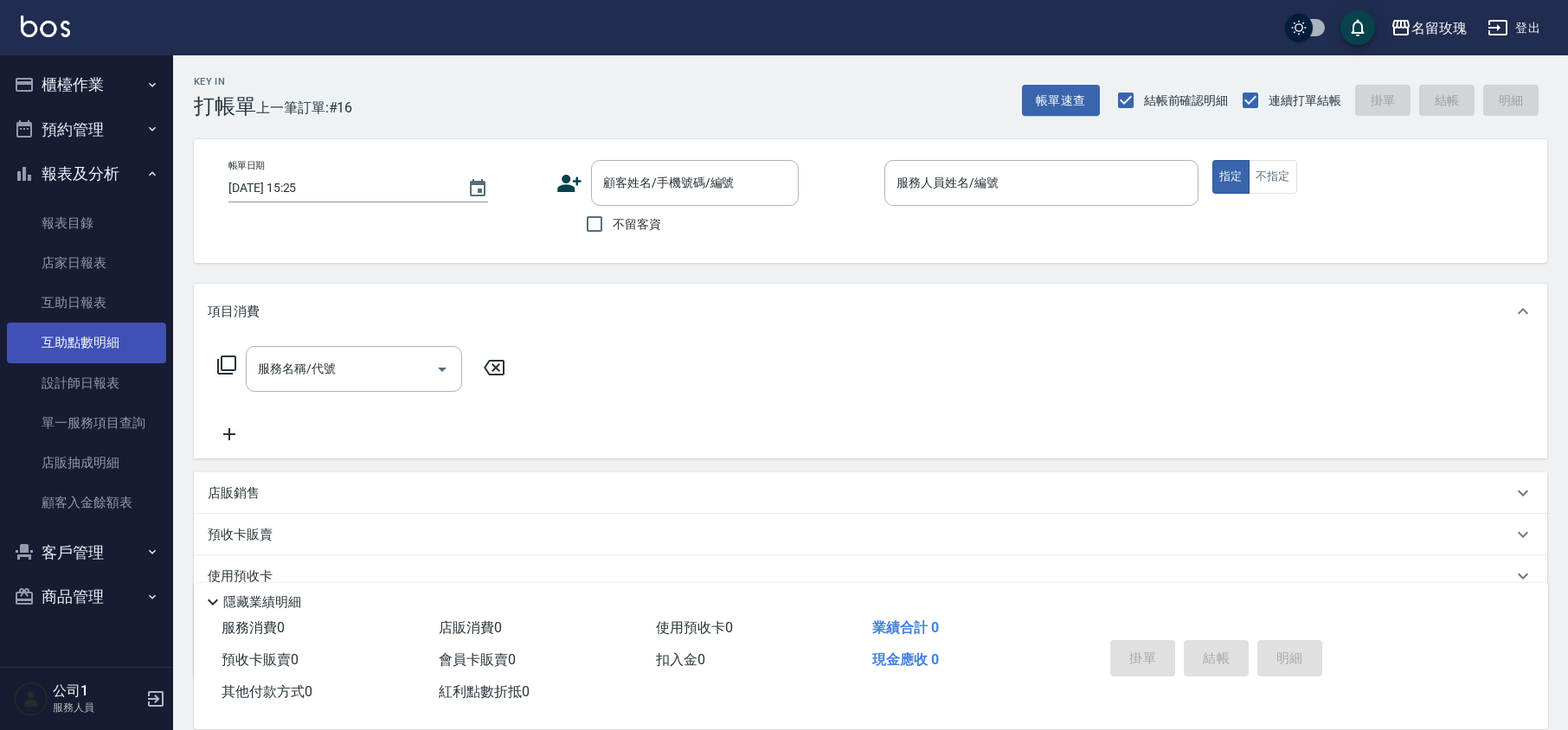
drag, startPoint x: 99, startPoint y: 374, endPoint x: 133, endPoint y: 338, distance: 49.5
click at [99, 374] on link "設計師日報表" at bounding box center [86, 383] width 160 height 40
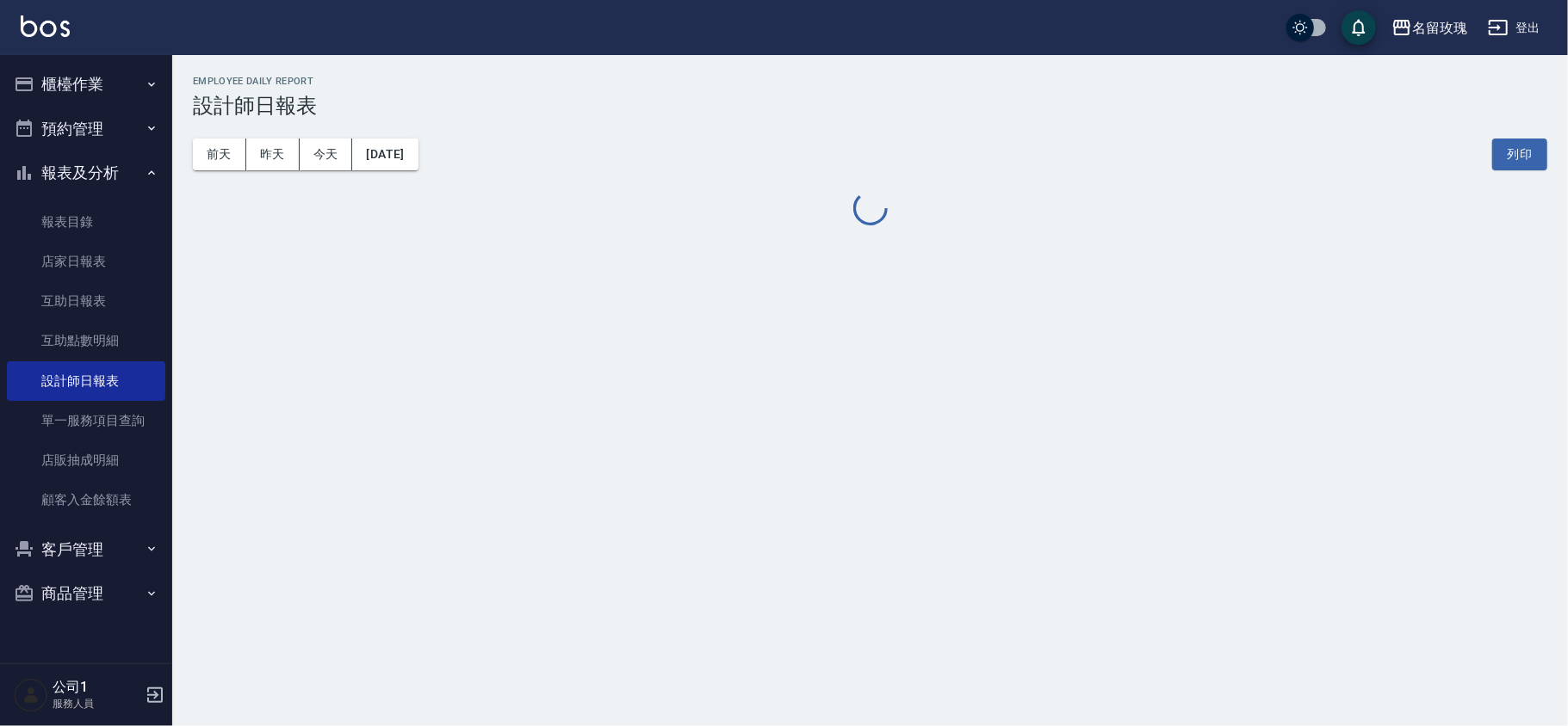
click at [595, 148] on div "[DATE] [DATE] [DATE] [DATE] 列印" at bounding box center [870, 154] width 1354 height 73
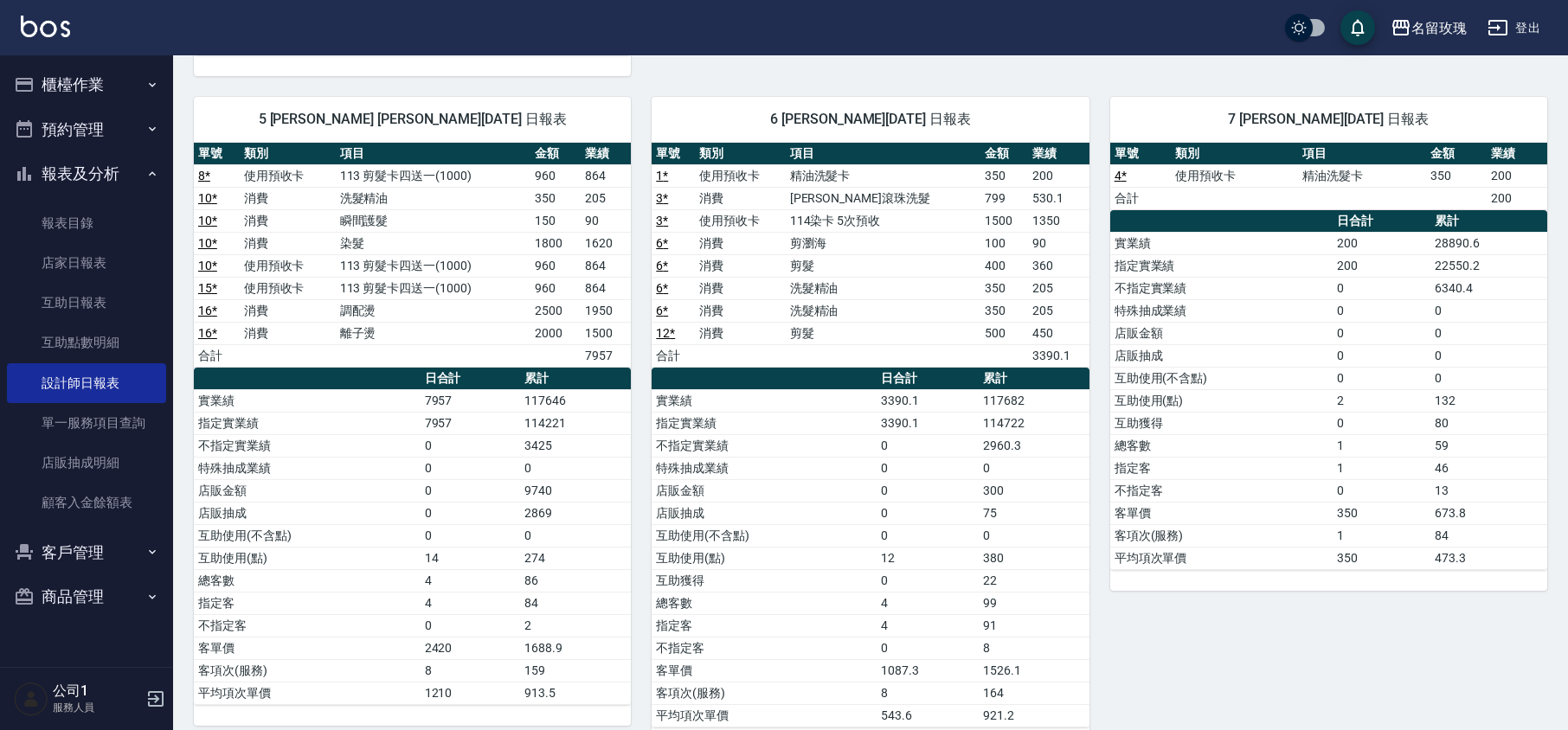
scroll to position [1273, 0]
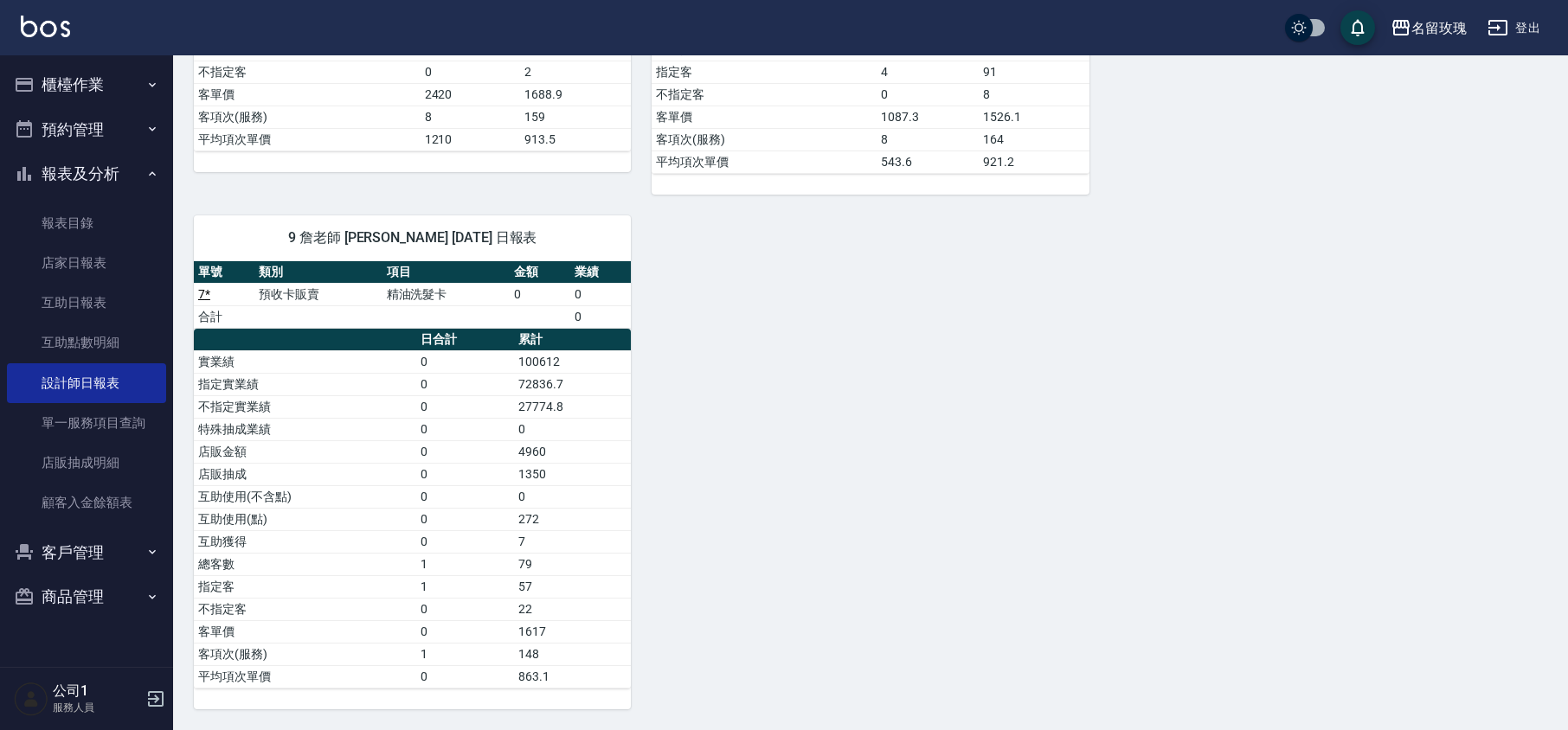
click at [87, 163] on button "報表及分析" at bounding box center [86, 174] width 160 height 45
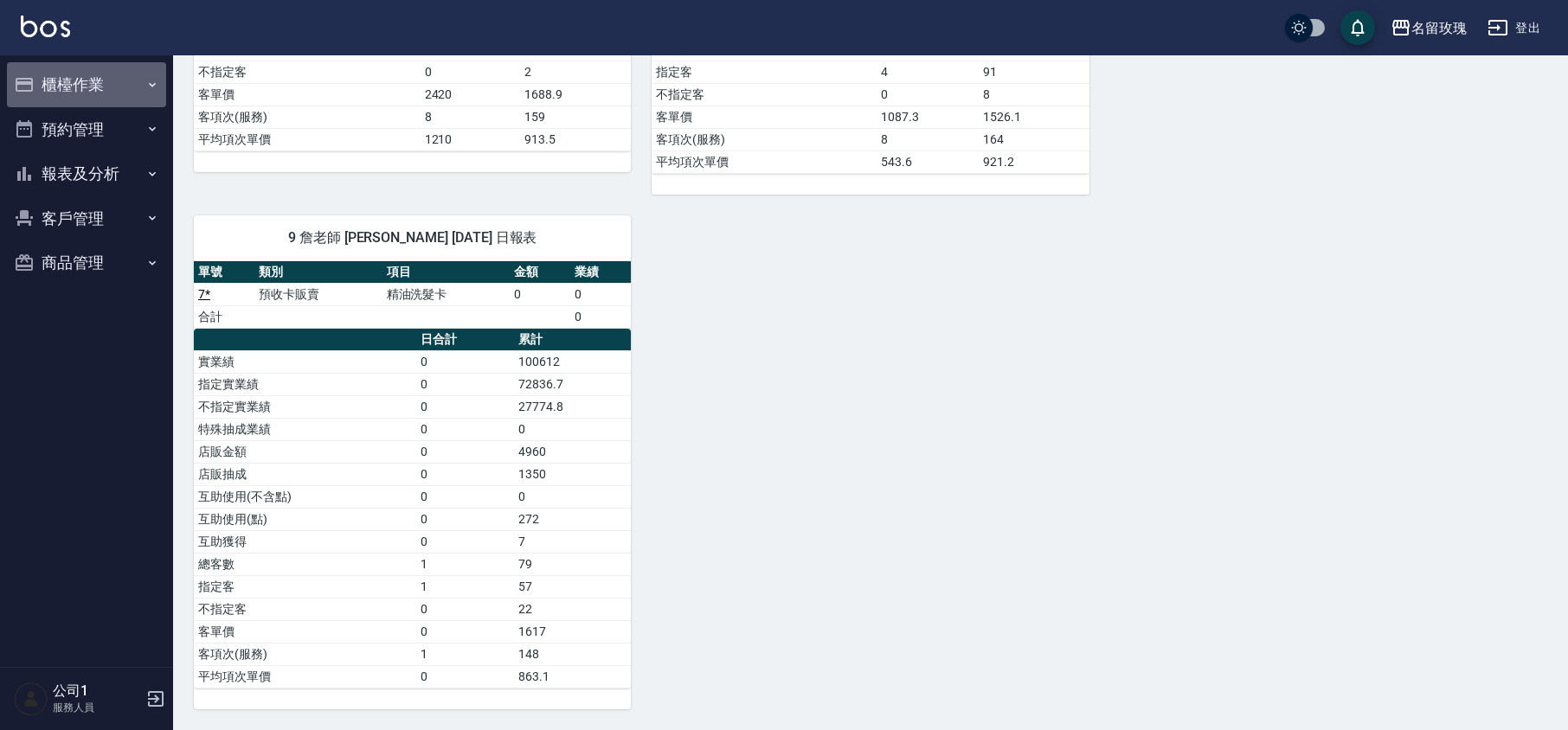
click at [71, 69] on button "櫃檯作業" at bounding box center [86, 85] width 160 height 45
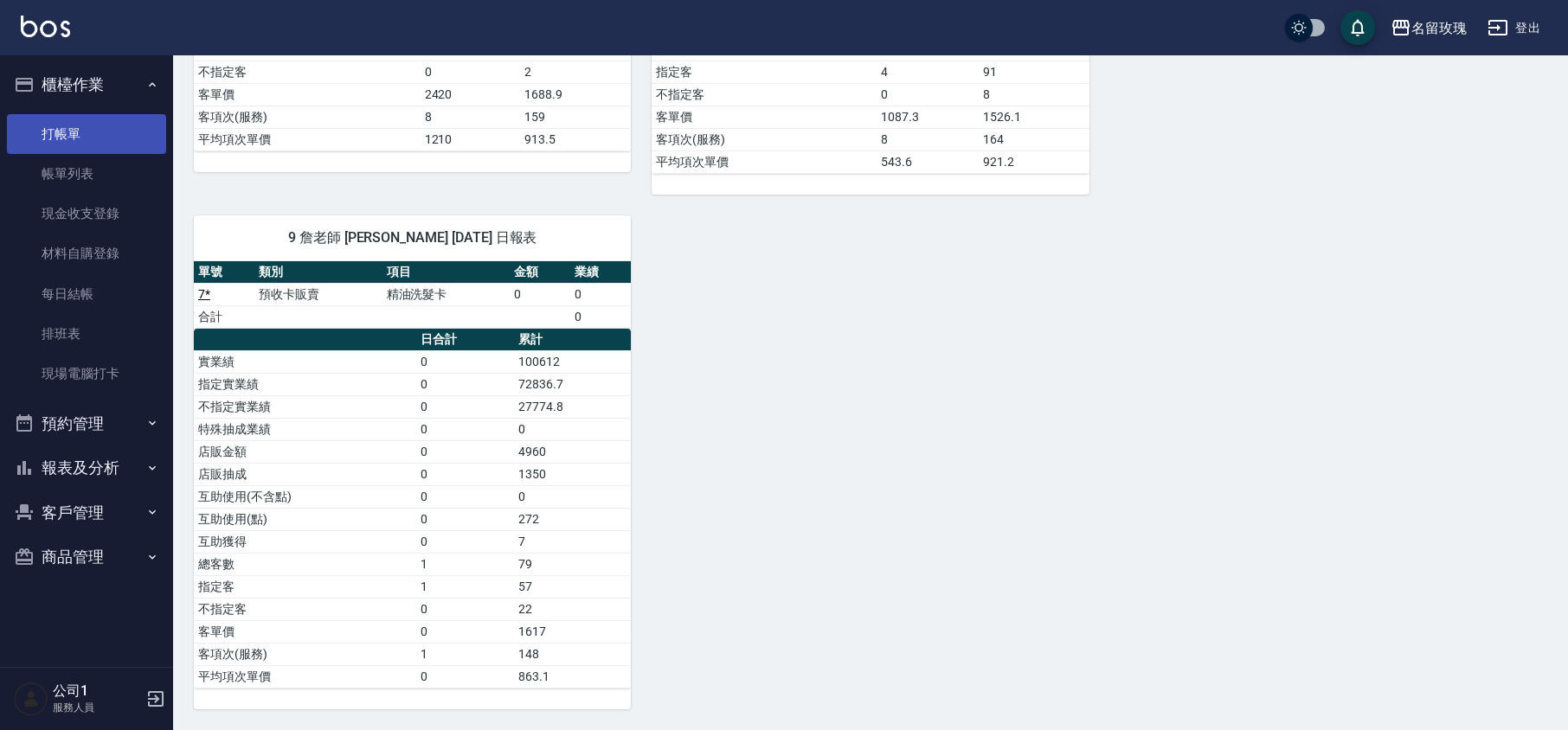
click at [87, 116] on link "打帳單" at bounding box center [86, 133] width 160 height 40
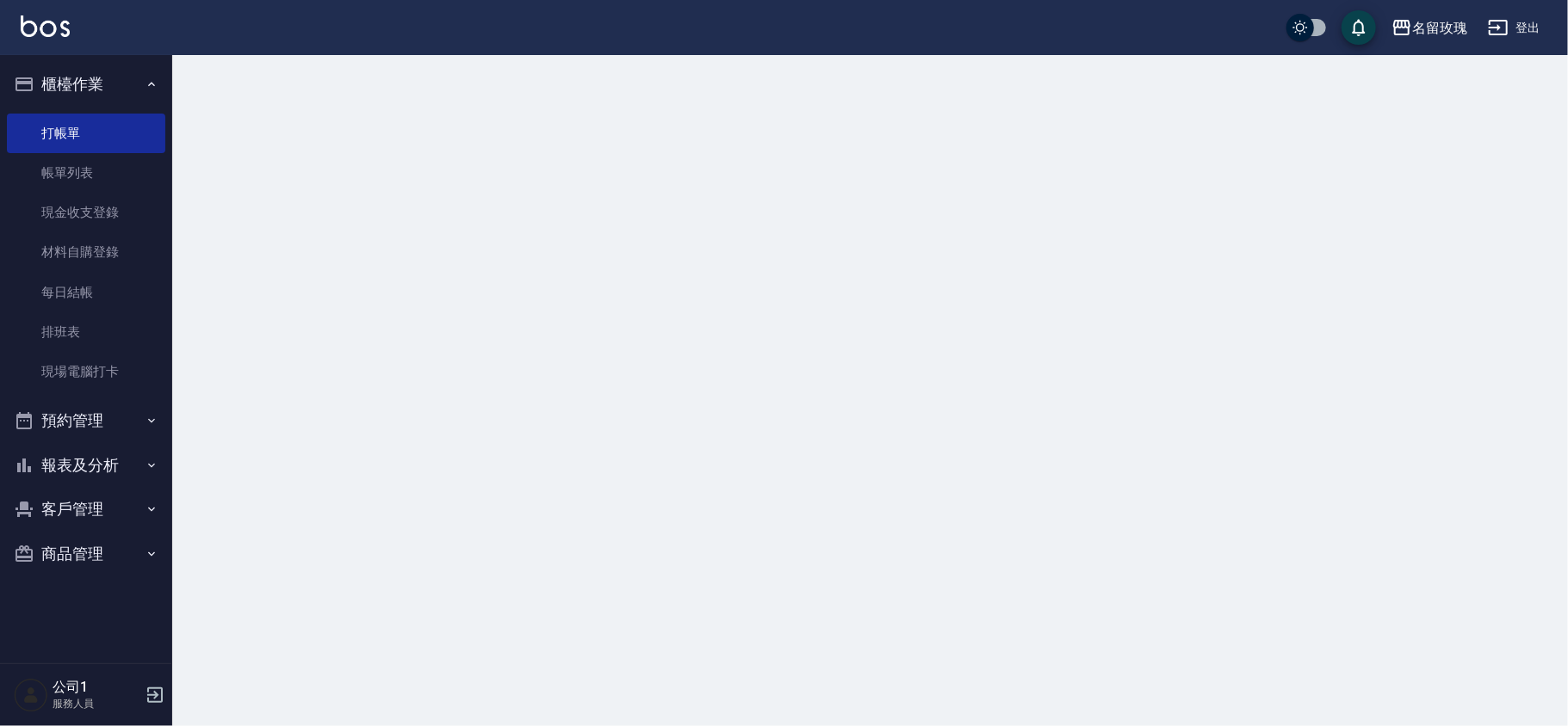
click at [84, 80] on button "櫃檯作業" at bounding box center [85, 84] width 159 height 45
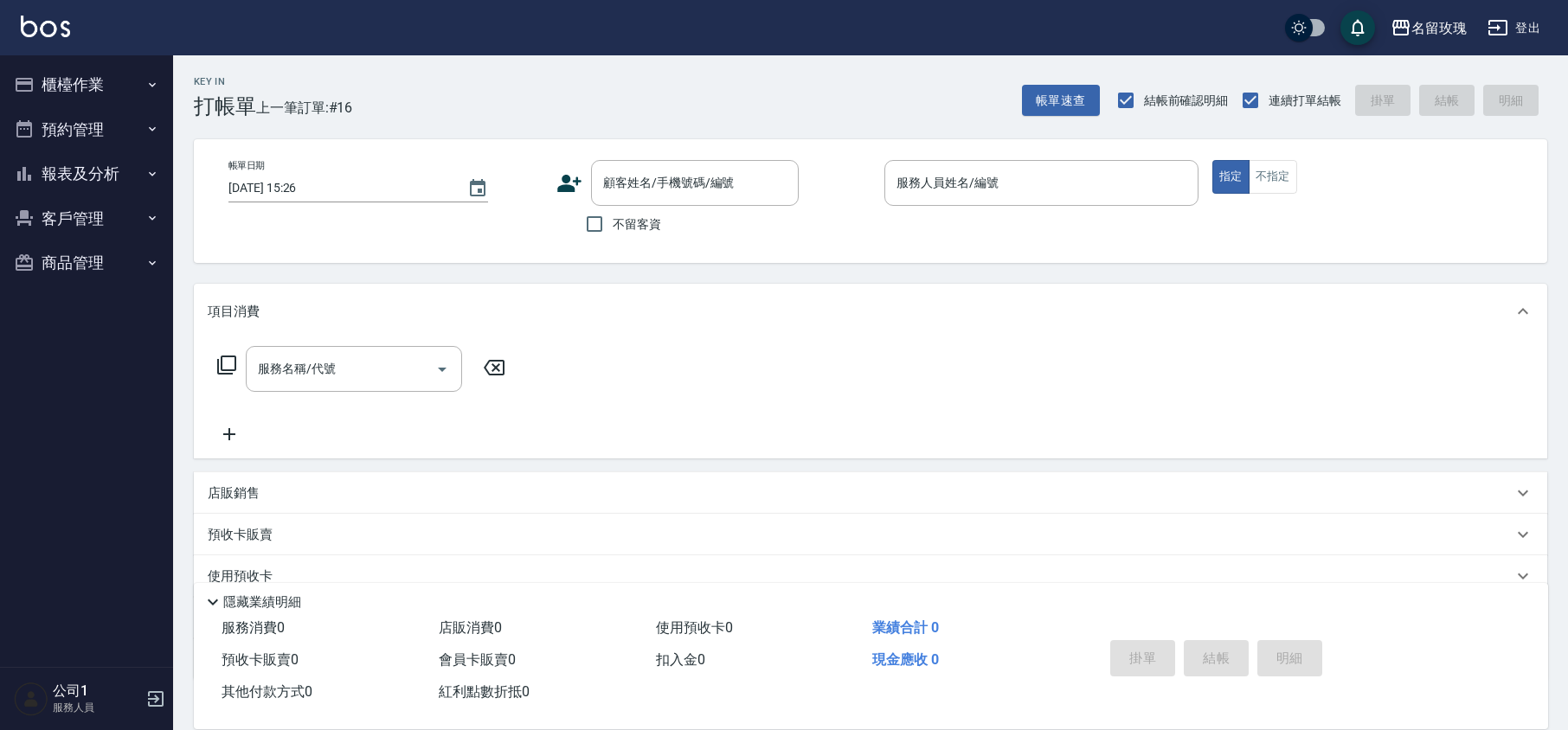
click at [507, 102] on div "Key In 打帳單 上一筆訂單:#16 帳單速查 結帳前確認明細 連續打單結帳 掛單 結帳 明細" at bounding box center [860, 87] width 1374 height 63
click at [35, 175] on button "報表及分析" at bounding box center [86, 174] width 160 height 45
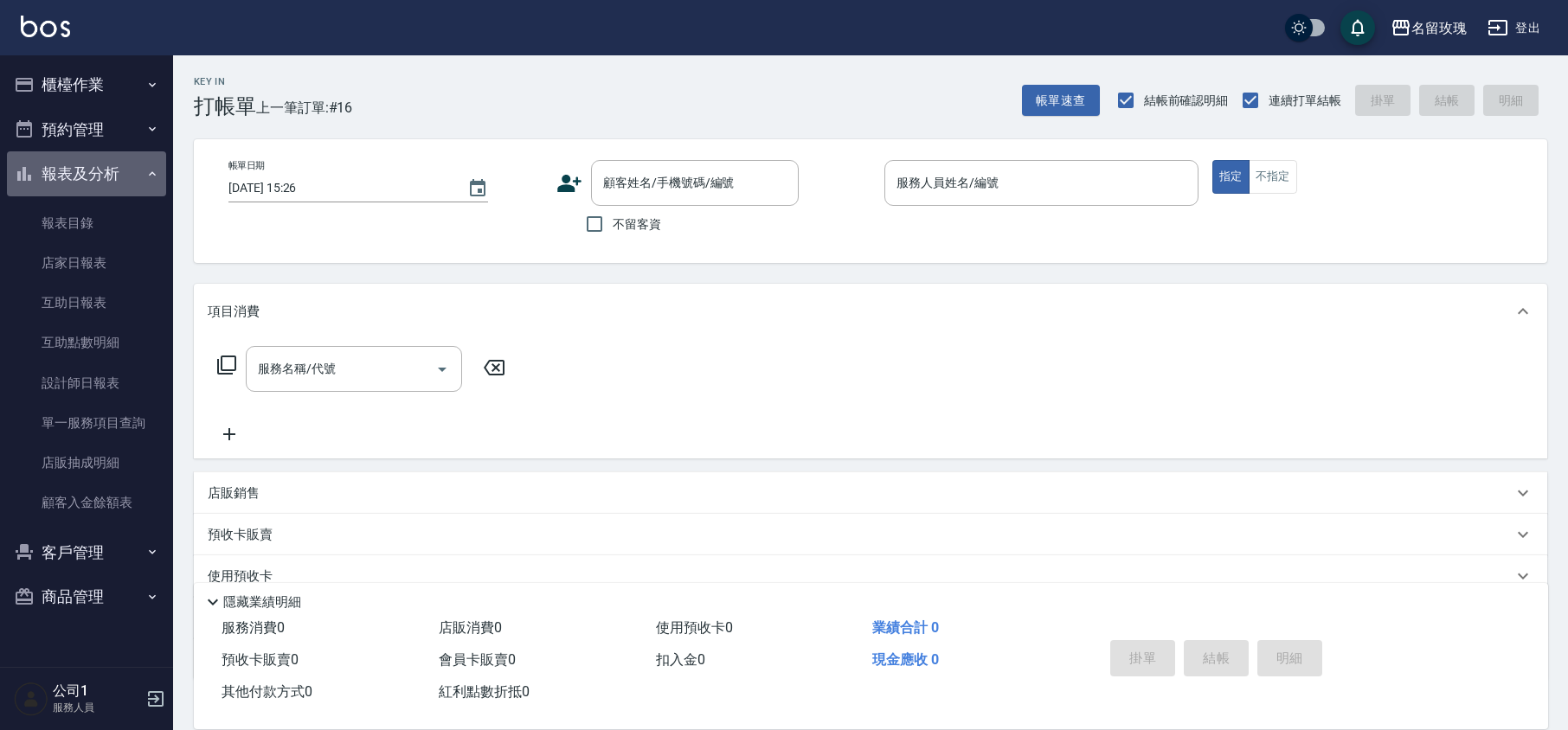
click at [101, 173] on button "報表及分析" at bounding box center [86, 174] width 160 height 45
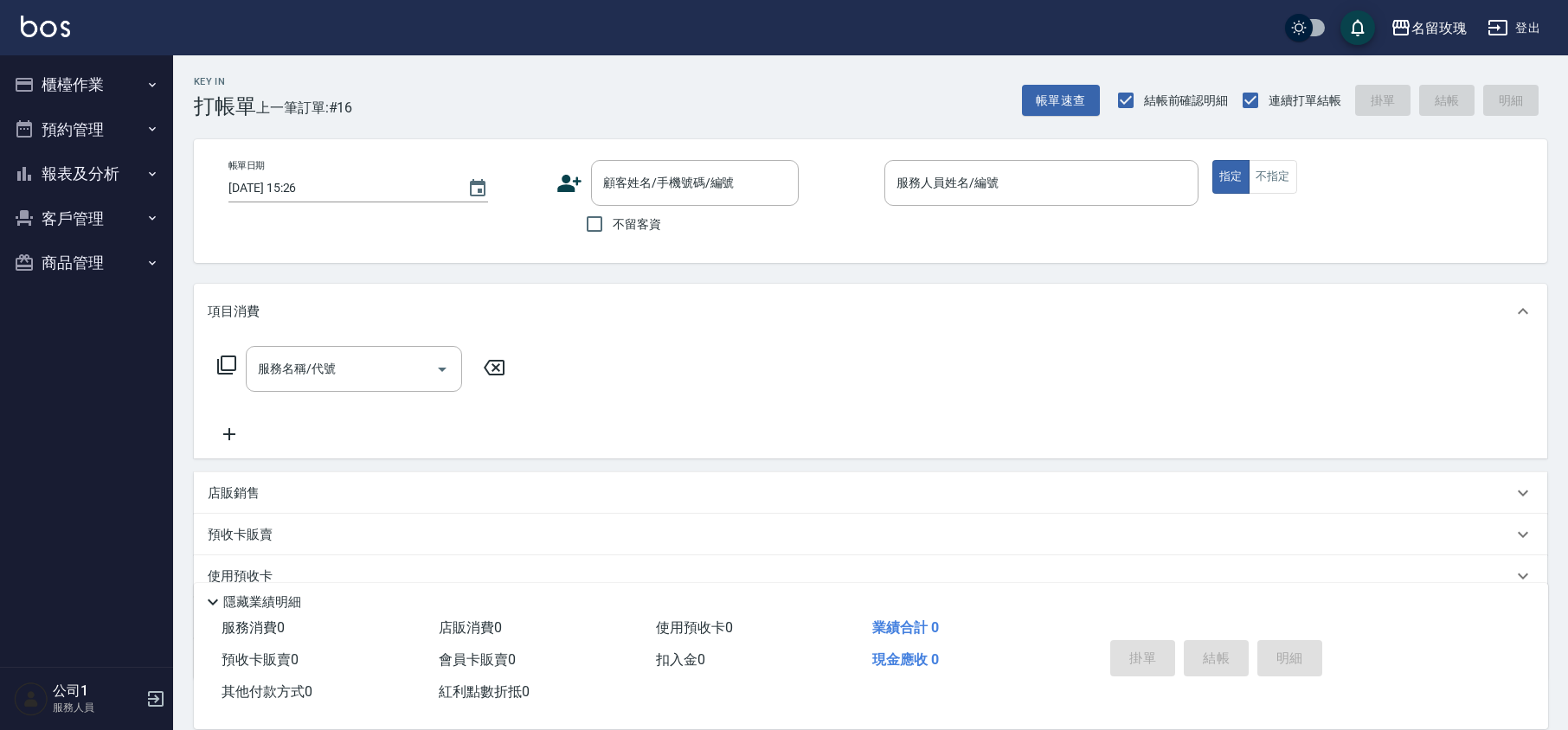
click at [109, 171] on button "報表及分析" at bounding box center [86, 174] width 160 height 45
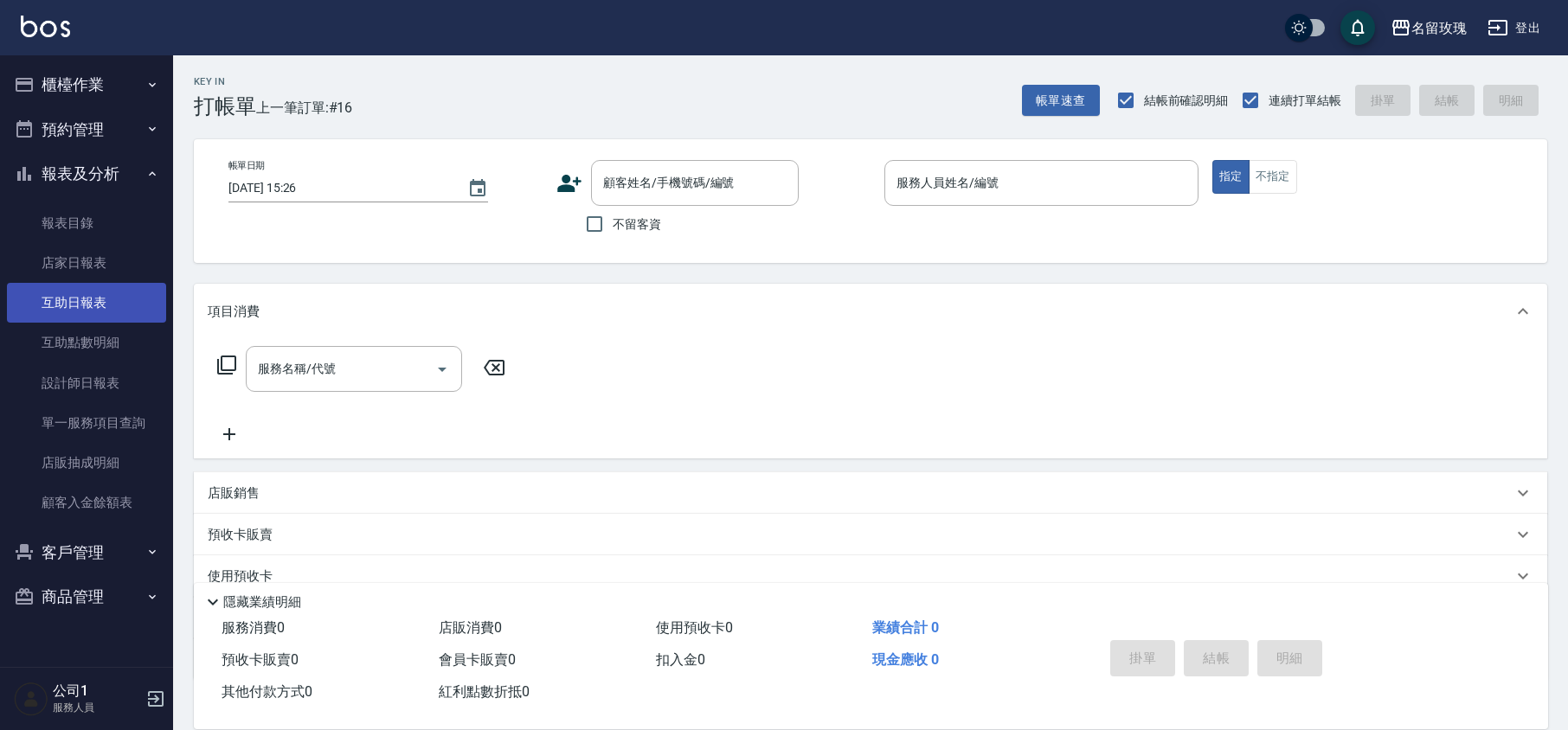
click at [89, 290] on link "互助日報表" at bounding box center [86, 302] width 160 height 40
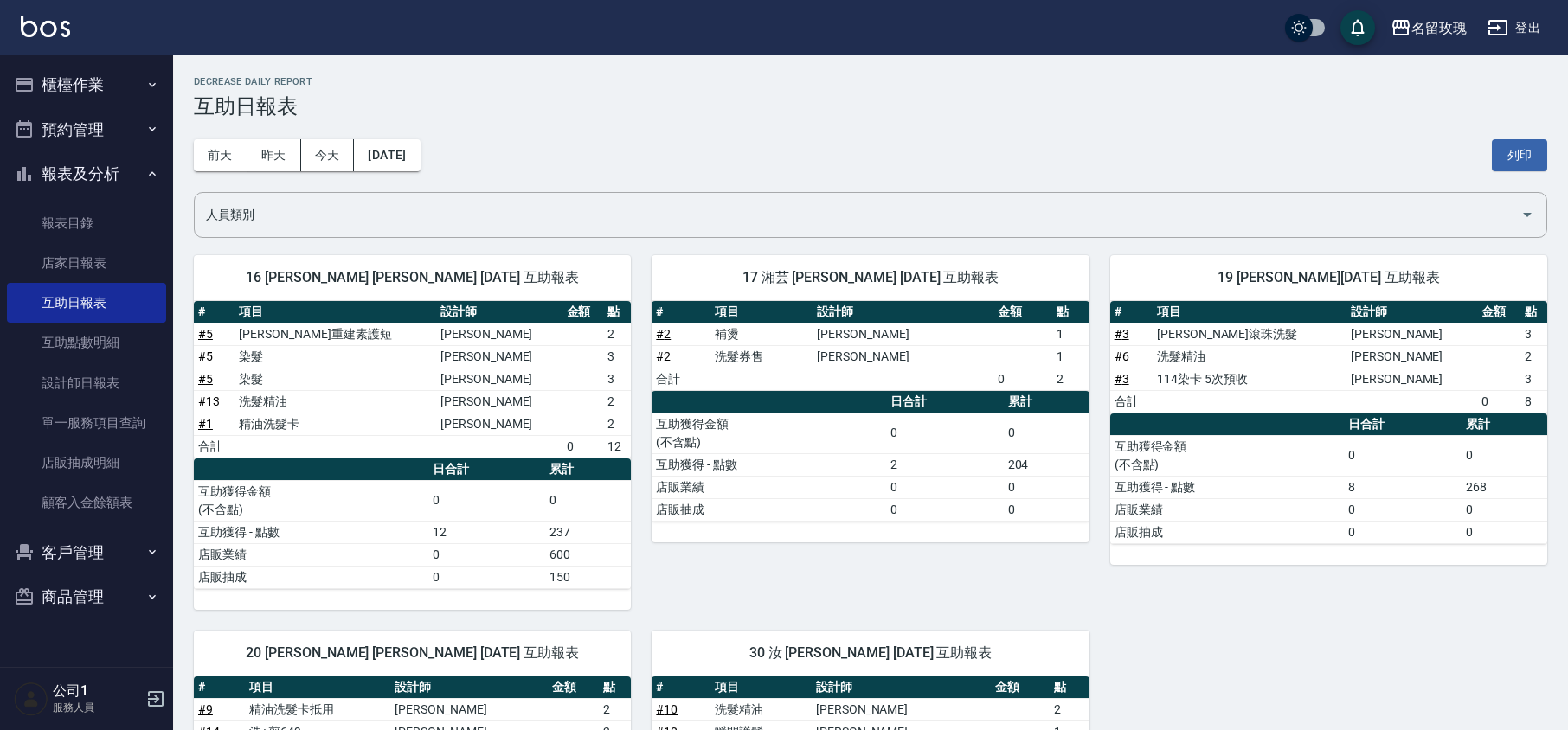
click at [592, 71] on div "名留玫瑰 [DATE] 互助日報表 列印時間： [DATE][PHONE_NUMBER]:26 Decrease Daily Report 互助日報表 [DA…" at bounding box center [870, 553] width 1394 height 996
click at [61, 149] on button "預約管理" at bounding box center [86, 130] width 160 height 45
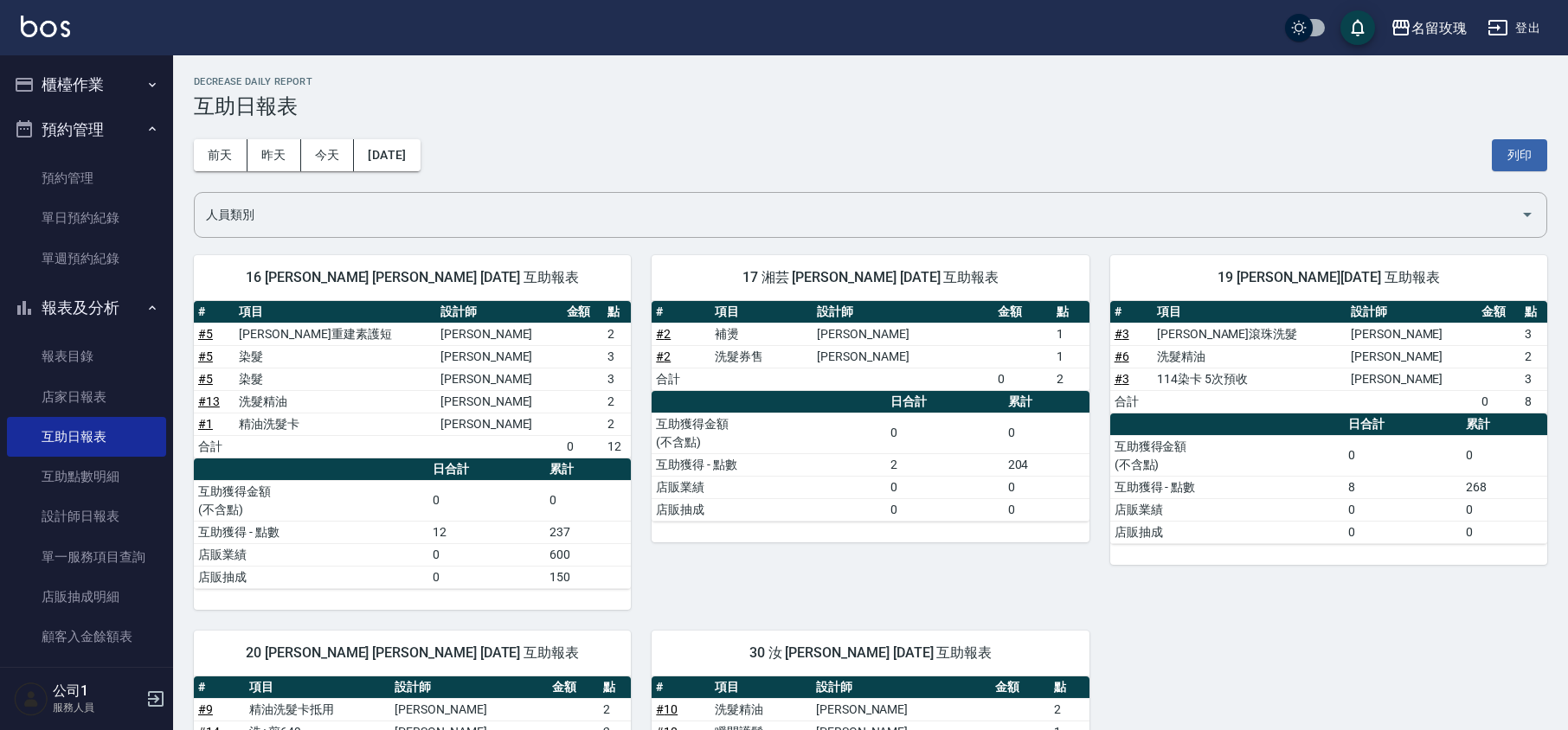
click at [74, 119] on button "預約管理" at bounding box center [86, 130] width 160 height 45
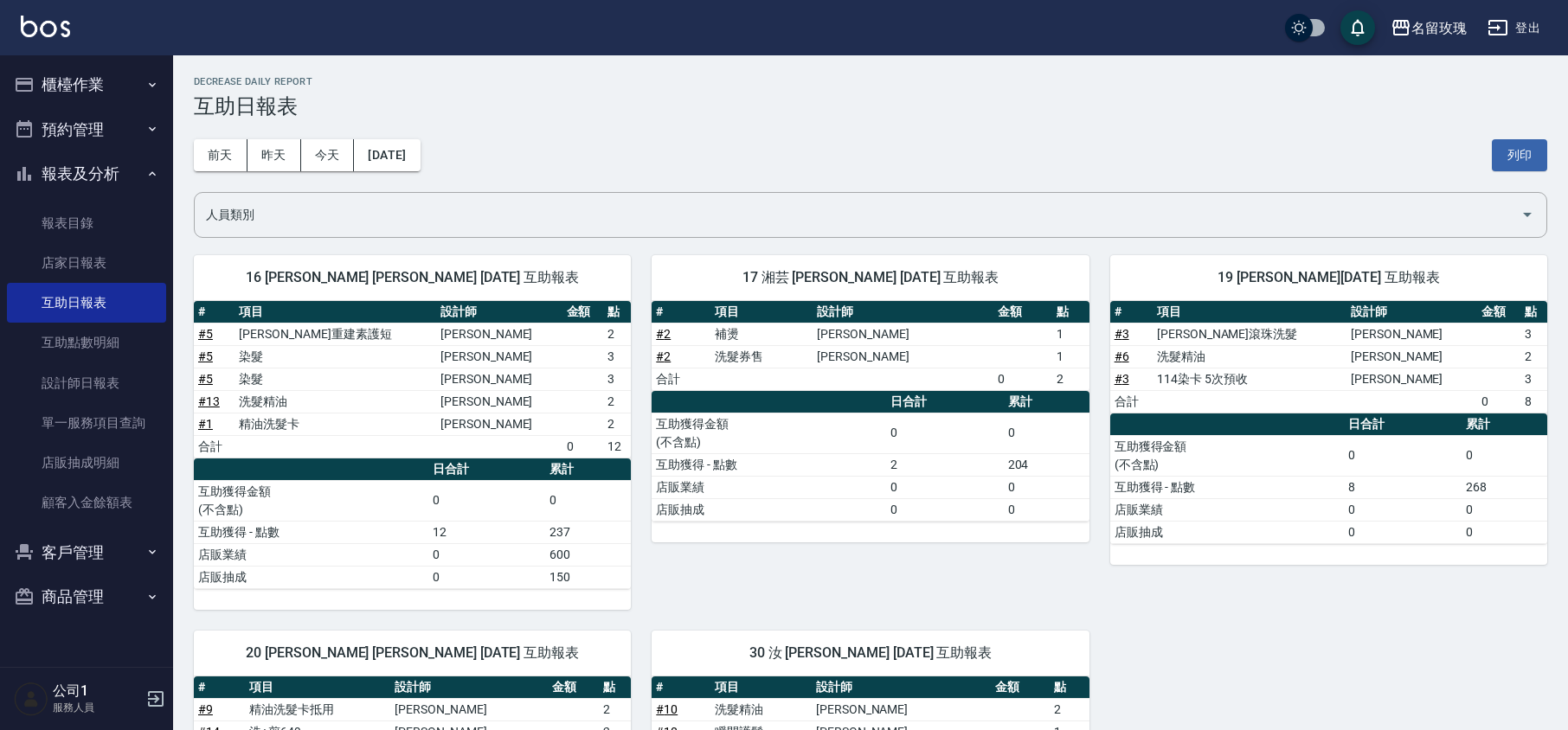
click at [52, 69] on button "櫃檯作業" at bounding box center [86, 85] width 160 height 45
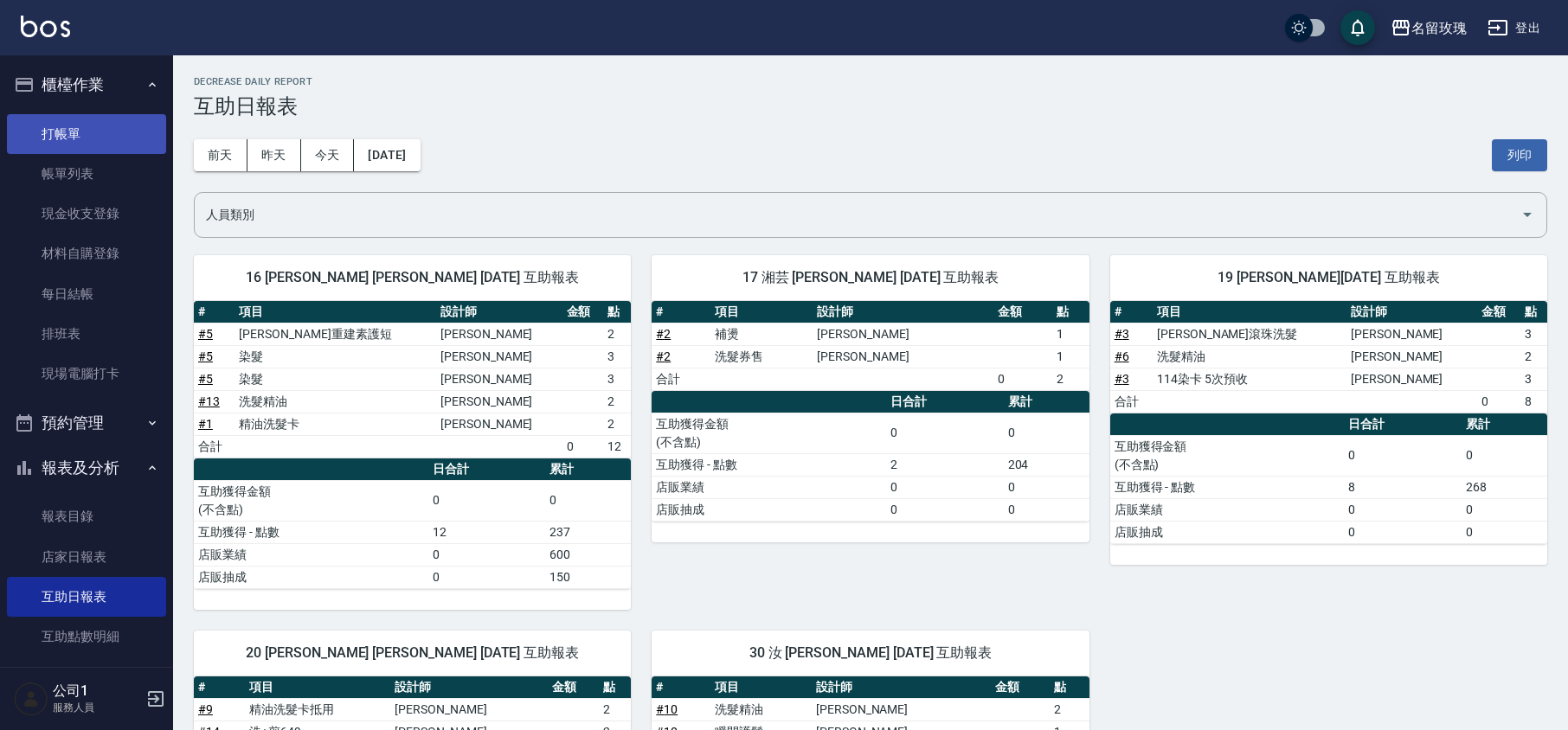
click at [85, 136] on link "打帳單" at bounding box center [86, 133] width 160 height 40
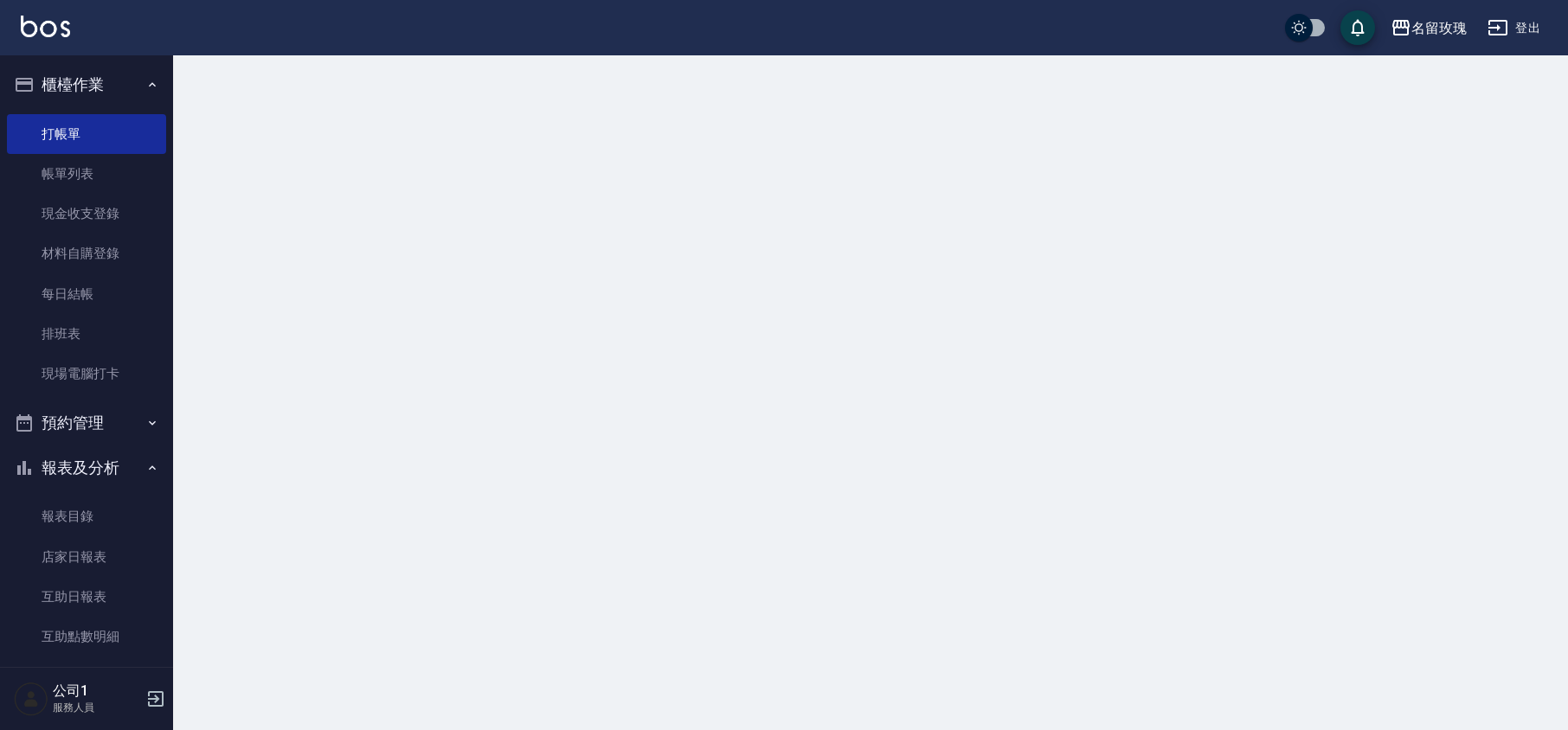
click at [91, 81] on button "櫃檯作業" at bounding box center [86, 85] width 160 height 45
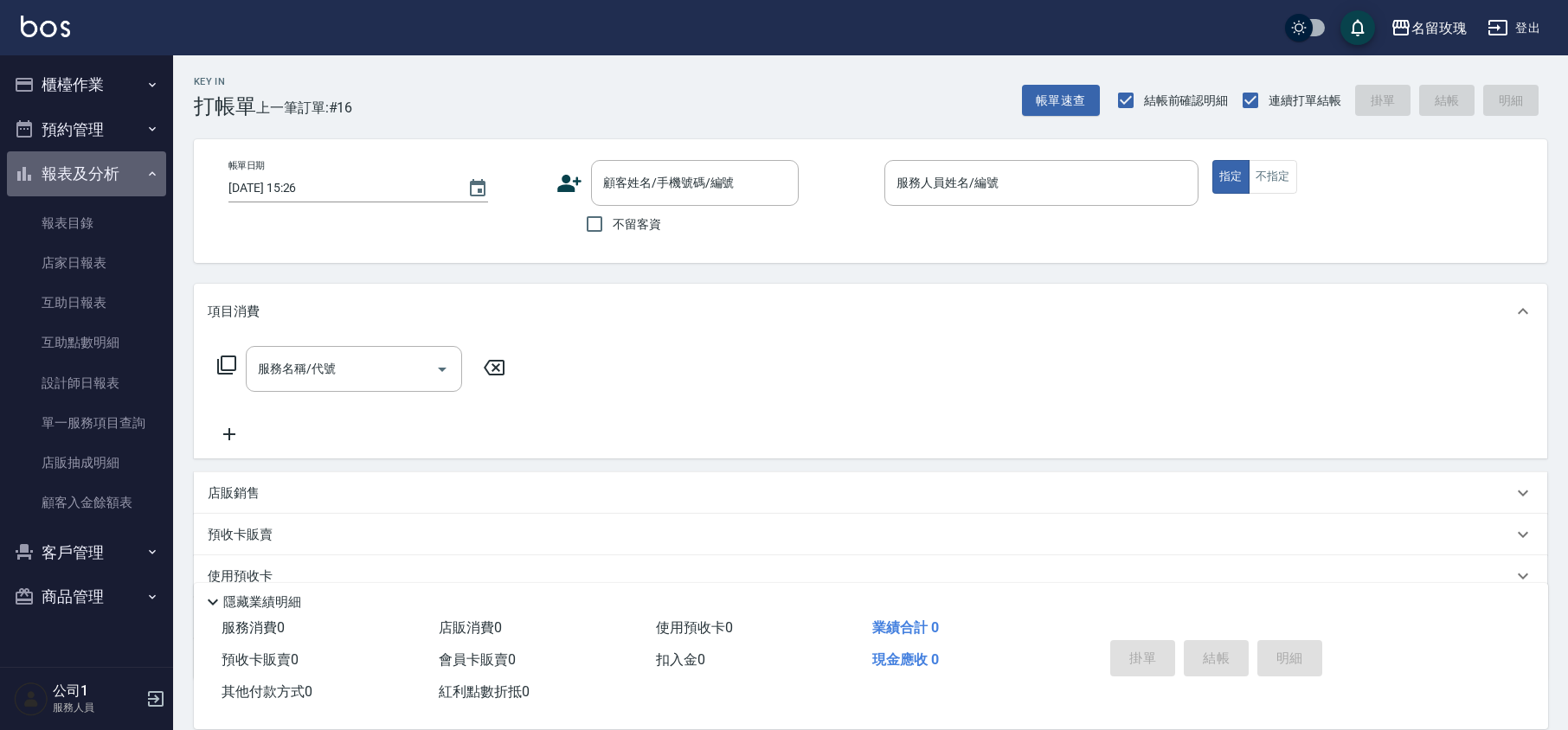
click at [67, 166] on button "報表及分析" at bounding box center [86, 174] width 160 height 45
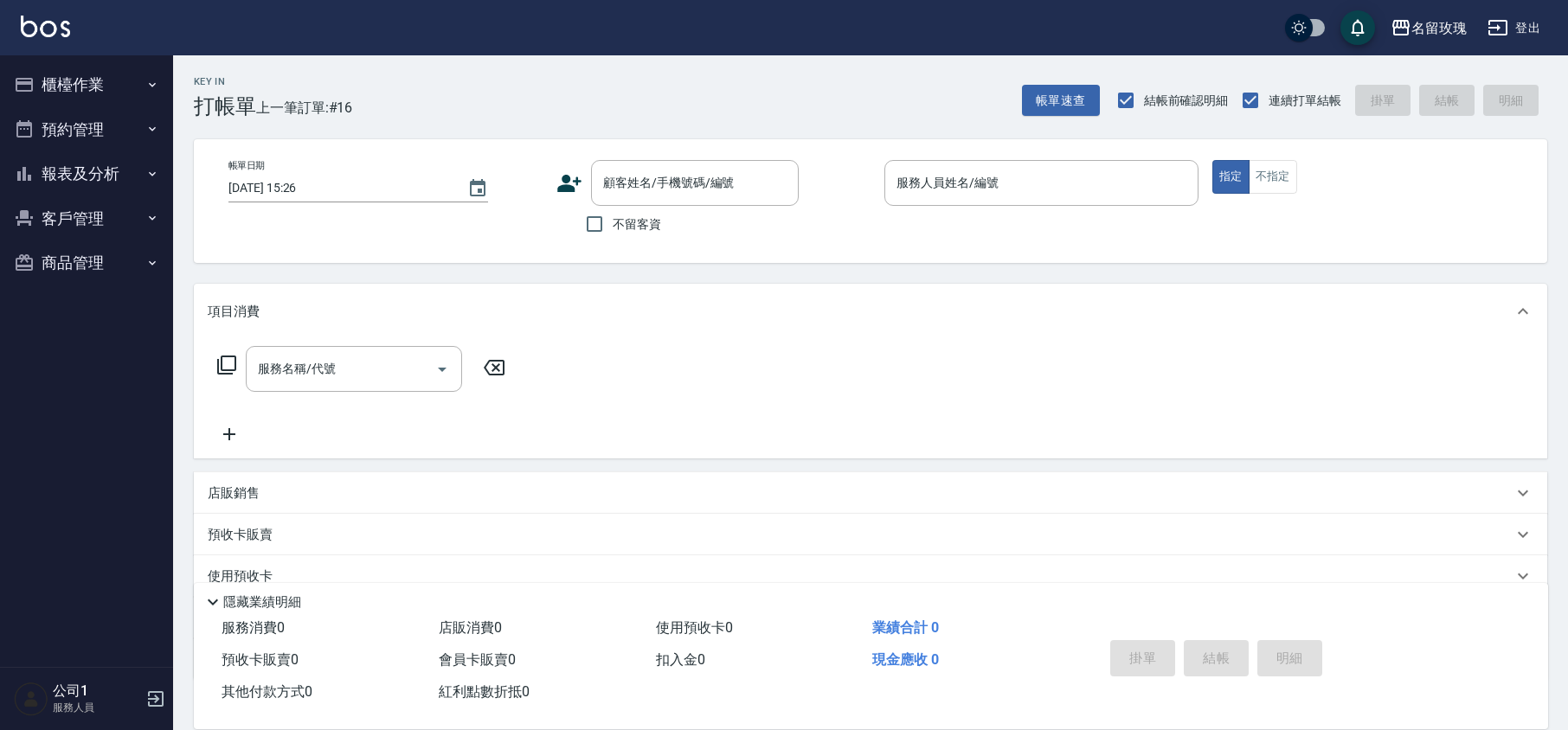
click at [410, 95] on div "Key In 打帳單 上一筆訂單:#16 帳單速查 結帳前確認明細 連續打單結帳 掛單 結帳 明細" at bounding box center [860, 87] width 1374 height 63
